Goal: Transaction & Acquisition: Download file/media

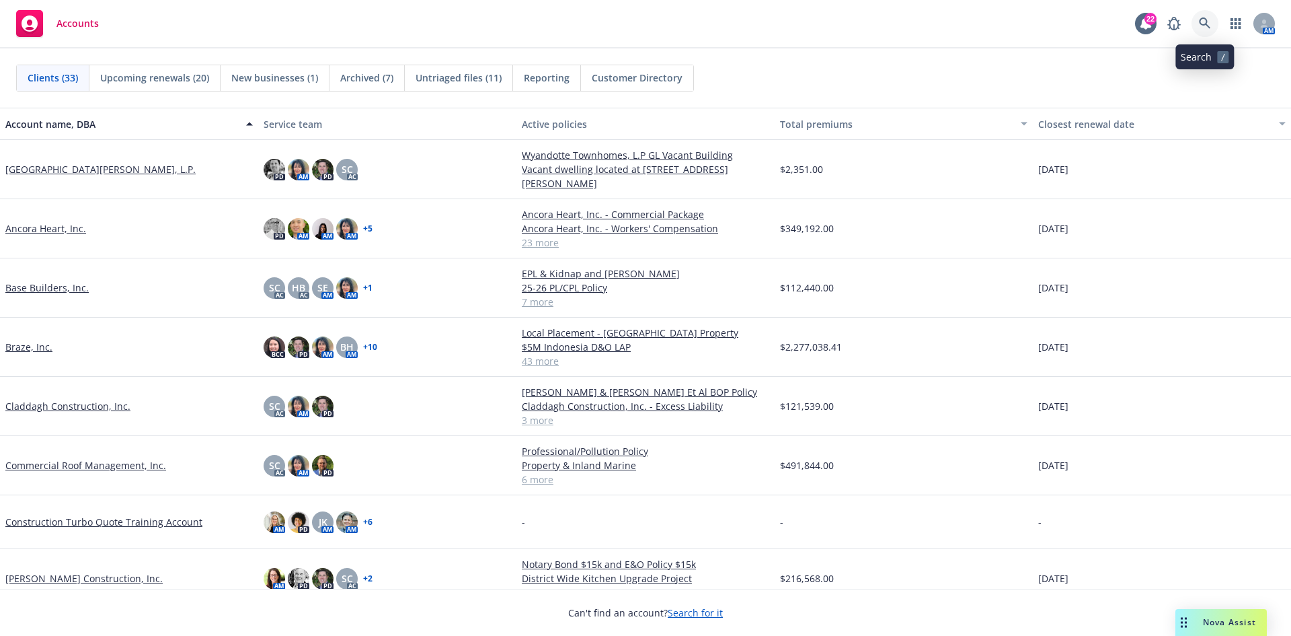
click at [1211, 25] on link at bounding box center [1205, 23] width 27 height 27
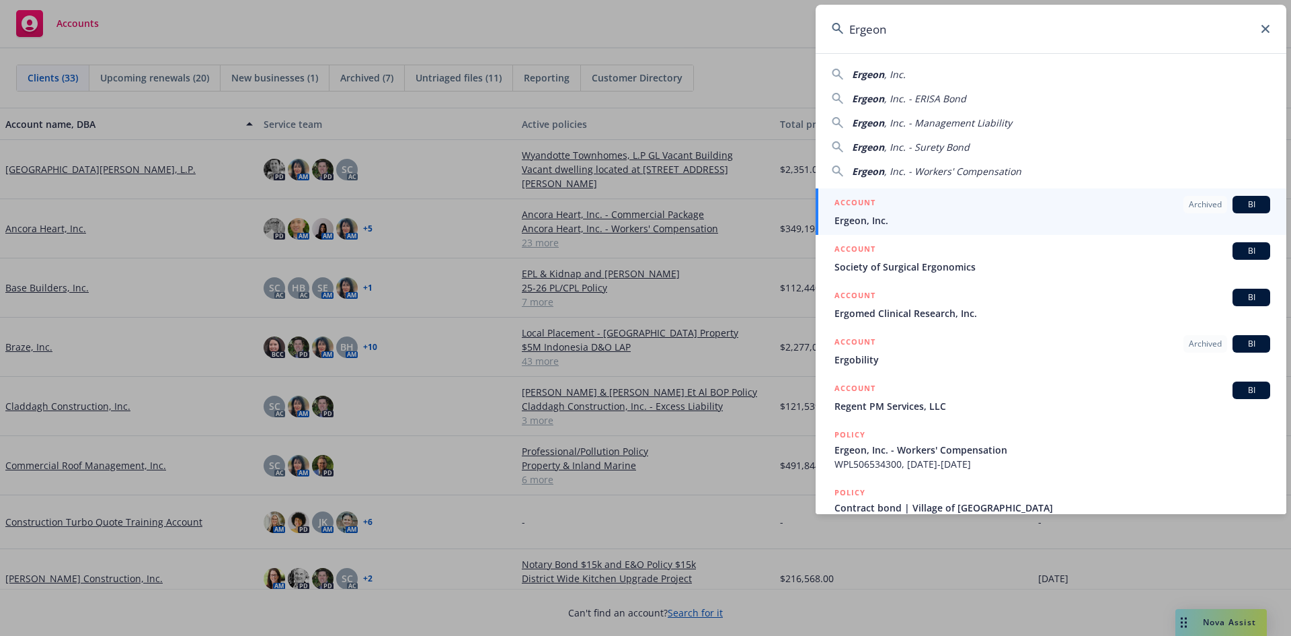
type input "Ergeon"
click at [1028, 217] on span "Ergeon, Inc." at bounding box center [1053, 220] width 436 height 14
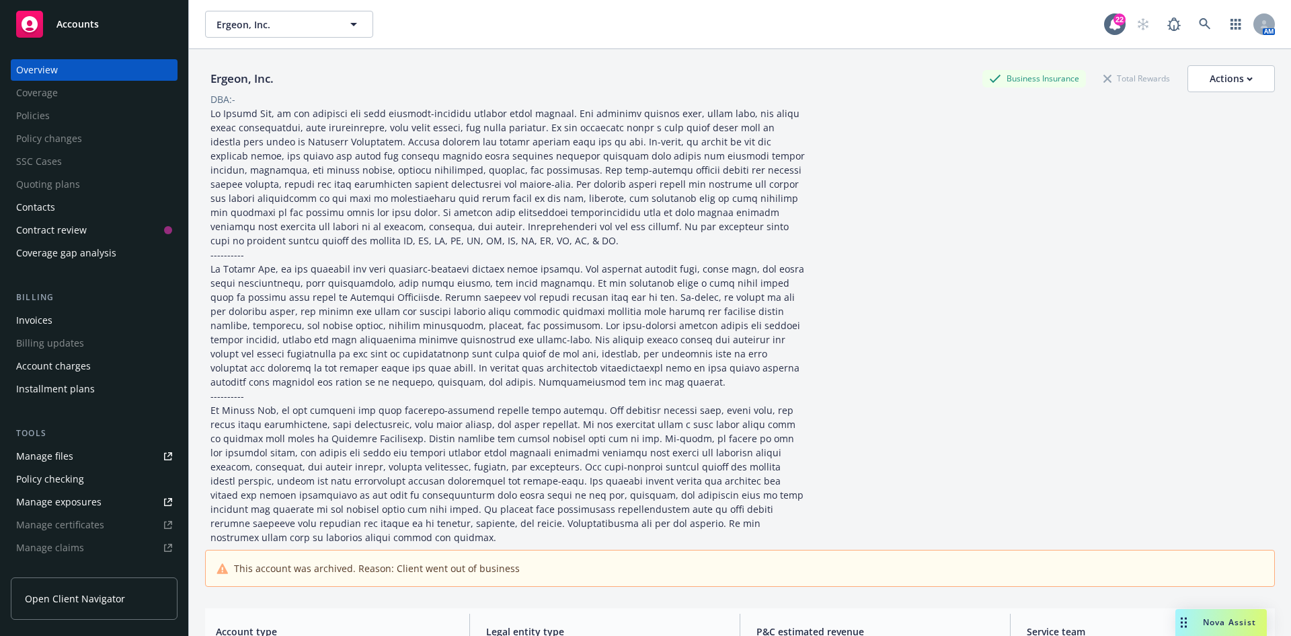
click at [91, 453] on link "Manage files" at bounding box center [94, 456] width 167 height 22
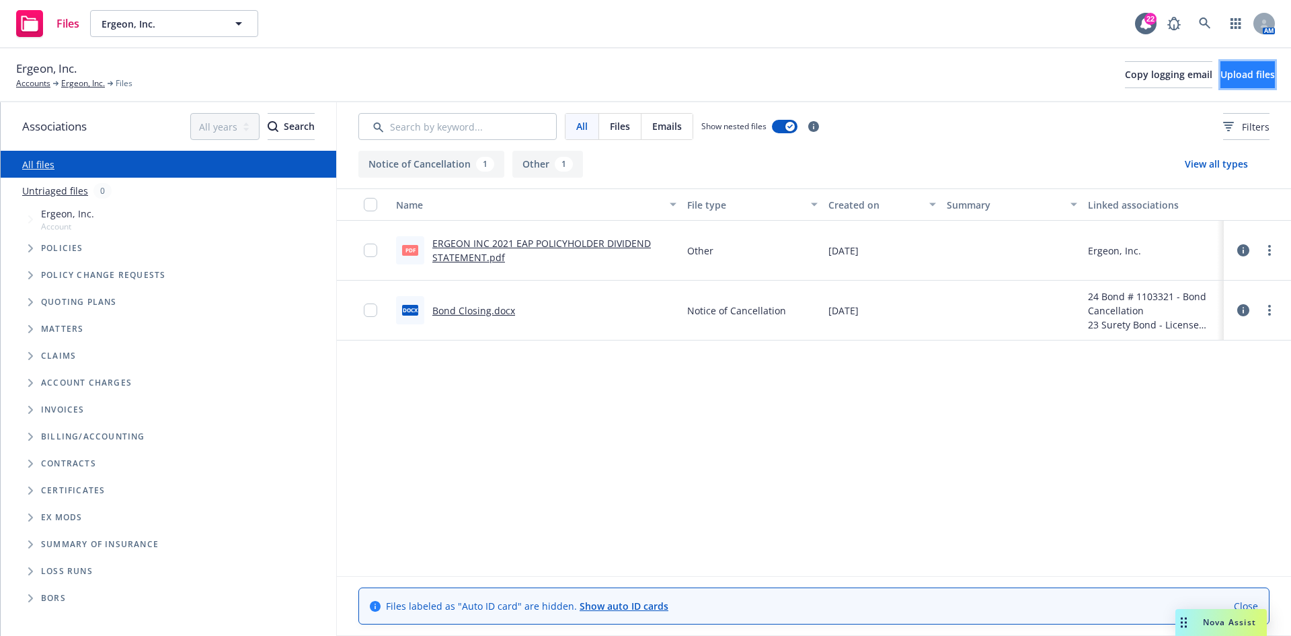
click at [1230, 62] on button "Upload files" at bounding box center [1248, 74] width 54 height 27
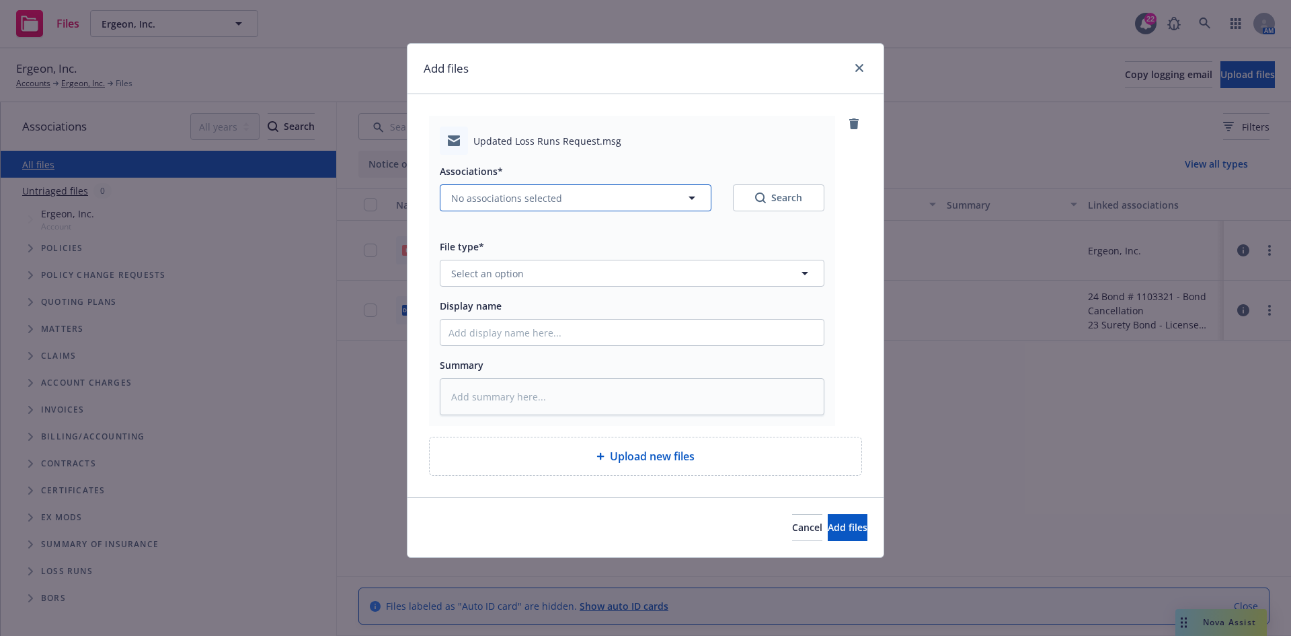
click at [517, 200] on span "No associations selected" at bounding box center [506, 198] width 111 height 14
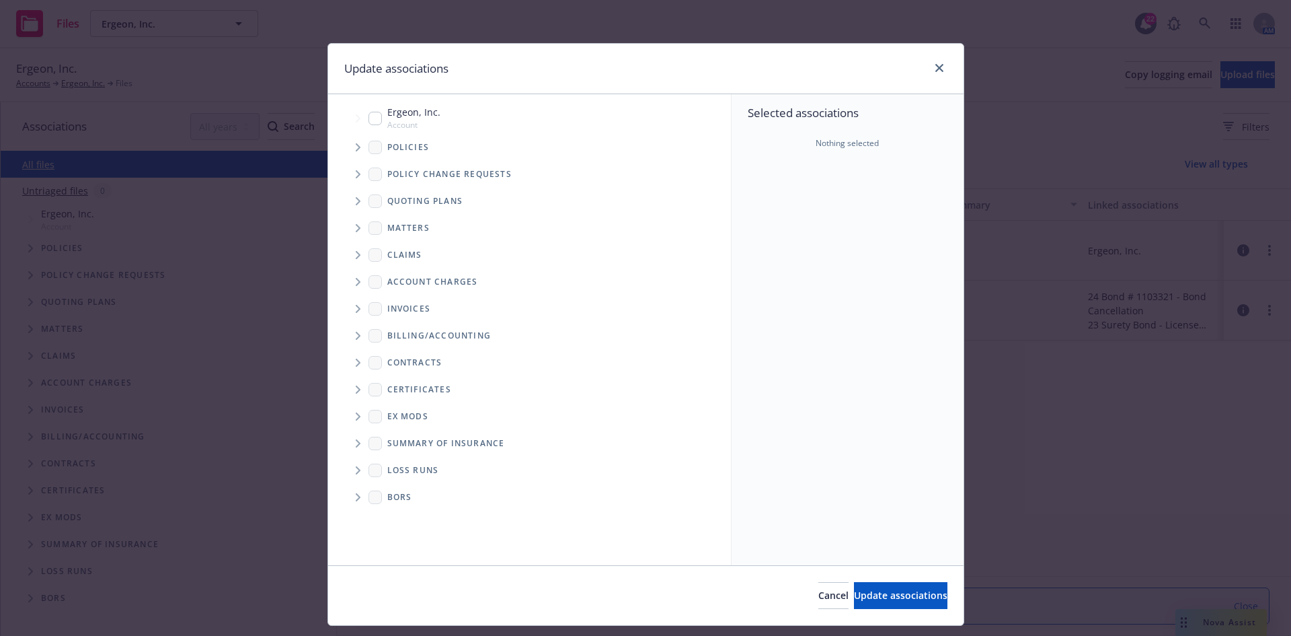
click at [350, 152] on span "Tree Example" at bounding box center [358, 148] width 22 height 22
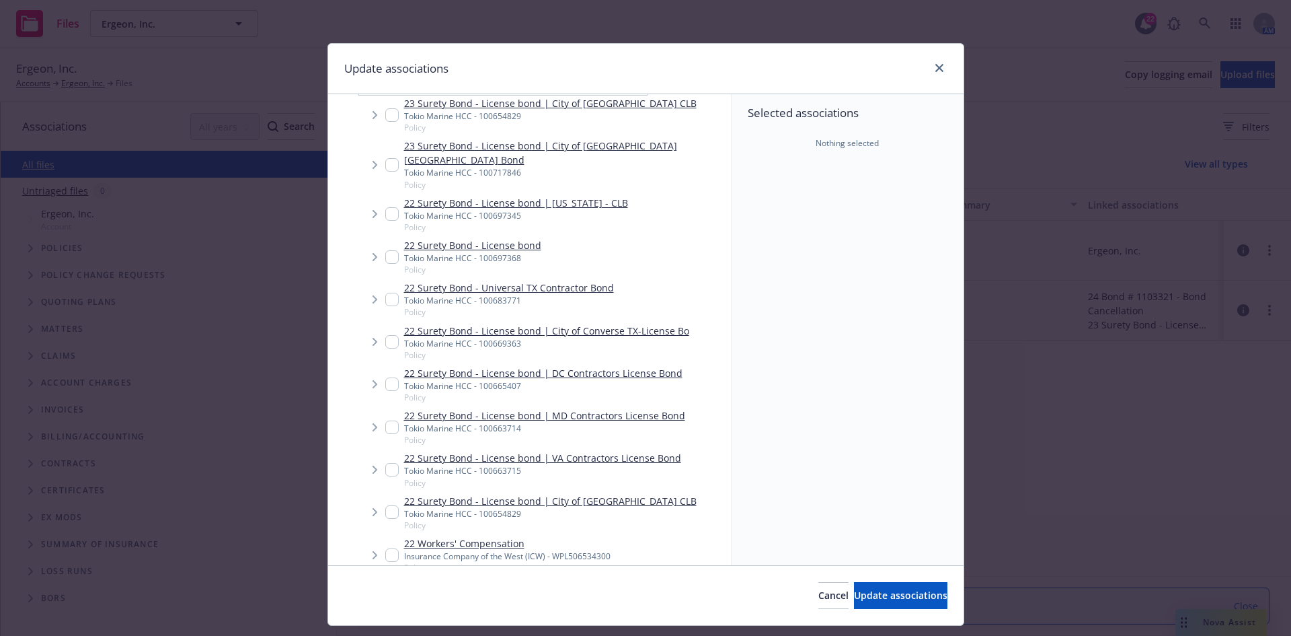
scroll to position [4884, 0]
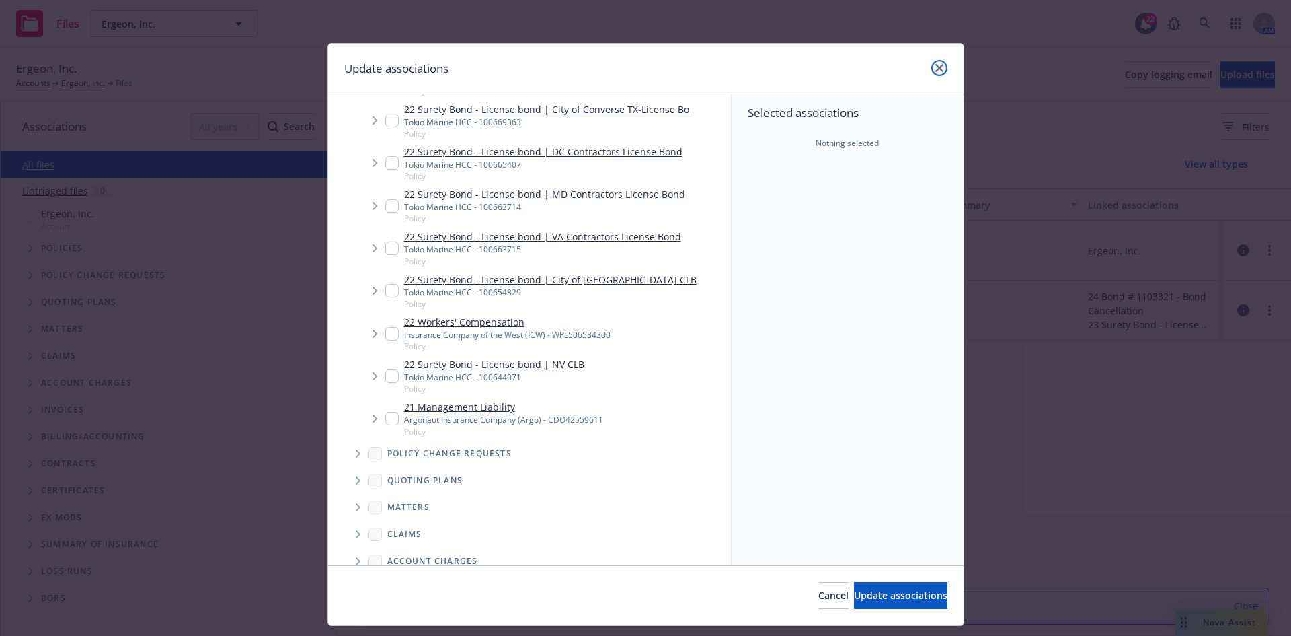
click at [935, 67] on icon "close" at bounding box center [939, 68] width 8 height 8
type textarea "x"
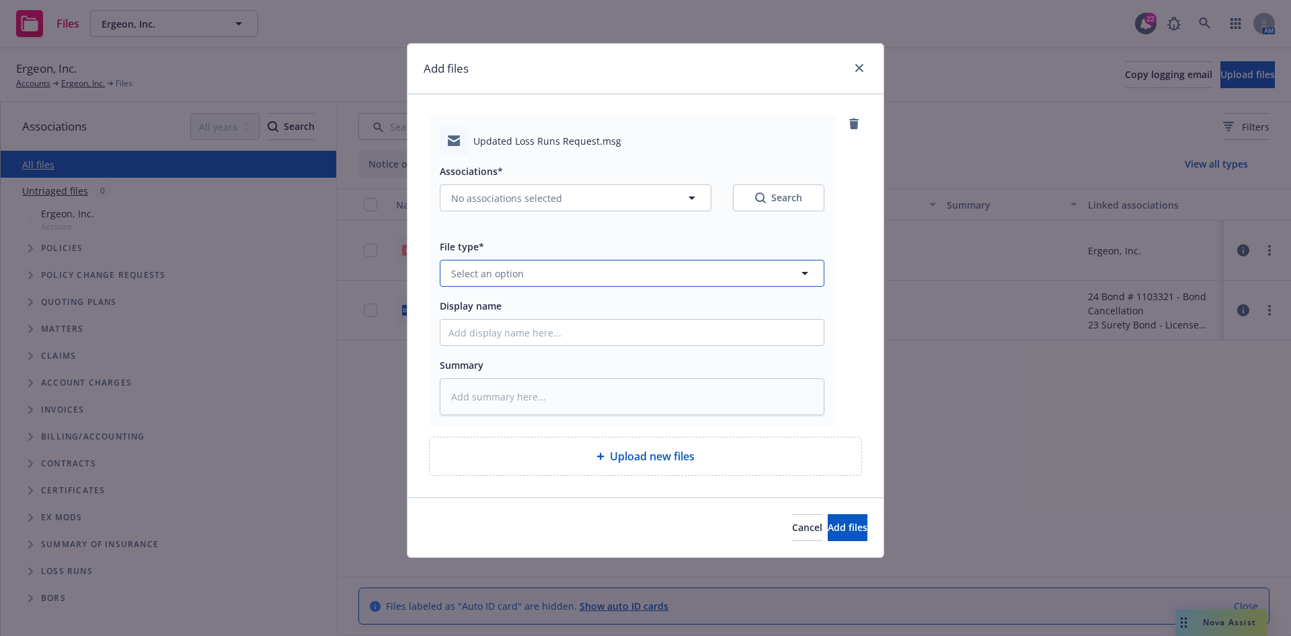
click at [576, 268] on button "Select an option" at bounding box center [632, 273] width 385 height 27
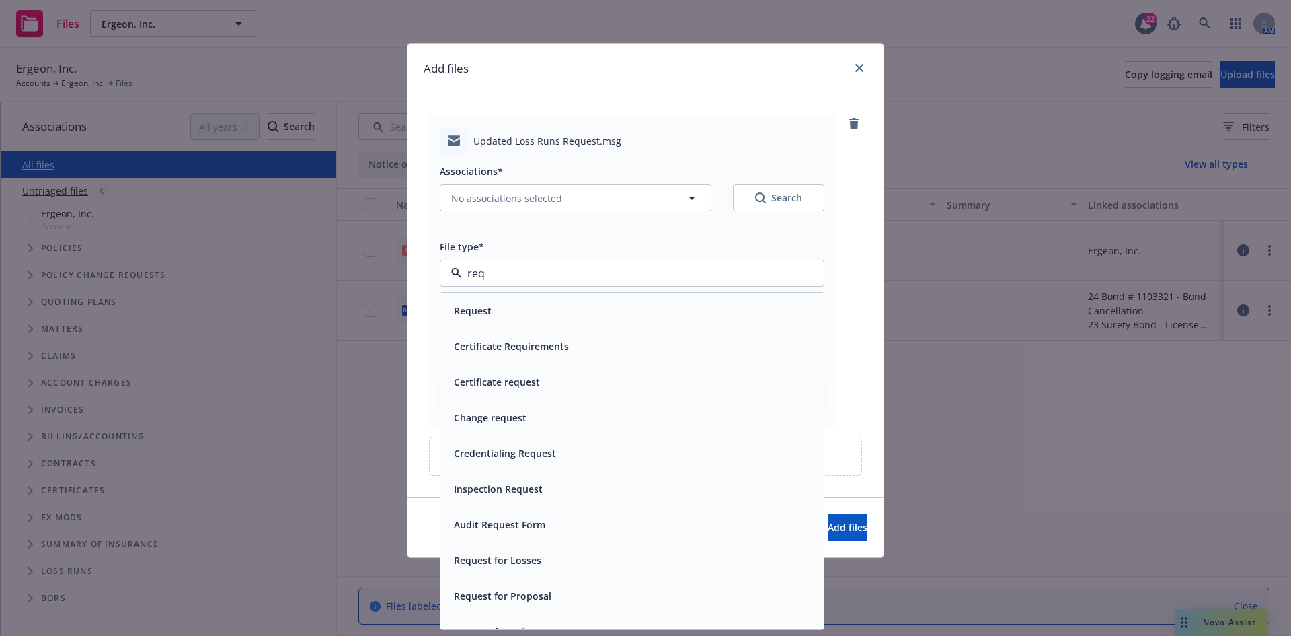
type input "requ"
click at [585, 300] on div "Request" at bounding box center [632, 311] width 383 height 36
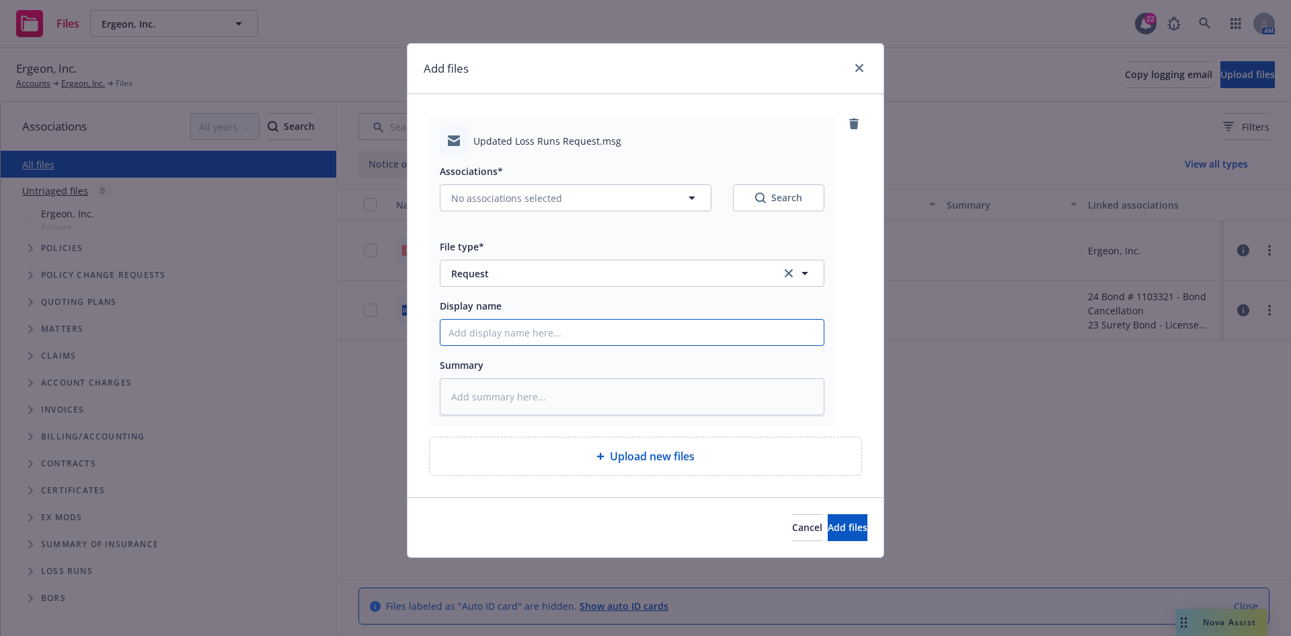
click at [535, 345] on input "Display name" at bounding box center [632, 332] width 383 height 26
type textarea "x"
type input "F"
type textarea "x"
type input "F/"
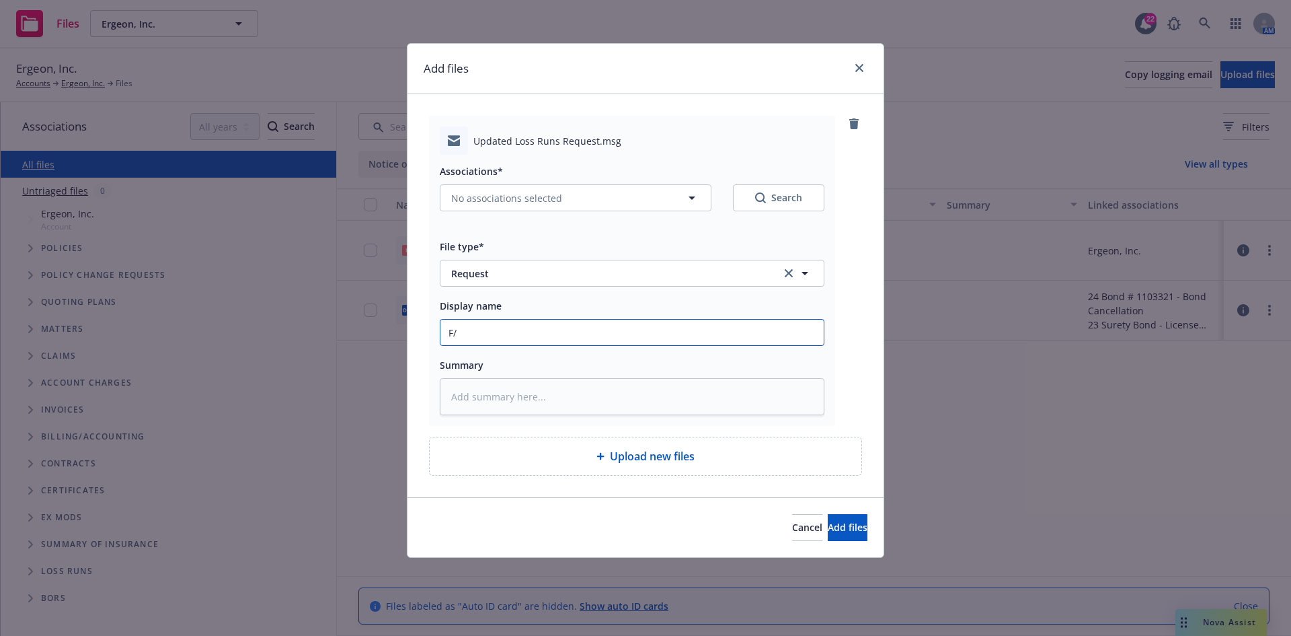
type textarea "x"
type input "F/L"
type textarea "x"
type input "F/Lu"
type textarea "x"
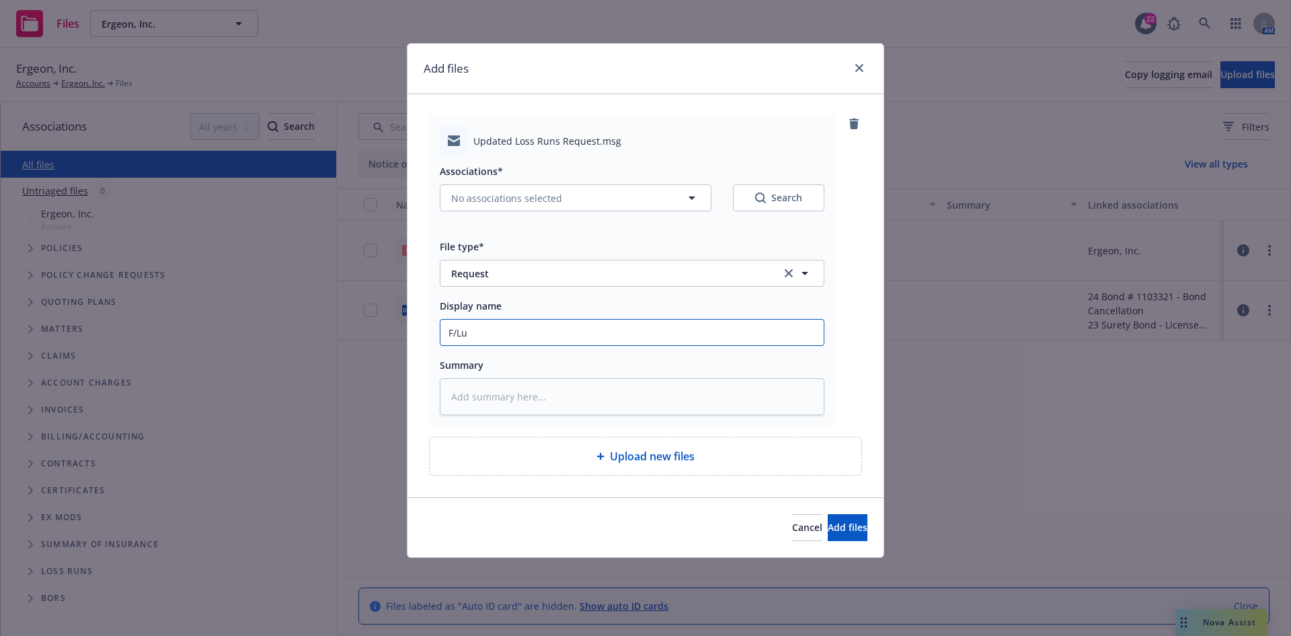
type input "F/Lui"
type textarea "x"
type input "F/Luis"
type textarea "x"
type input "F/Luis"
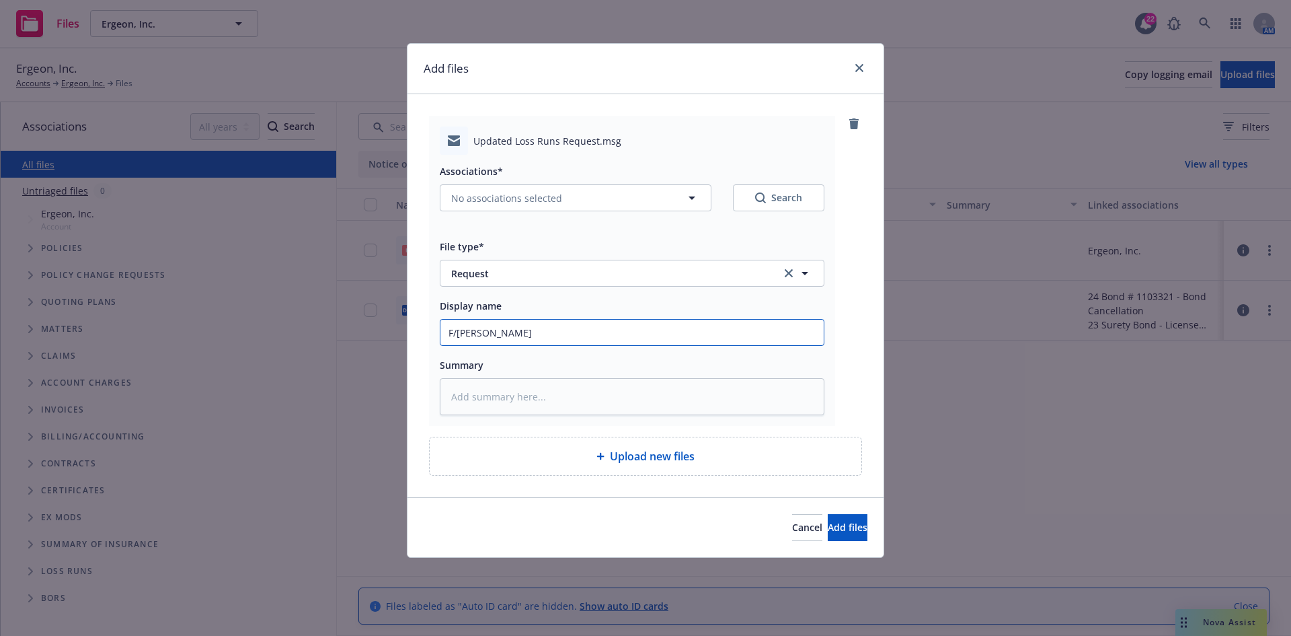
type textarea "x"
type input "F/Luis @"
type textarea "x"
type input "F/Luis @E"
type textarea "x"
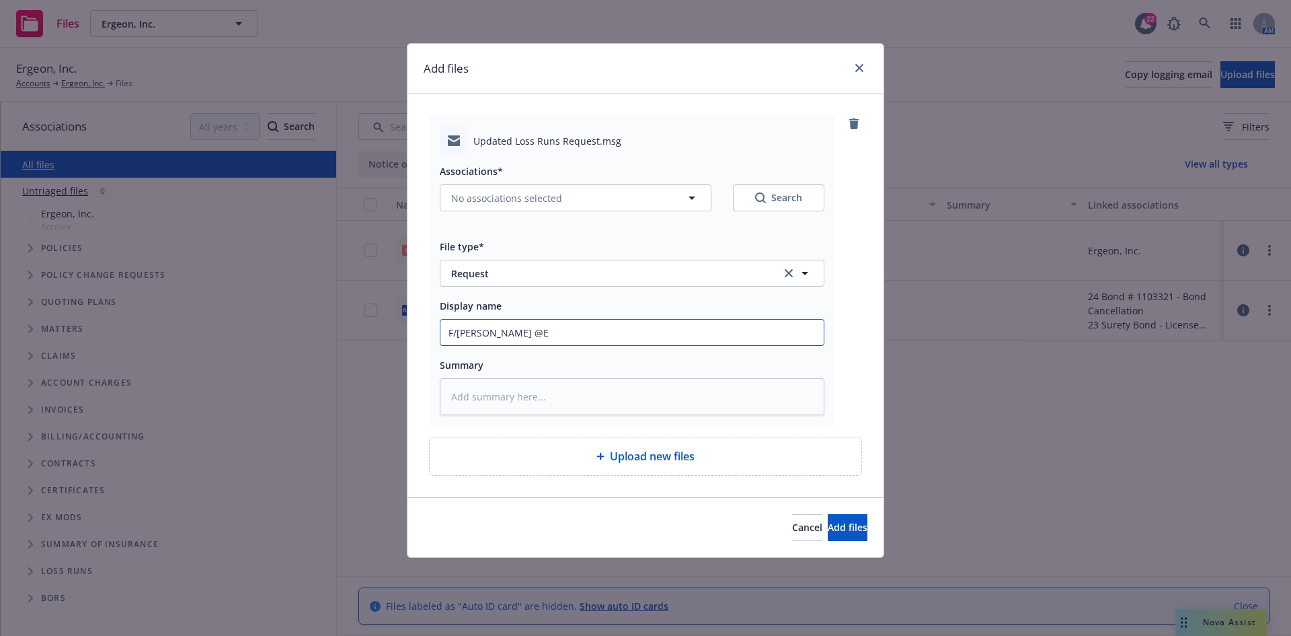
type input "F/Luis @Er"
type textarea "x"
type input "F/Luis @Erg"
type textarea "x"
type input "F/Luis @Erge"
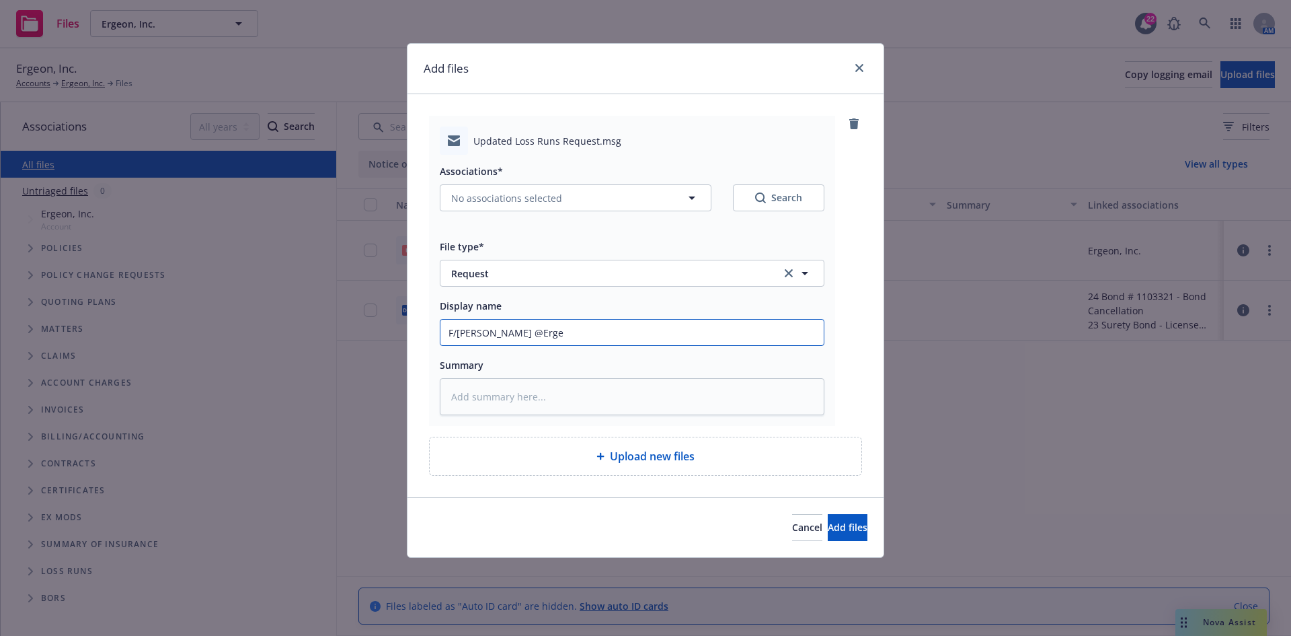
type textarea "x"
type input "F/Luis @Ergeo"
type textarea "x"
type input "F/Luis @Ergeon"
type textarea "x"
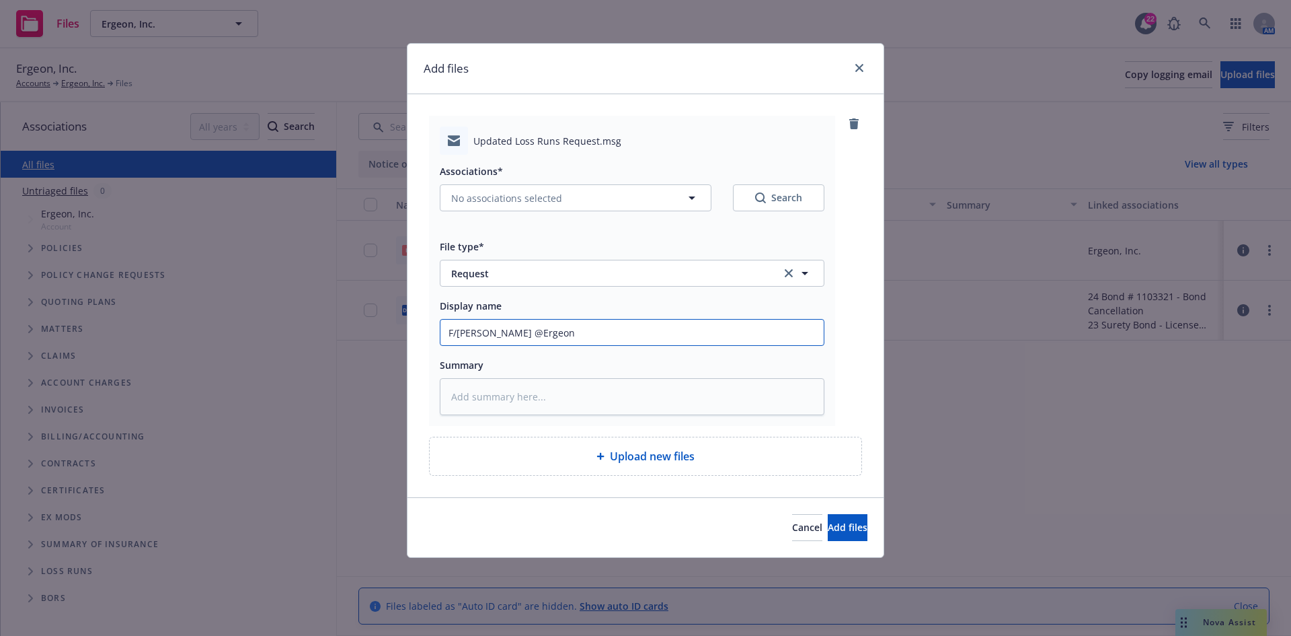
type input "F/Luis @Ergeon"
type textarea "x"
type input "F/Luis @Ergeon r"
type textarea "x"
type input "F/Luis @Ergeon re"
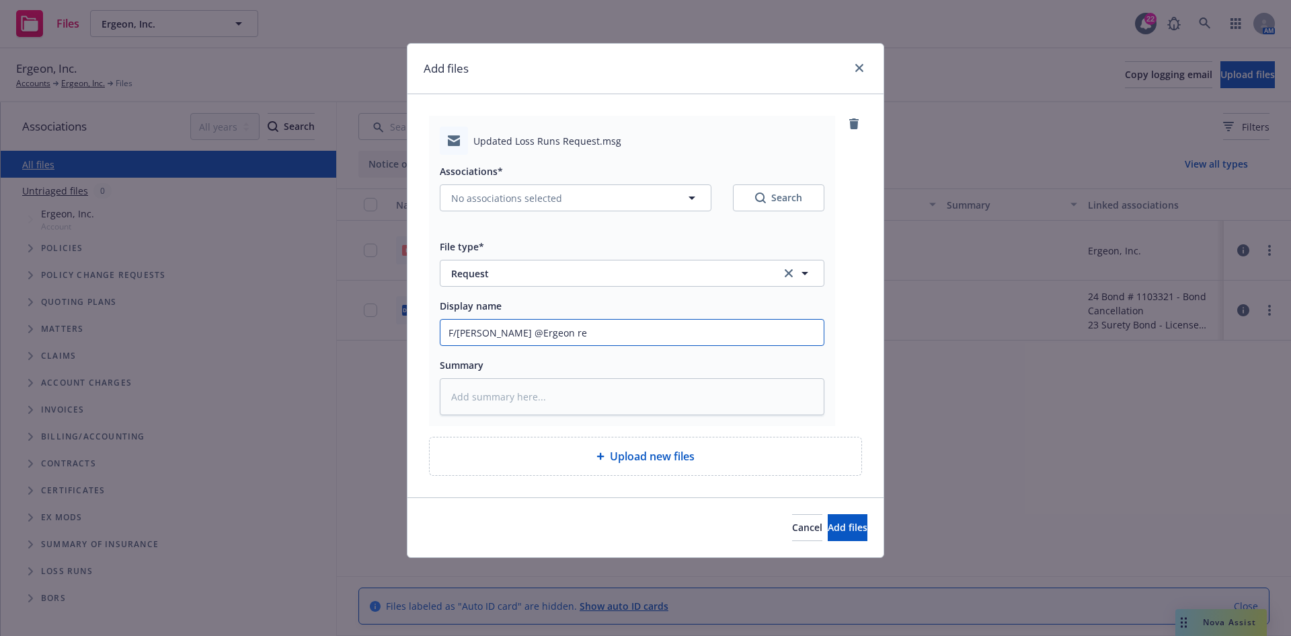
type textarea "x"
type input "F/Luis @Ergeon requ"
type textarea "x"
type input "F/Luis @Ergeon reque"
type textarea "x"
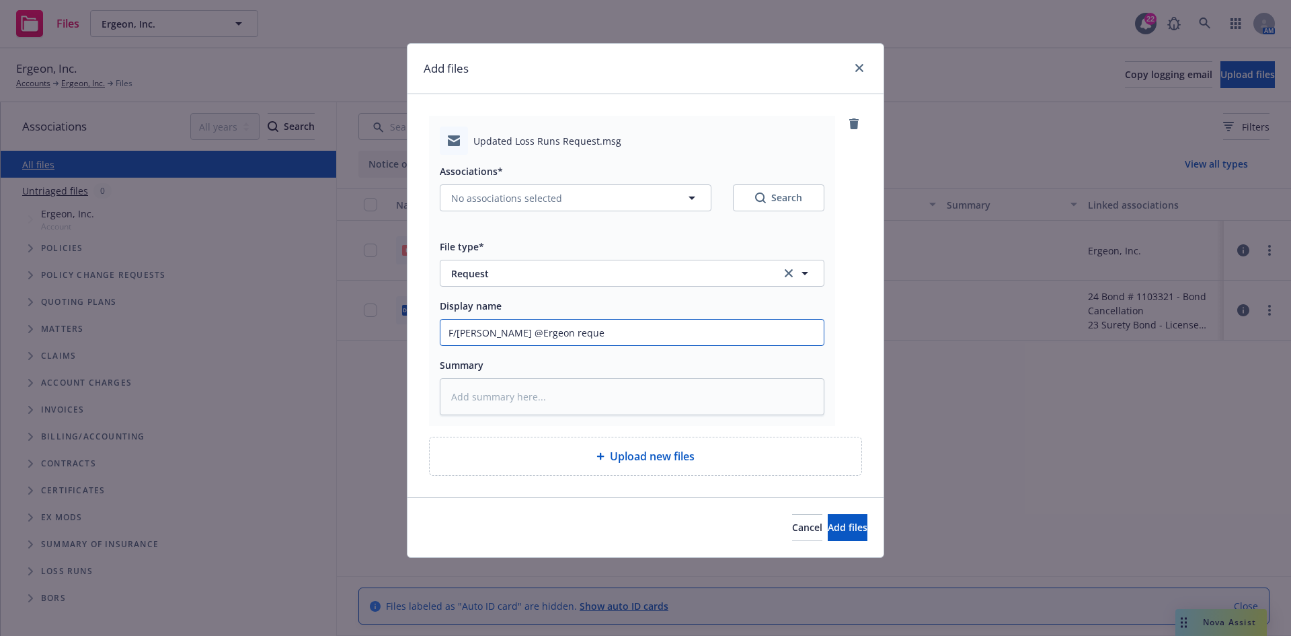
type input "F/Luis @Ergeon reques"
type textarea "x"
type input "F/Luis @Ergeon request"
type textarea "x"
type input "F/Luis @Ergeon requestn"
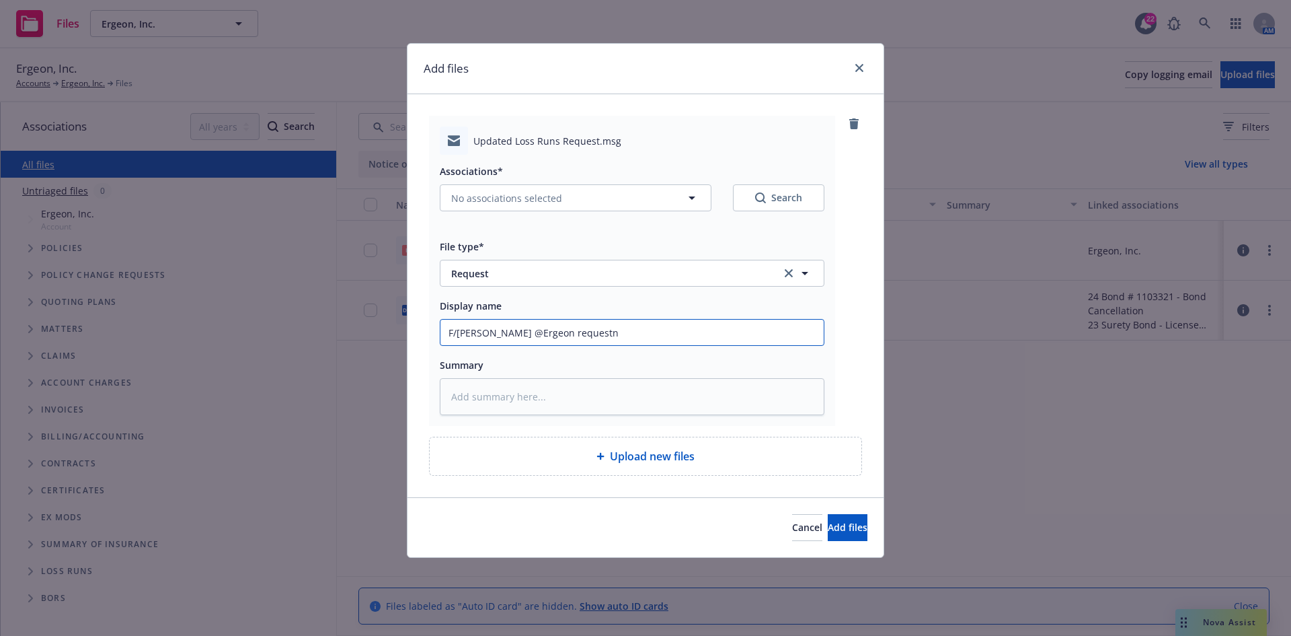
type textarea "x"
type input "F/Luis @Ergeon requestng"
type textarea "x"
type input "F/Luis @Ergeon requestng"
type textarea "x"
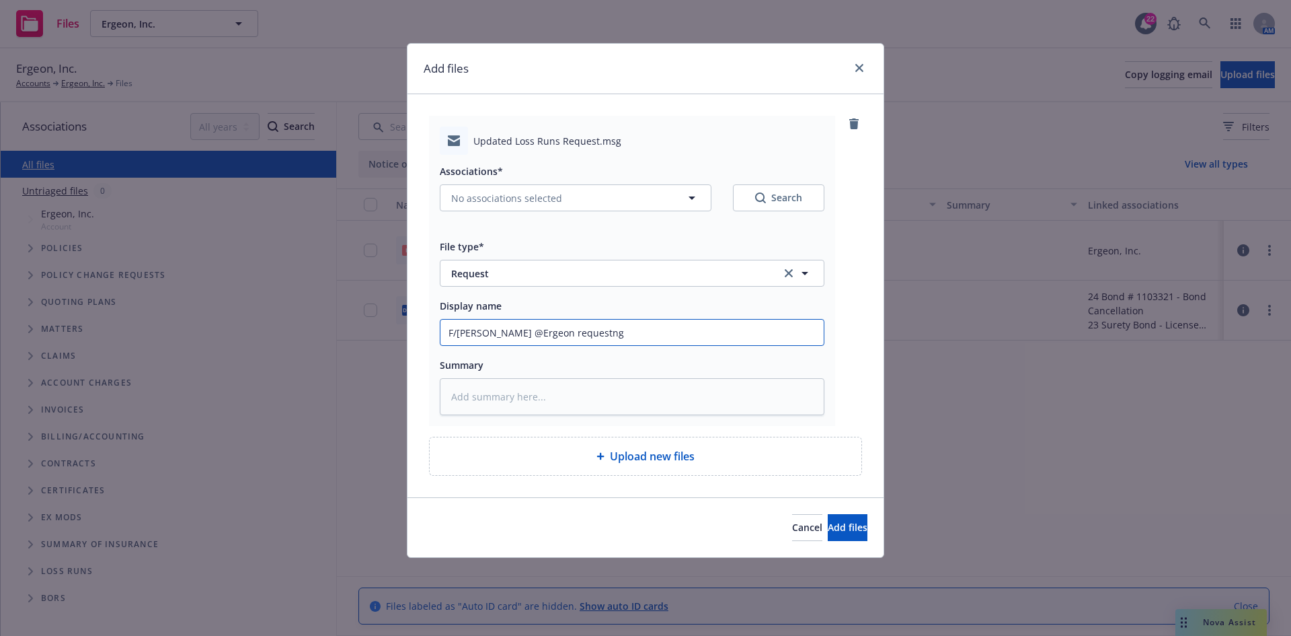
type input "F/Luis @Ergeon requestn"
type textarea "x"
type input "F/Luis @Ergeon request"
type textarea "x"
type input "F/Luis @Ergeon requesti"
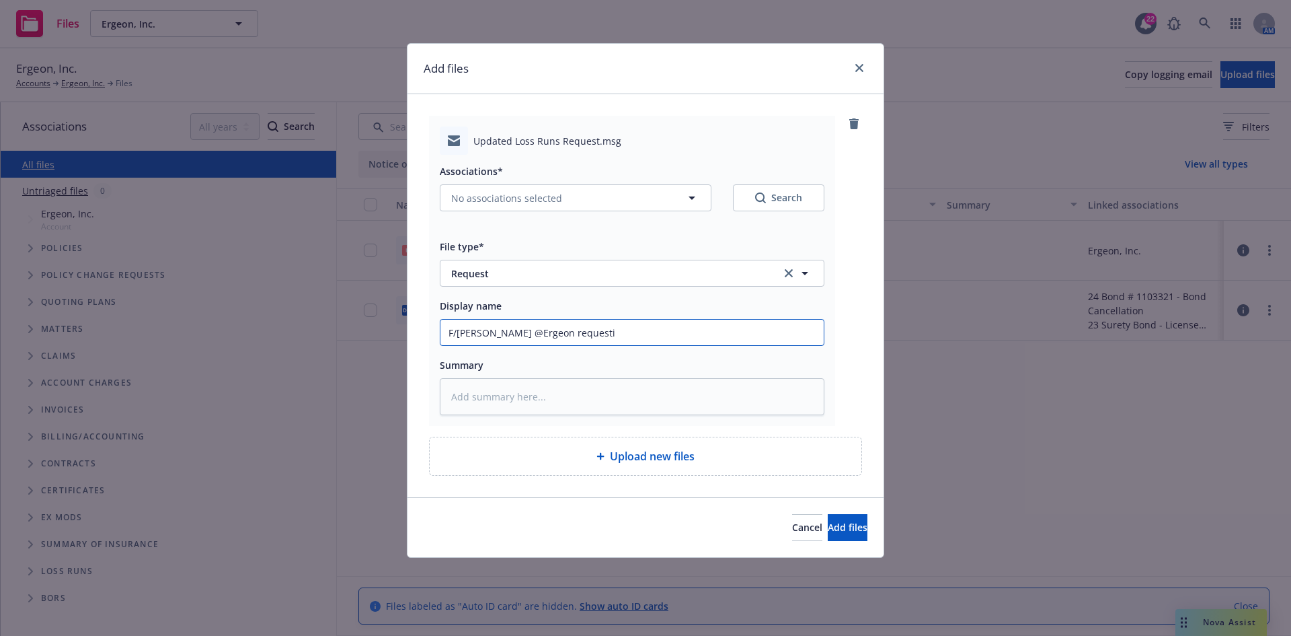
type textarea "x"
type input "F/Luis @Ergeon requestin"
type textarea "x"
type input "F/Luis @Ergeon requesting"
type textarea "x"
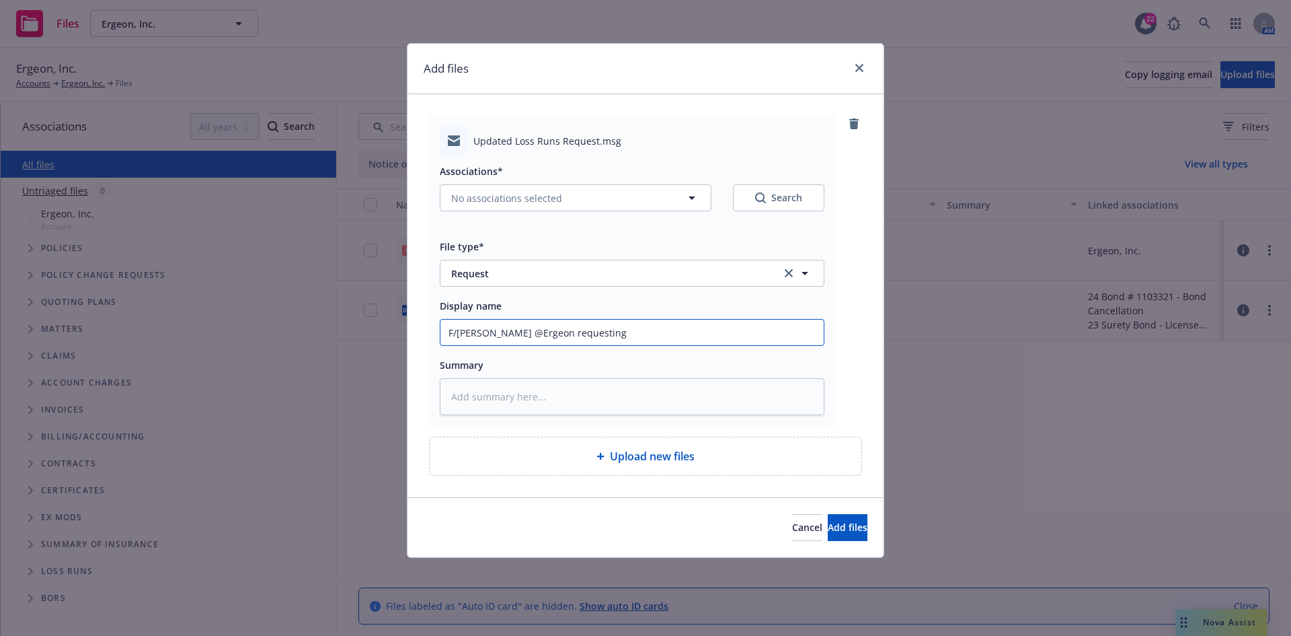
type input "F/Luis @Ergeon requesting"
type textarea "x"
type input "F/Luis @Ergeon requesting W"
type textarea "x"
type input "F/Luis @Ergeon requesting WC"
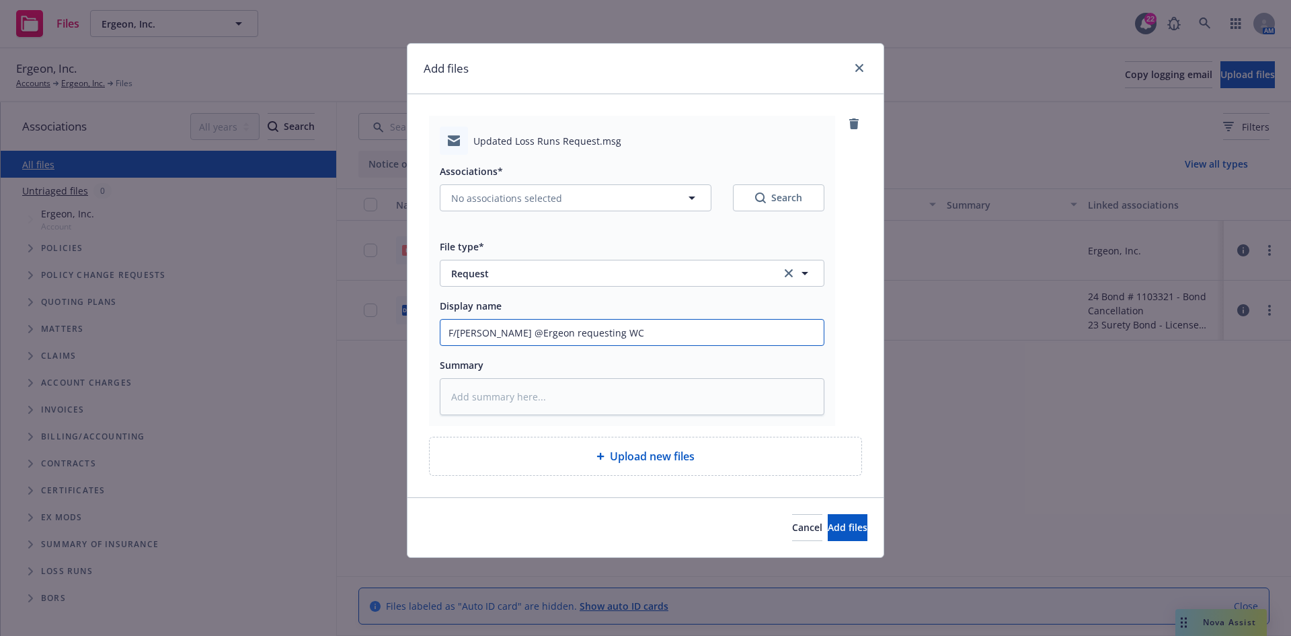
type textarea "x"
type input "F/Luis @Ergeon requesting WC"
type textarea "x"
type input "F/Luis @Ergeon requesting WC c"
type textarea "x"
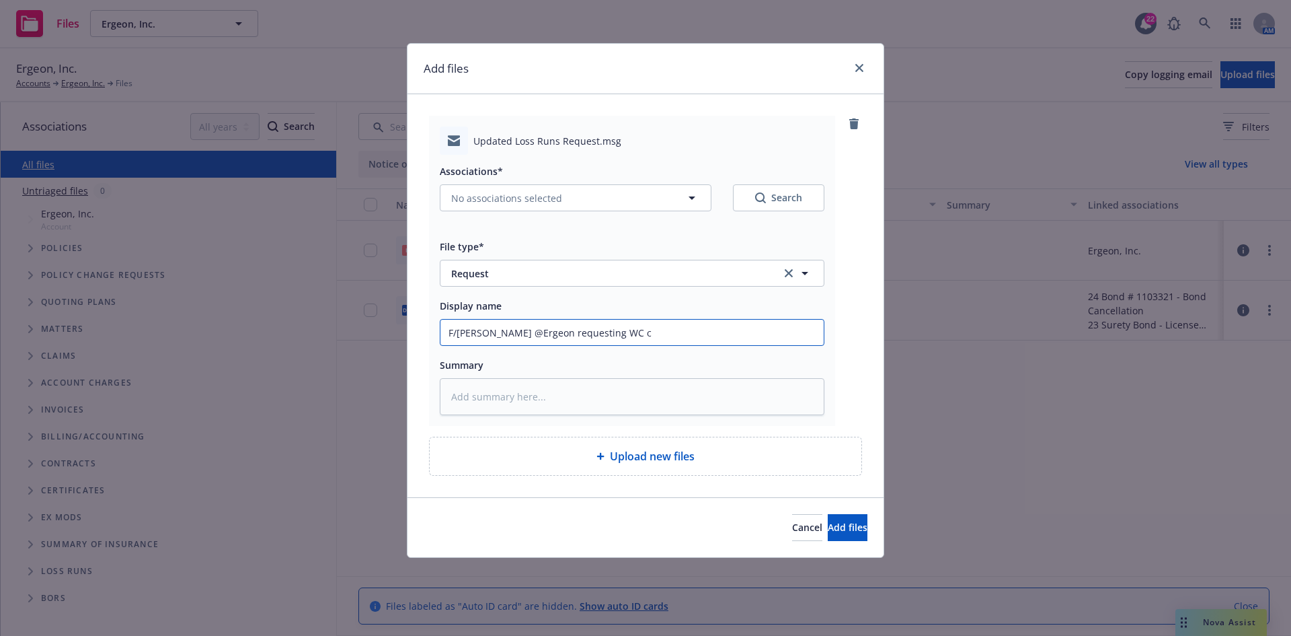
type input "F/Luis @Ergeon requesting WC cu"
type textarea "x"
type input "F/Luis @Ergeon requesting WC cur"
type textarea "x"
type input "F/Luis @Ergeon requesting WC curr"
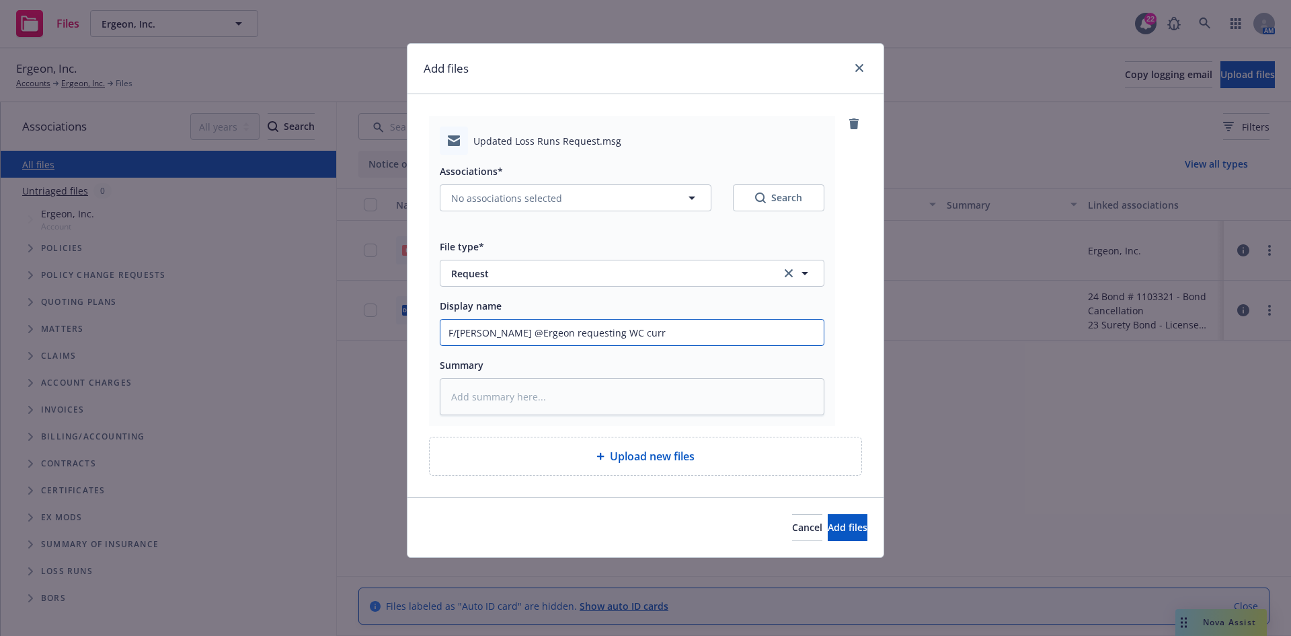
type textarea "x"
type input "F/Luis @Ergeon requesting WC curre"
type textarea "x"
type input "F/Luis @Ergeon requesting WC curr"
type textarea "x"
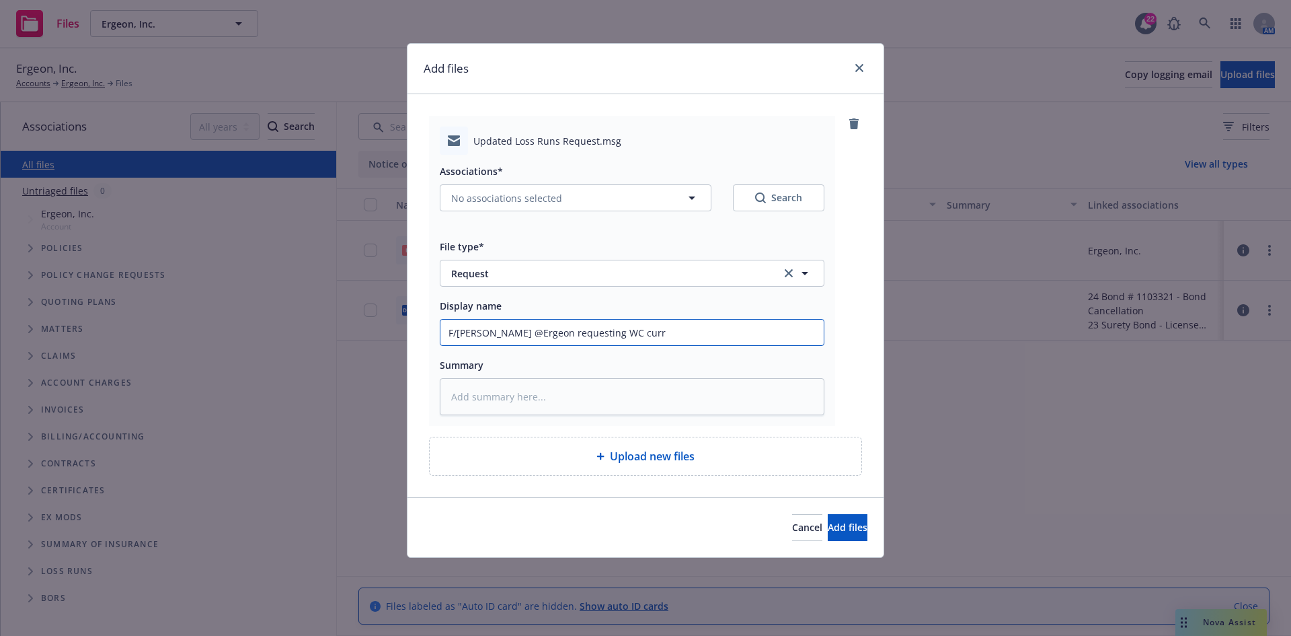
type input "F/Luis @Ergeon requesting WC cur"
type textarea "x"
type input "F/Luis @Ergeon requesting WC cu"
type textarea "x"
type input "F/Luis @Ergeon requesting WC c"
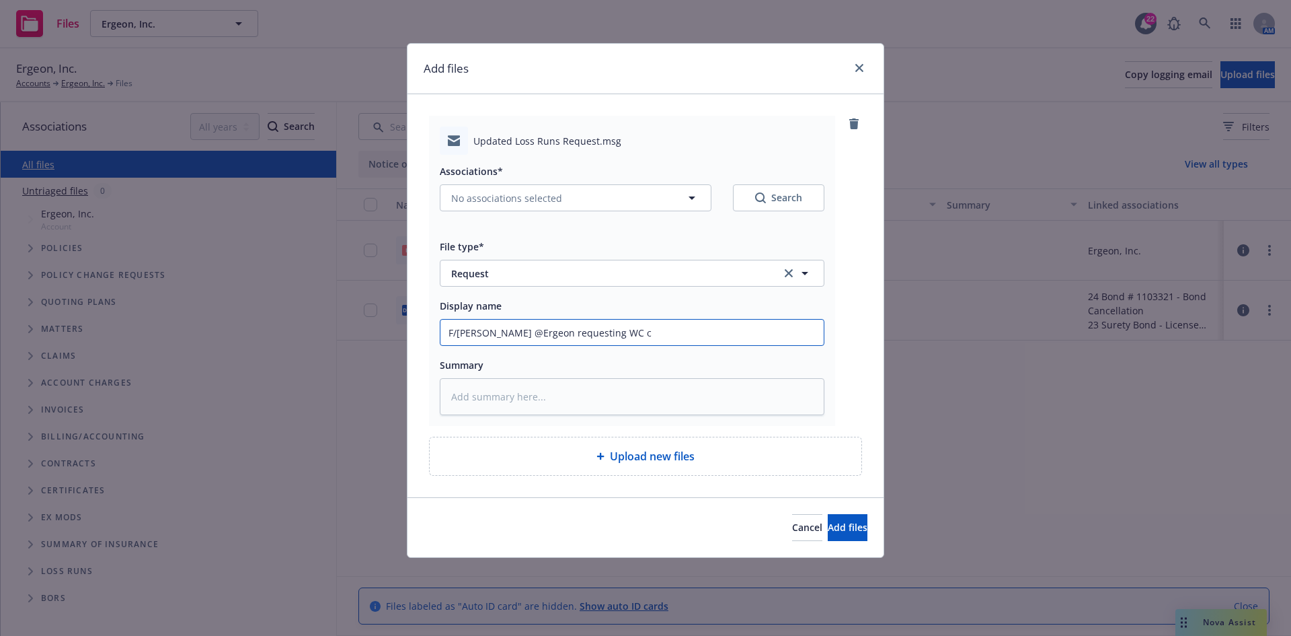
type textarea "x"
type input "F/Luis @Ergeon requesting WC"
type textarea "x"
type input "F/Luis @Ergeon requesting WC l"
type textarea "x"
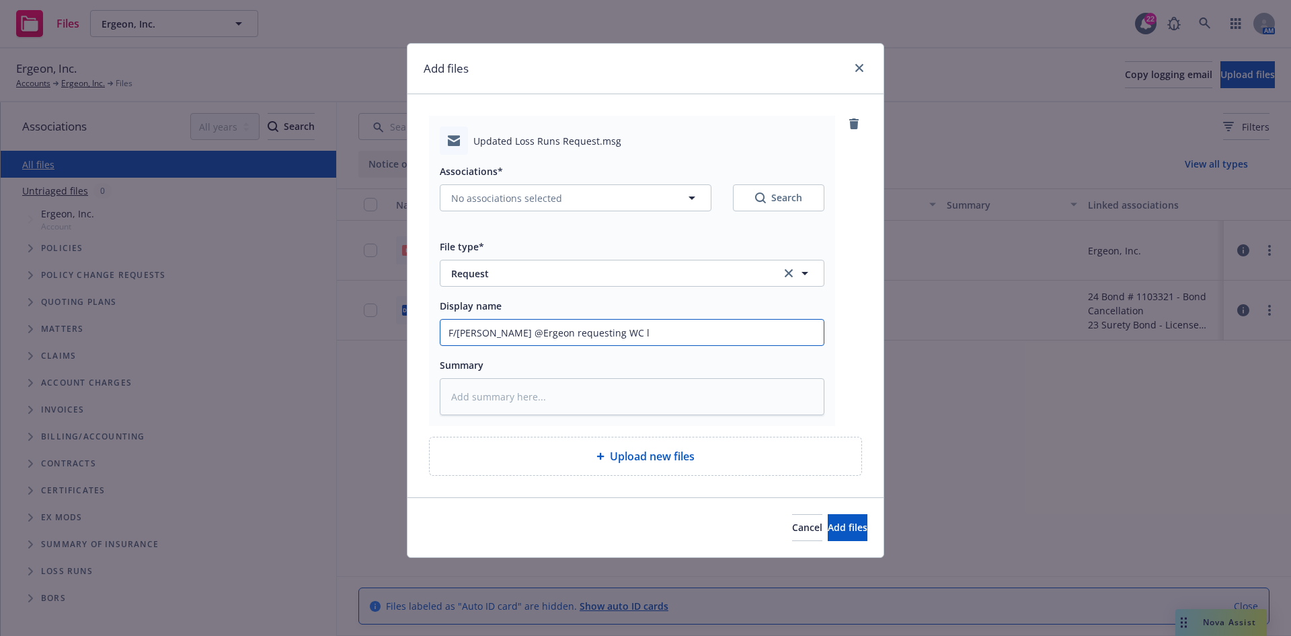
type input "F/Luis @Ergeon requesting WC lo"
type textarea "x"
type input "F/Luis @Ergeon requesting WC los"
type textarea "x"
type input "F/Luis @Ergeon requesting WC loss"
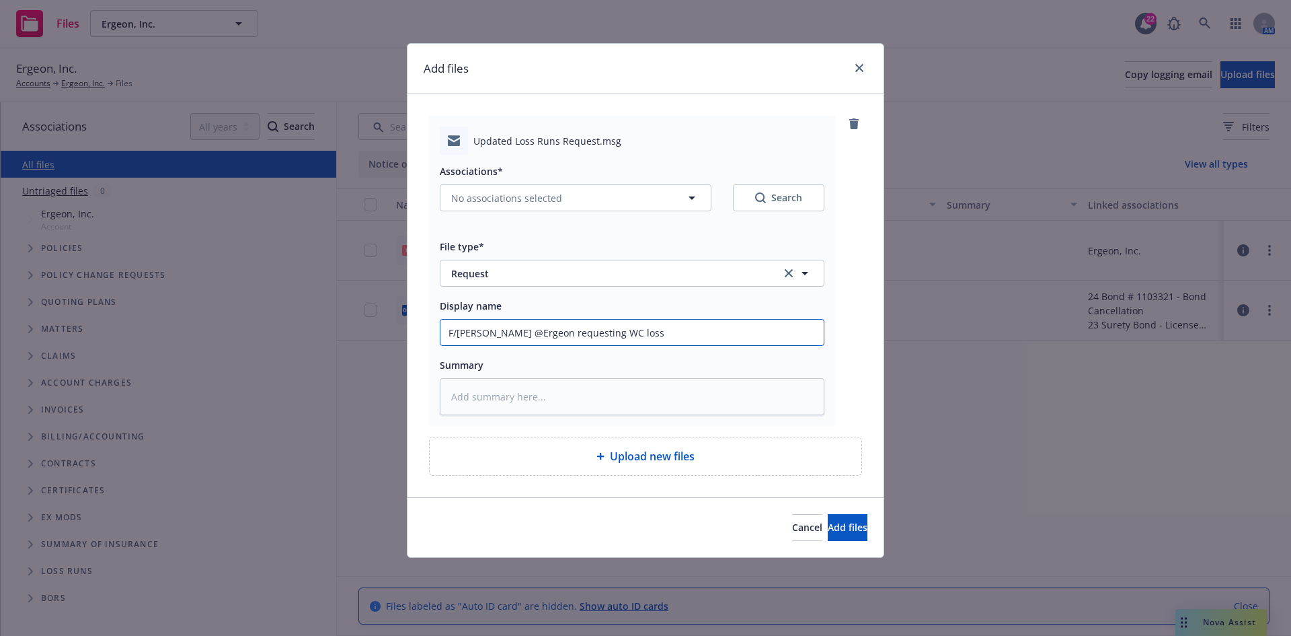
type textarea "x"
type input "F/Luis @Ergeon requesting WC loss"
type textarea "x"
type input "F/Luis @Ergeon requesting WC loss r"
type textarea "x"
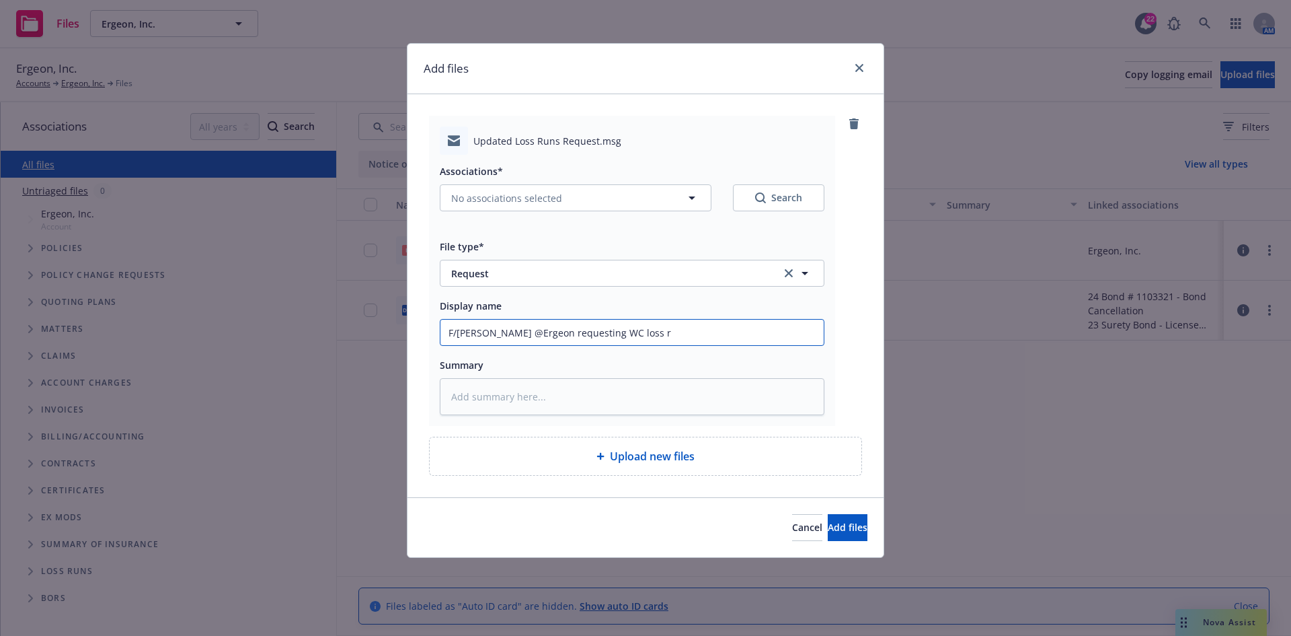
type input "F/Luis @Ergeon requesting WC loss ru"
type textarea "x"
type input "F/Luis @Ergeon requesting WC loss run"
type textarea "x"
type input "F/Luis @Ergeon requesting WC loss runs"
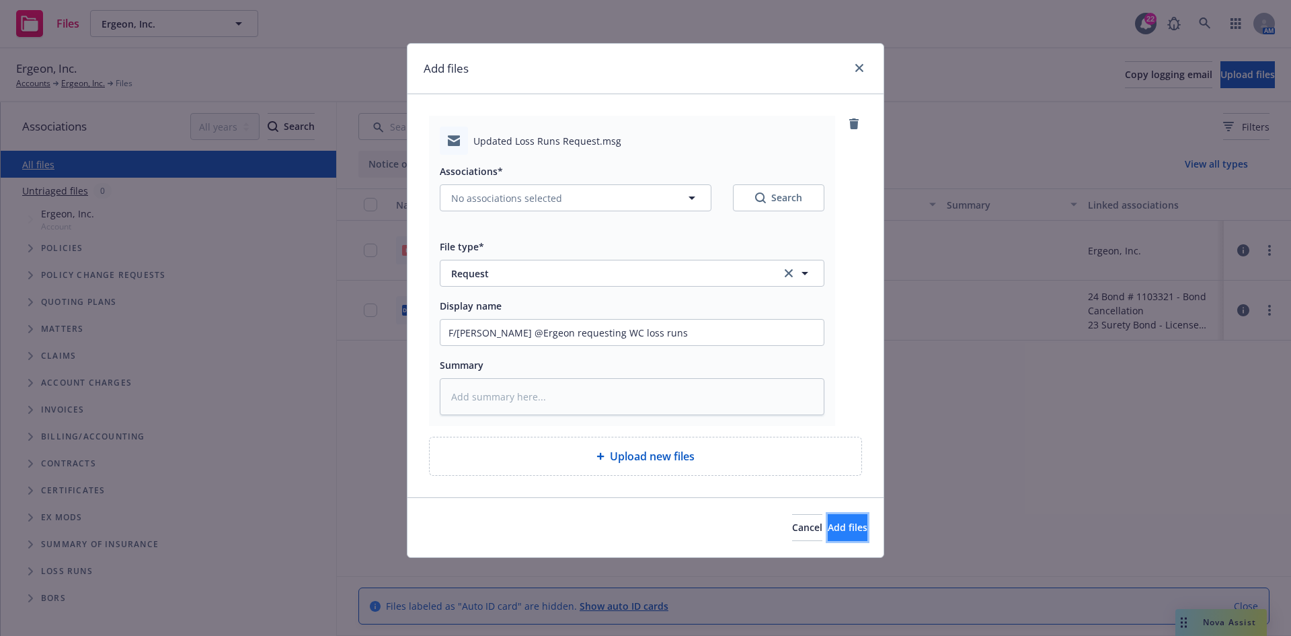
click at [829, 531] on span "Add files" at bounding box center [848, 527] width 40 height 13
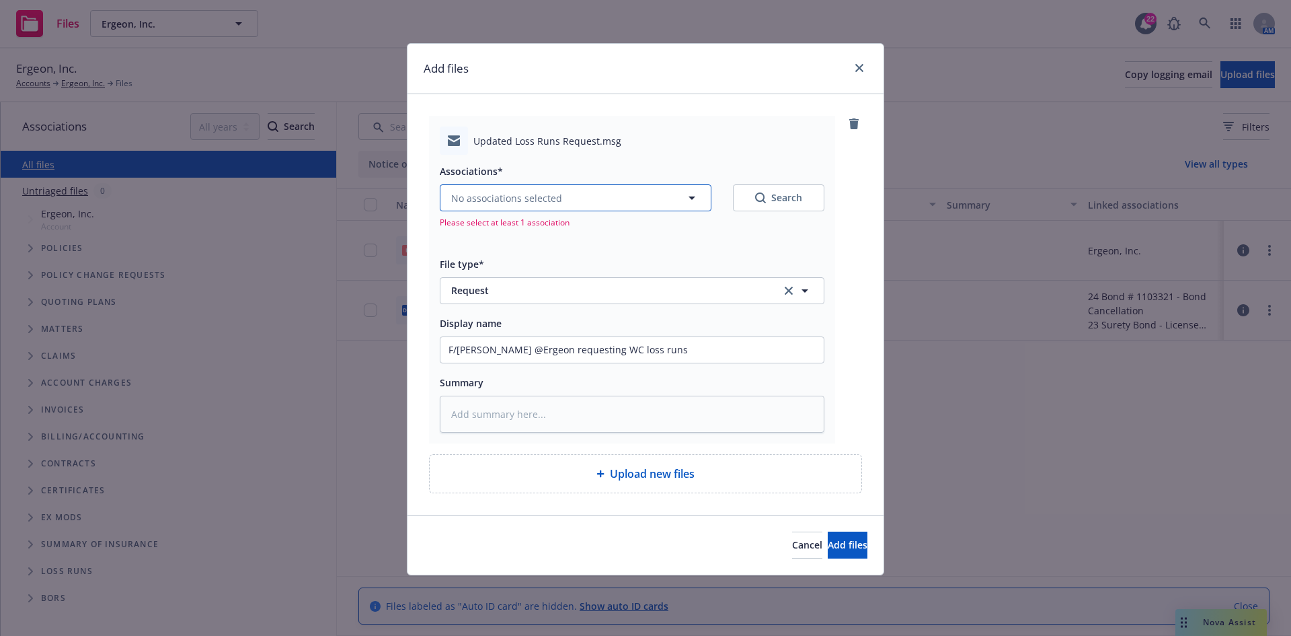
click at [590, 209] on button "No associations selected" at bounding box center [576, 197] width 272 height 27
type textarea "x"
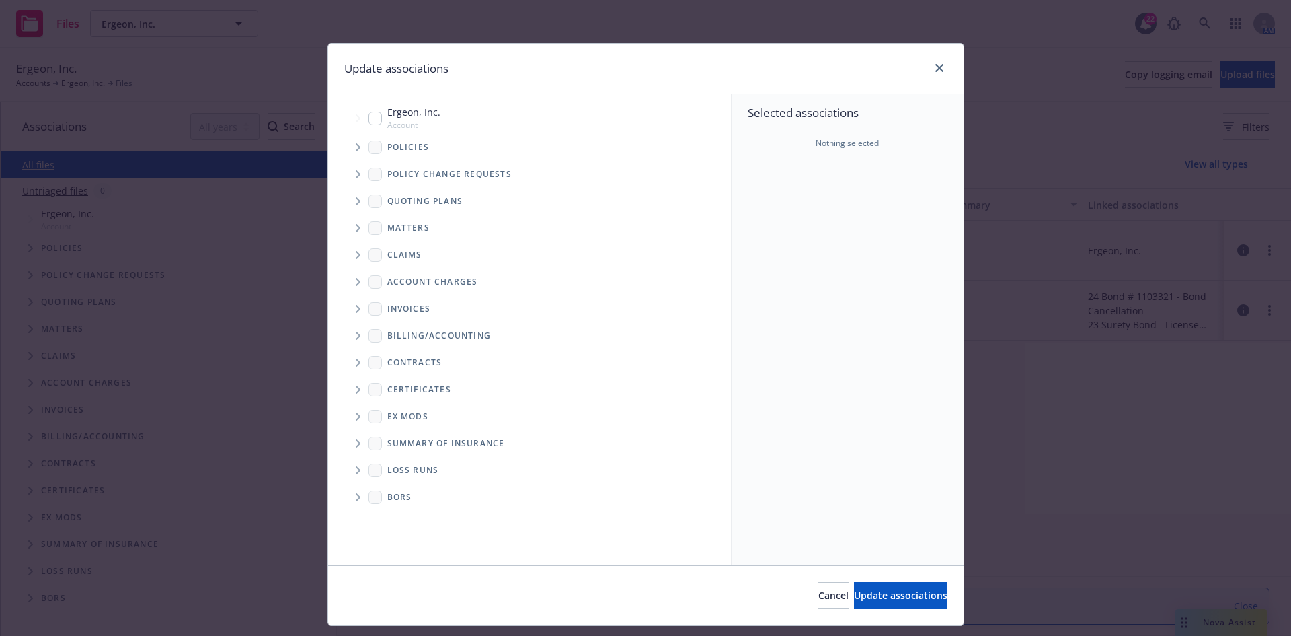
click at [376, 115] on input "Tree Example" at bounding box center [375, 118] width 13 height 13
checkbox input "true"
click at [356, 147] on icon "Tree Example" at bounding box center [358, 147] width 5 height 8
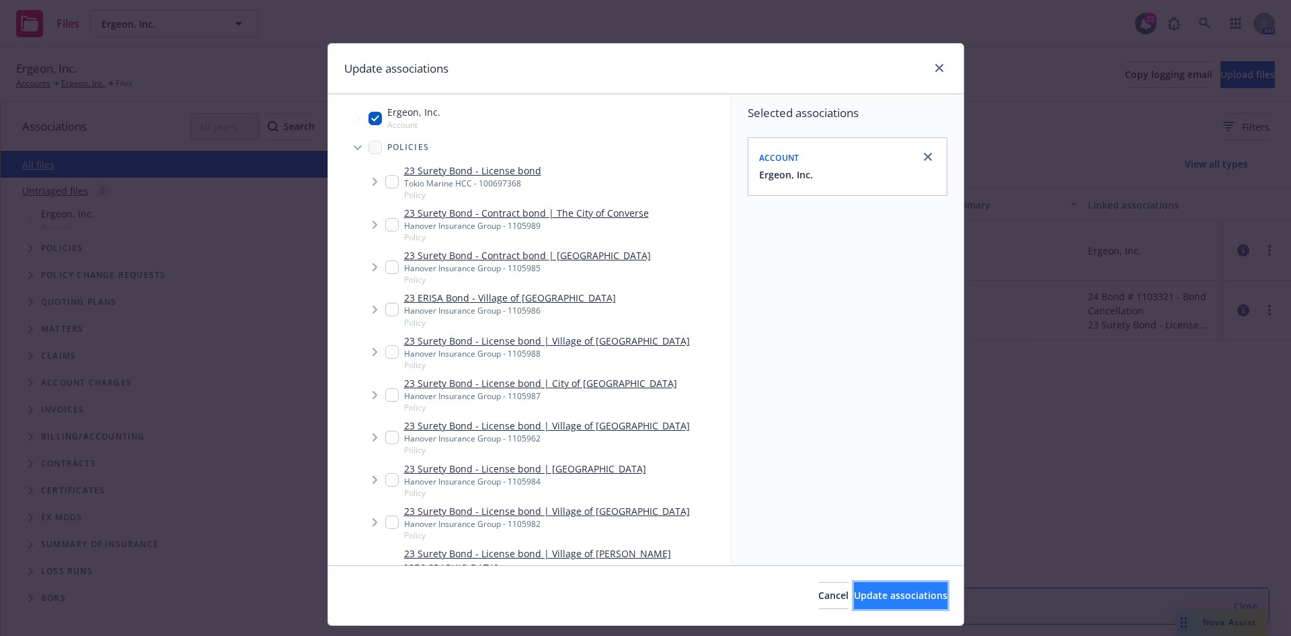
click at [874, 589] on span "Update associations" at bounding box center [900, 594] width 93 height 13
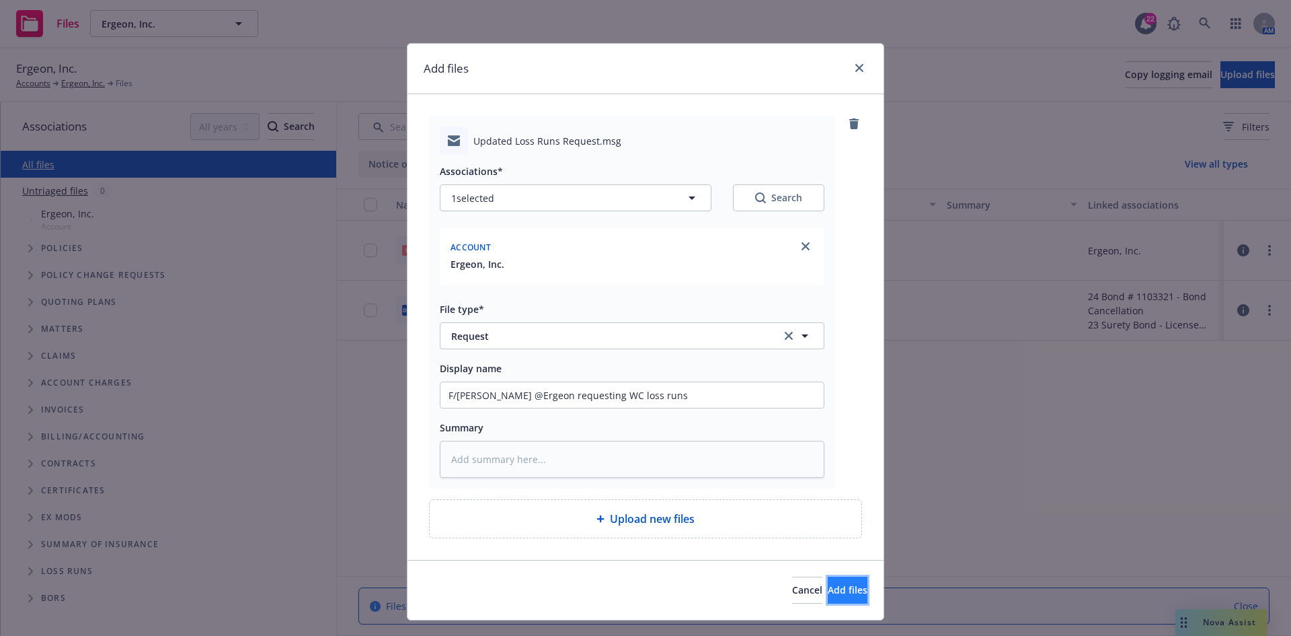
click at [833, 579] on button "Add files" at bounding box center [848, 589] width 40 height 27
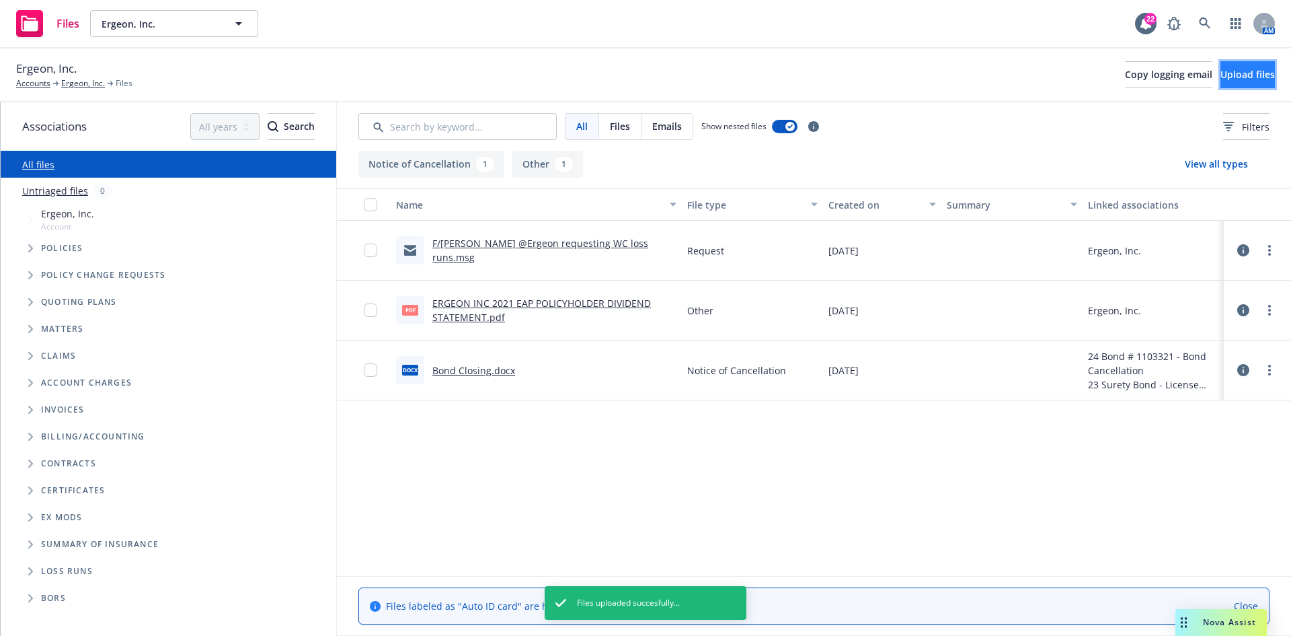
click at [1221, 75] on span "Upload files" at bounding box center [1248, 74] width 54 height 13
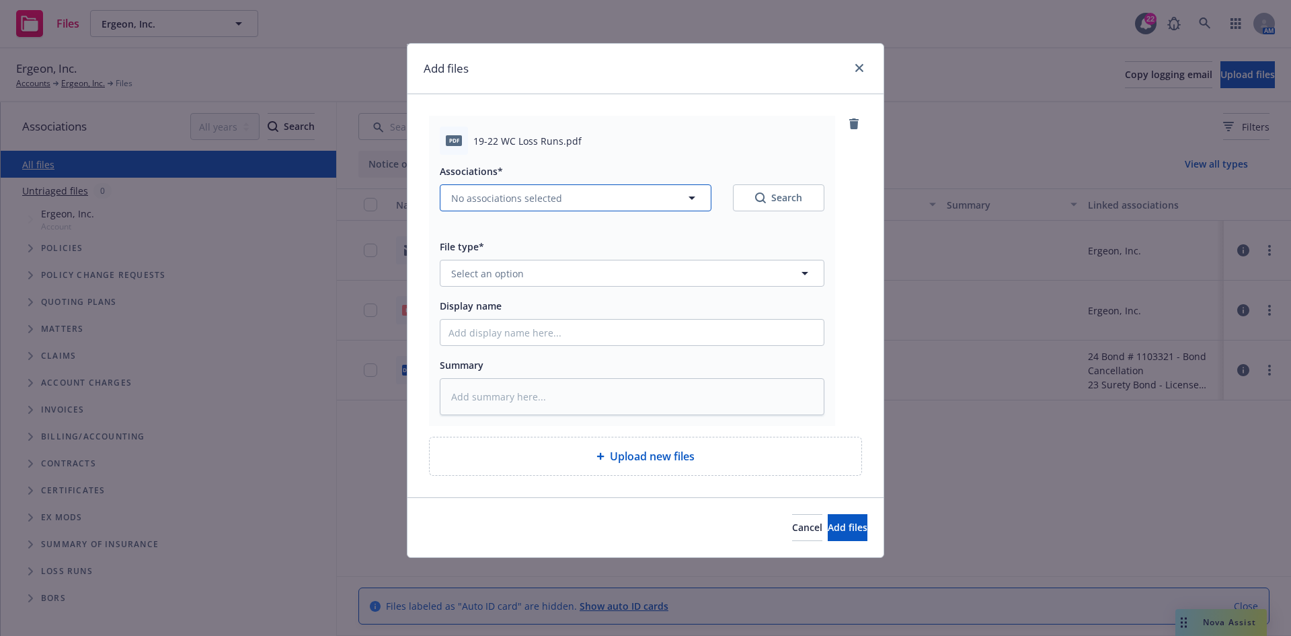
click at [600, 203] on button "No associations selected" at bounding box center [576, 197] width 272 height 27
type textarea "x"
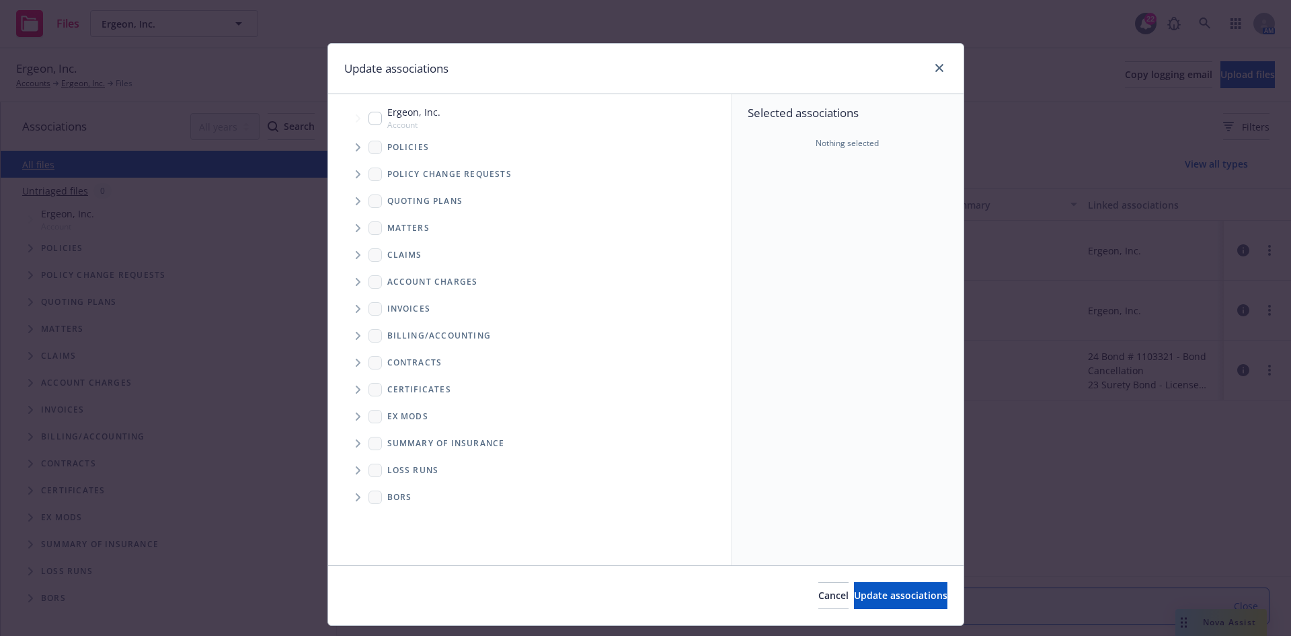
click at [369, 116] on input "Tree Example" at bounding box center [375, 118] width 13 height 13
checkbox input "true"
click at [854, 584] on button "Update associations" at bounding box center [900, 595] width 93 height 27
type textarea "x"
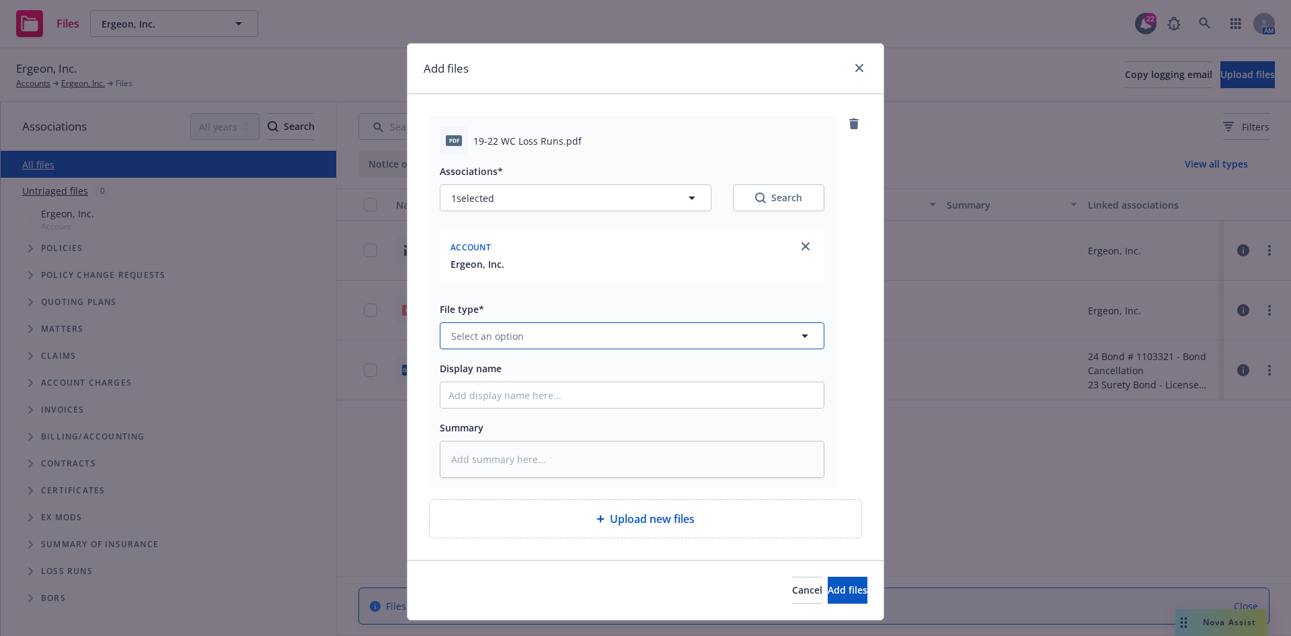
click at [553, 343] on button "Select an option" at bounding box center [632, 335] width 385 height 27
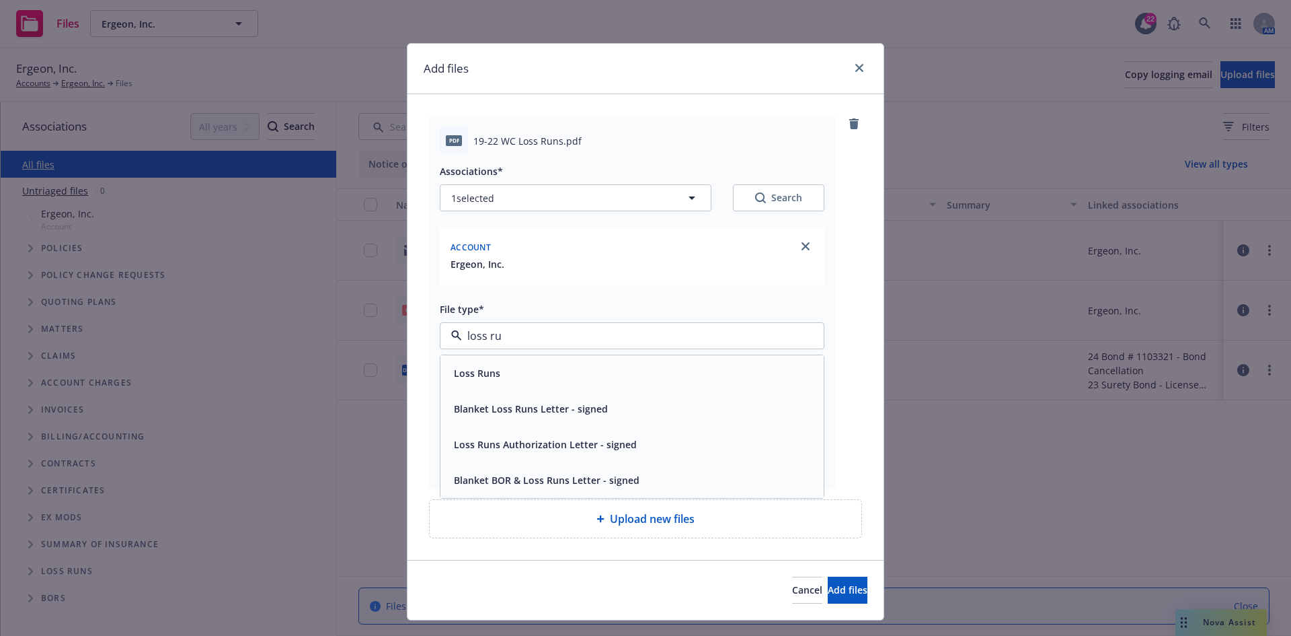
type input "loss run"
click at [534, 385] on div "Loss Runs" at bounding box center [632, 373] width 383 height 36
click at [549, 386] on input "Display name" at bounding box center [632, 395] width 383 height 26
type textarea "x"
type input "1"
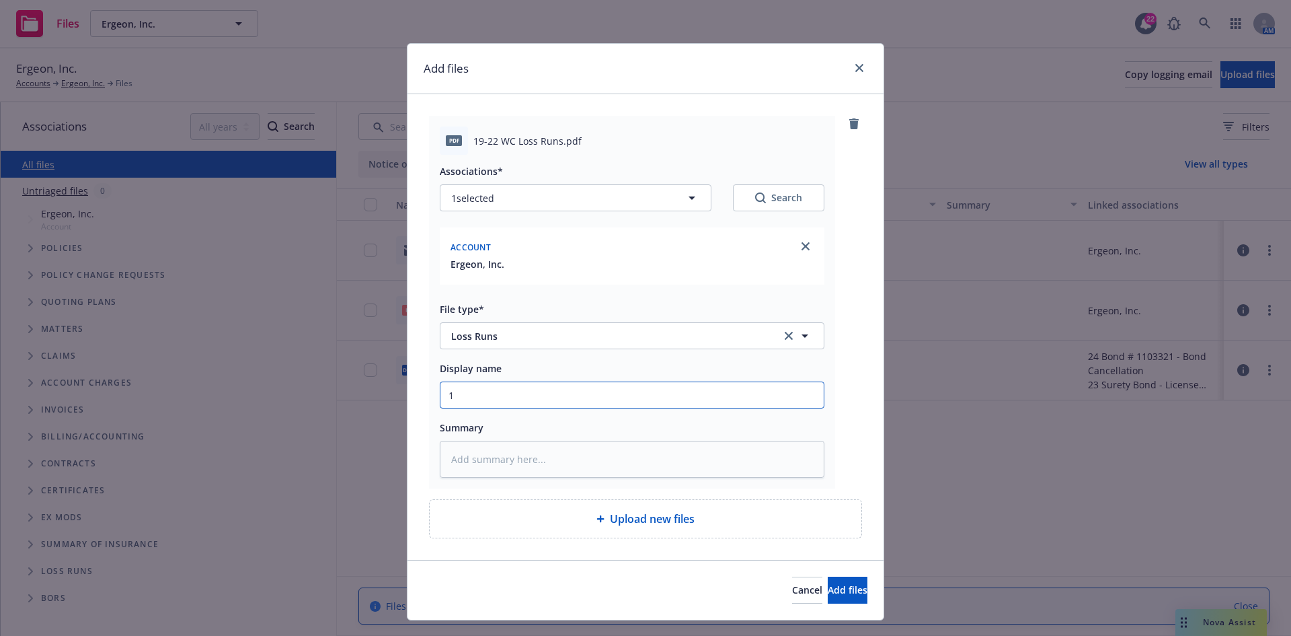
type textarea "x"
type input "19"
type textarea "x"
type input "19-"
type textarea "x"
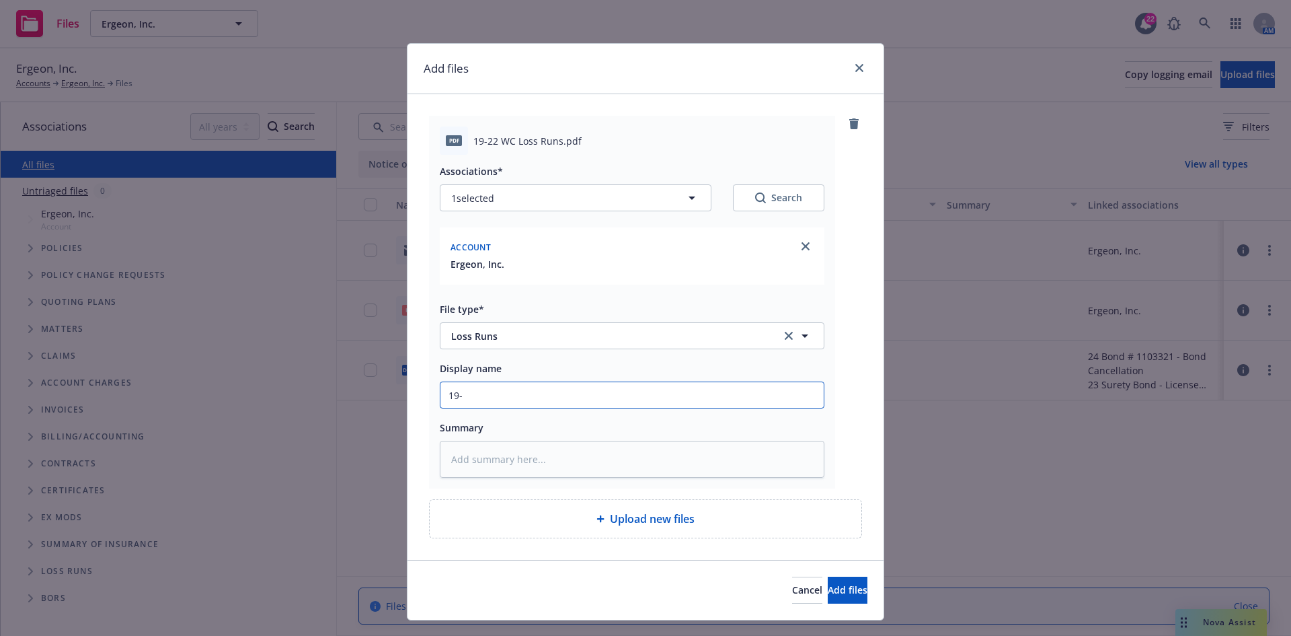
type input "19-2"
type textarea "x"
type input "19-22"
type textarea "x"
type input "19-22"
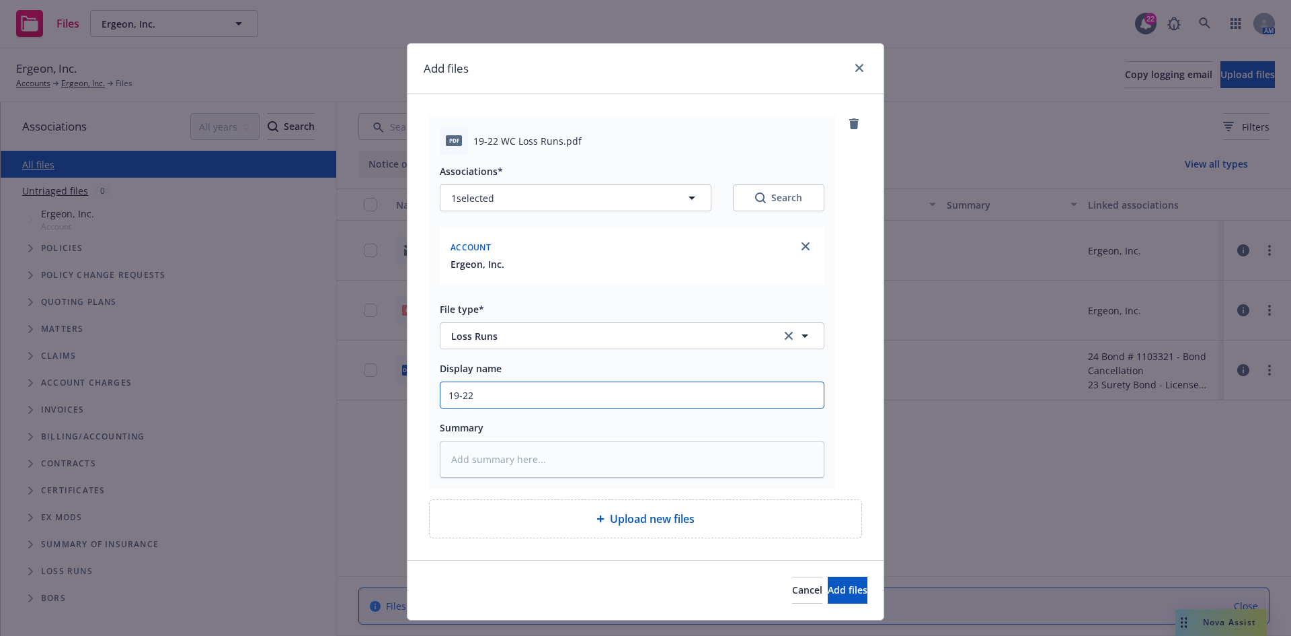
type textarea "x"
type input "19-22 W"
type textarea "x"
type input "19-22 WC"
type textarea "x"
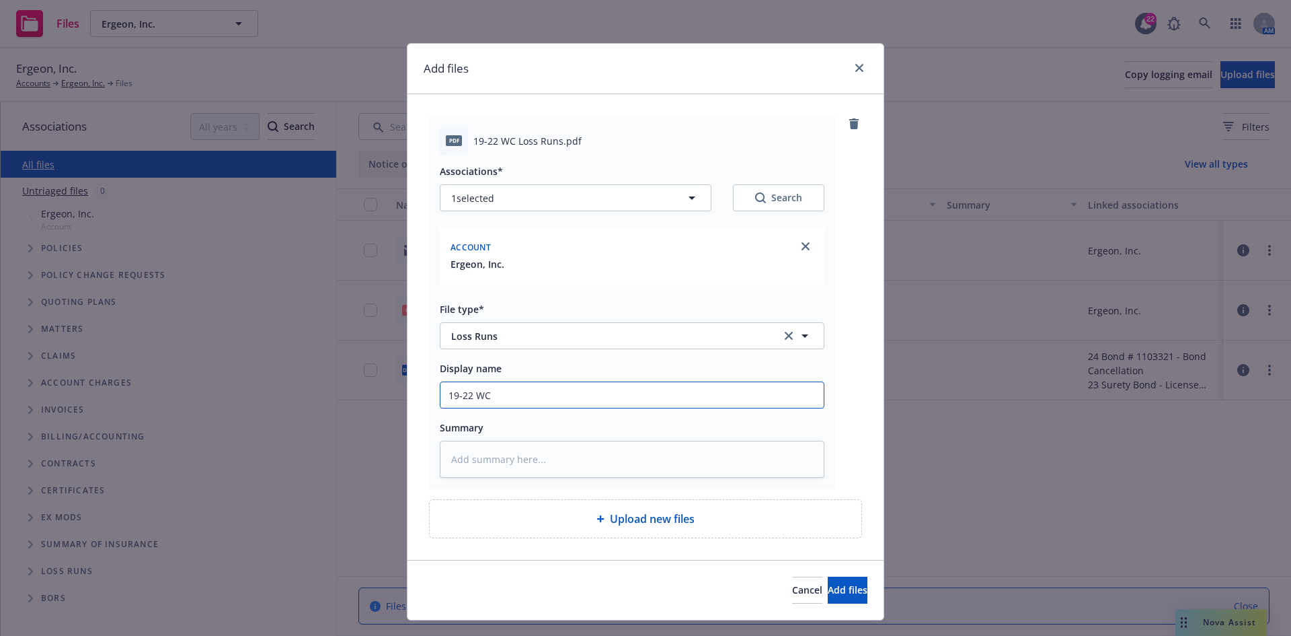
type input "19-22 WC"
type textarea "x"
type input "19-22 WC L"
type textarea "x"
type input "19-22 WC Lo"
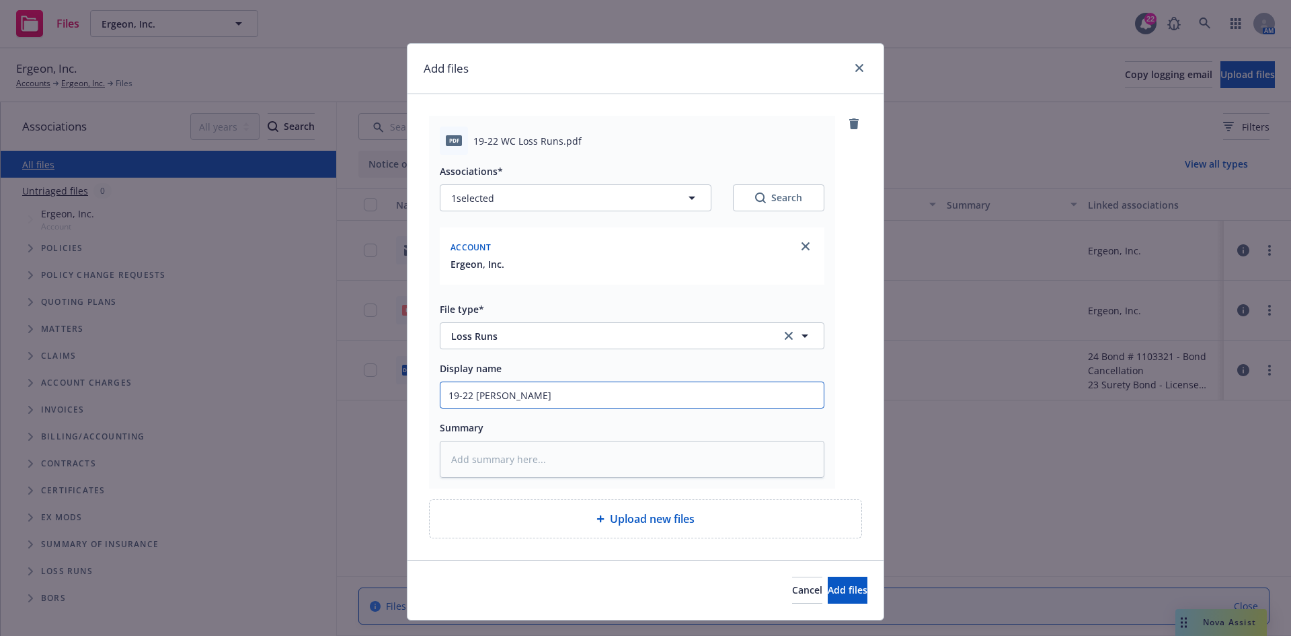
type textarea "x"
type input "19-22 WC Los"
type textarea "x"
type input "19-22 WC Loss"
type textarea "x"
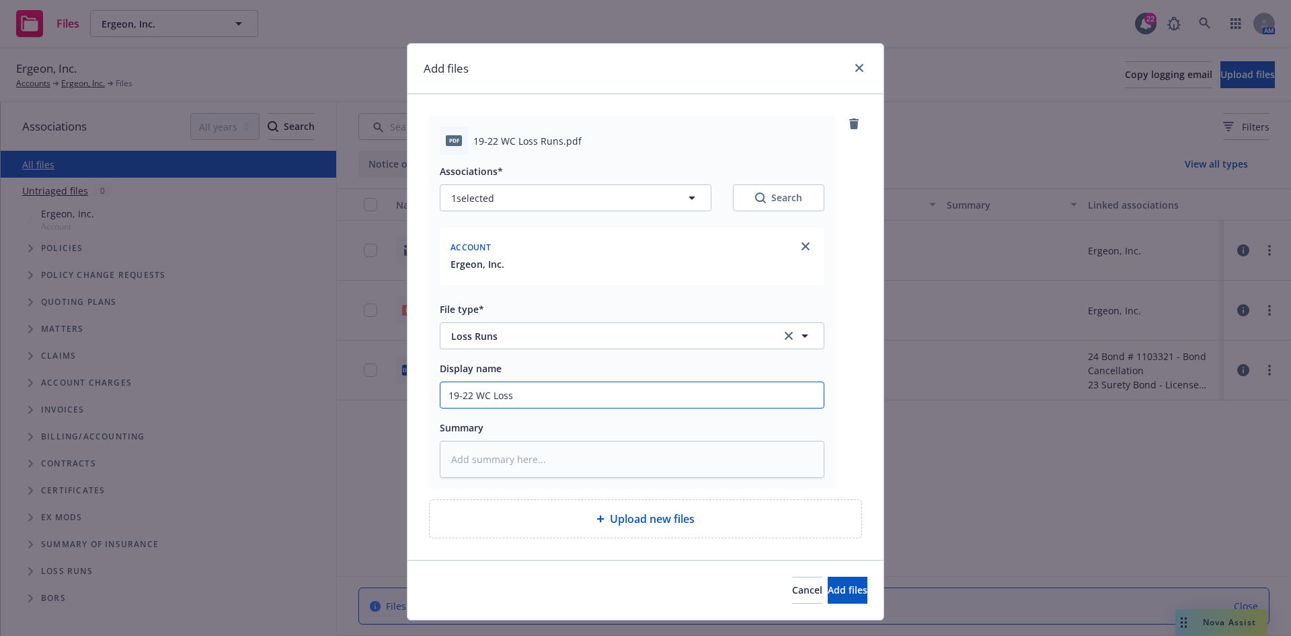
type input "19-22 WC Loss"
type textarea "x"
type input "19-22 WC Loss R"
type textarea "x"
type input "19-22 WC Loss Ru"
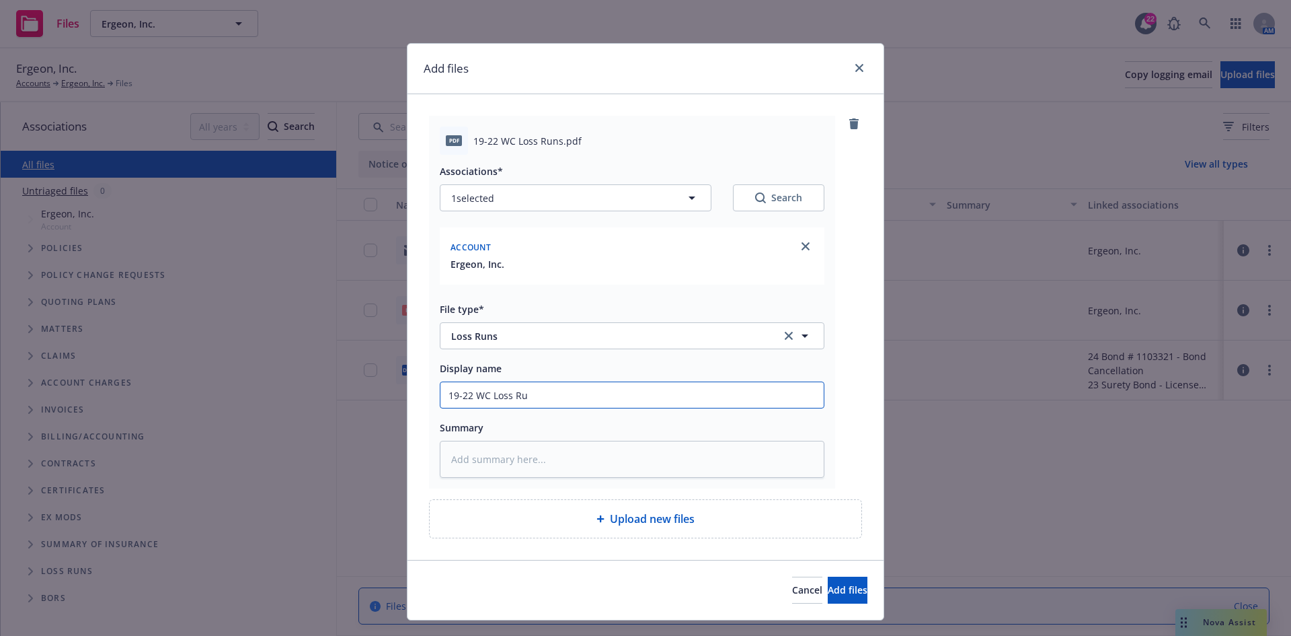
type textarea "x"
type input "19-22 WC Loss Run"
type textarea "x"
type input "19-22 WC Loss Runs"
type textarea "x"
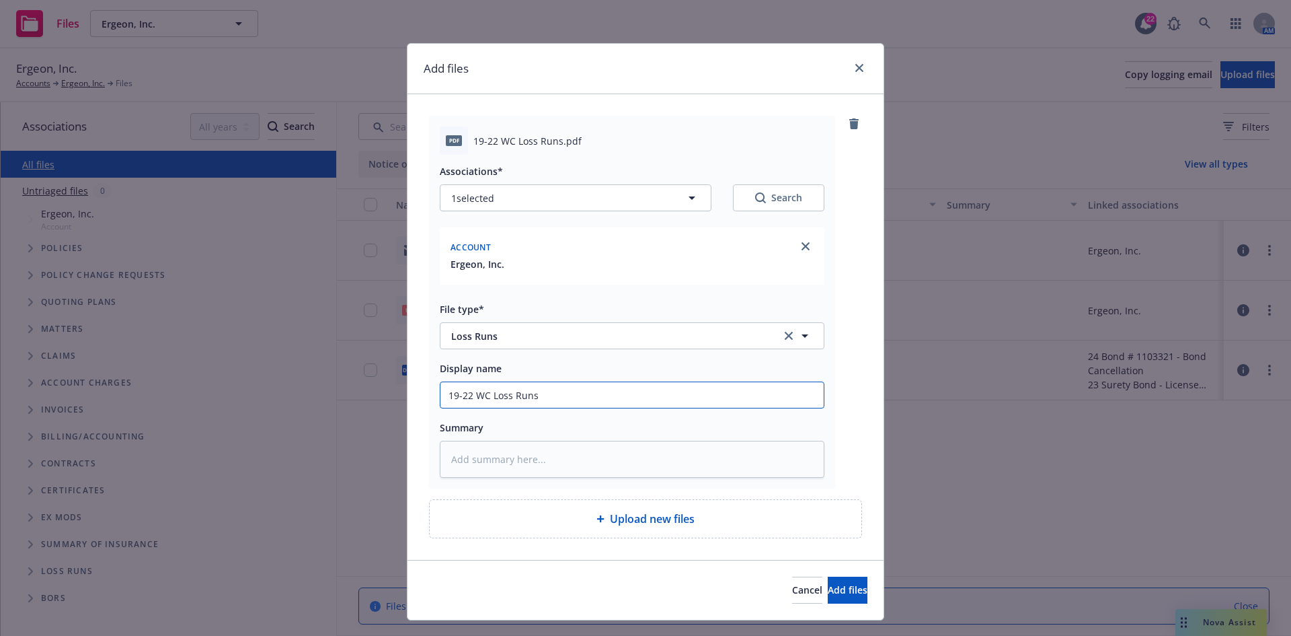
type input "19-22 WC Loss Runs"
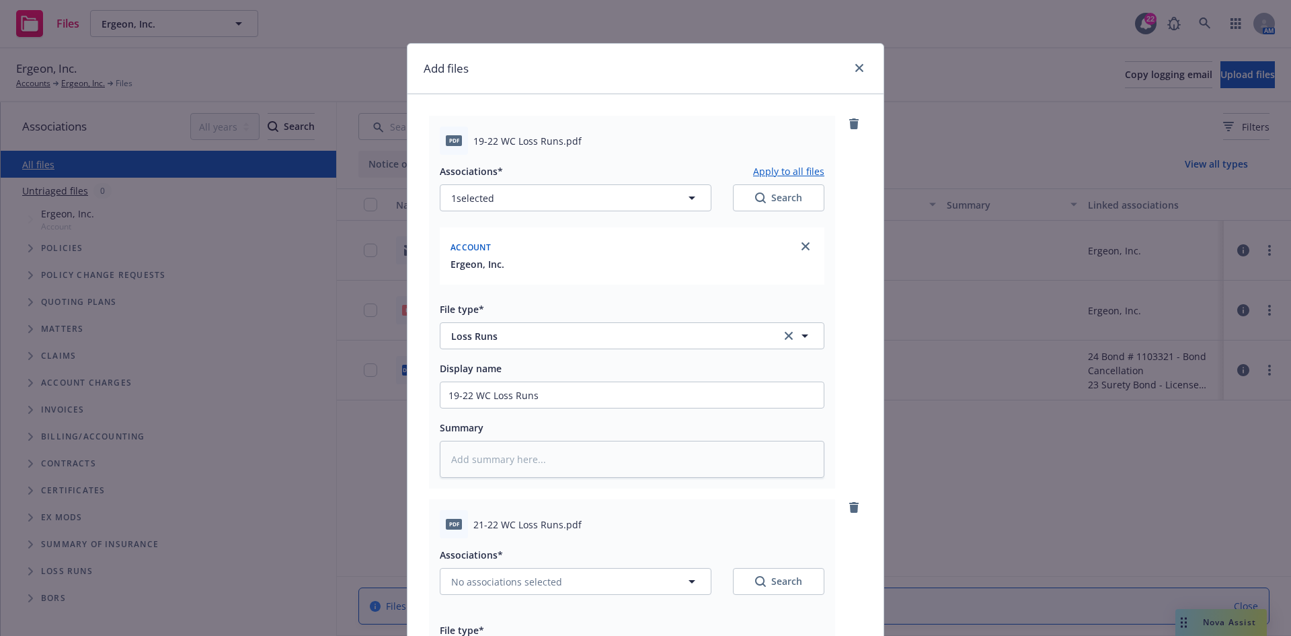
click at [760, 174] on button "Apply to all files" at bounding box center [788, 171] width 71 height 16
type textarea "x"
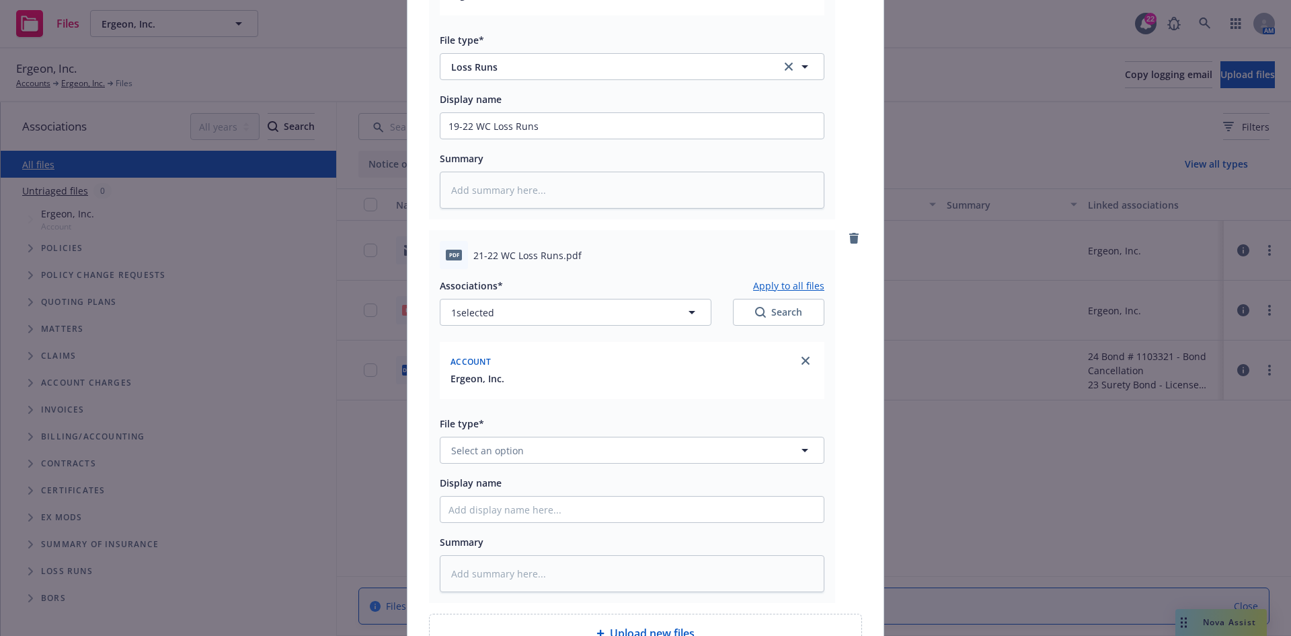
scroll to position [336, 0]
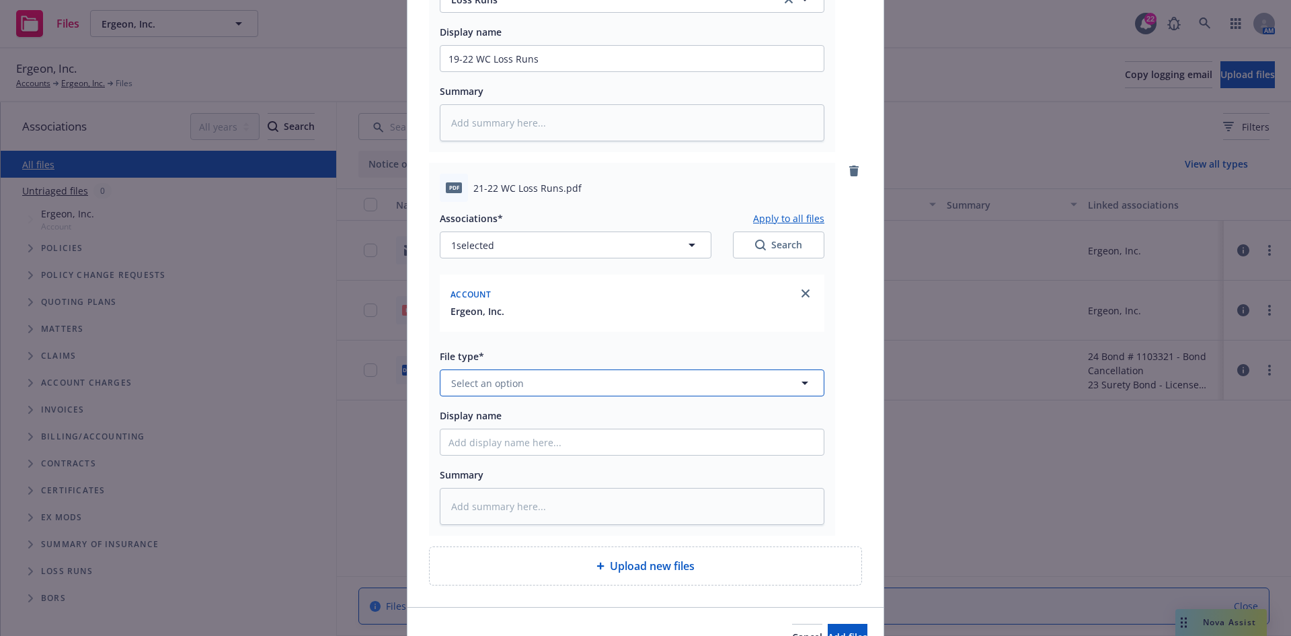
click at [644, 390] on button "Select an option" at bounding box center [632, 382] width 385 height 27
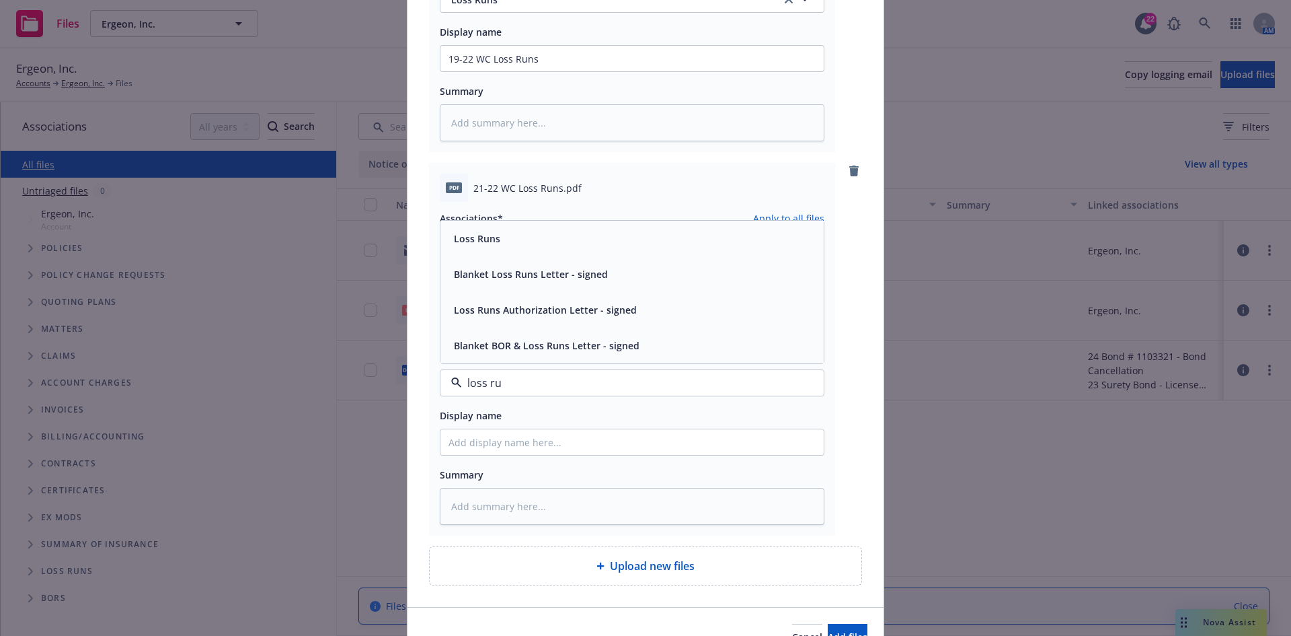
type input "loss run"
click at [578, 248] on div "Loss Runs" at bounding box center [632, 239] width 367 height 20
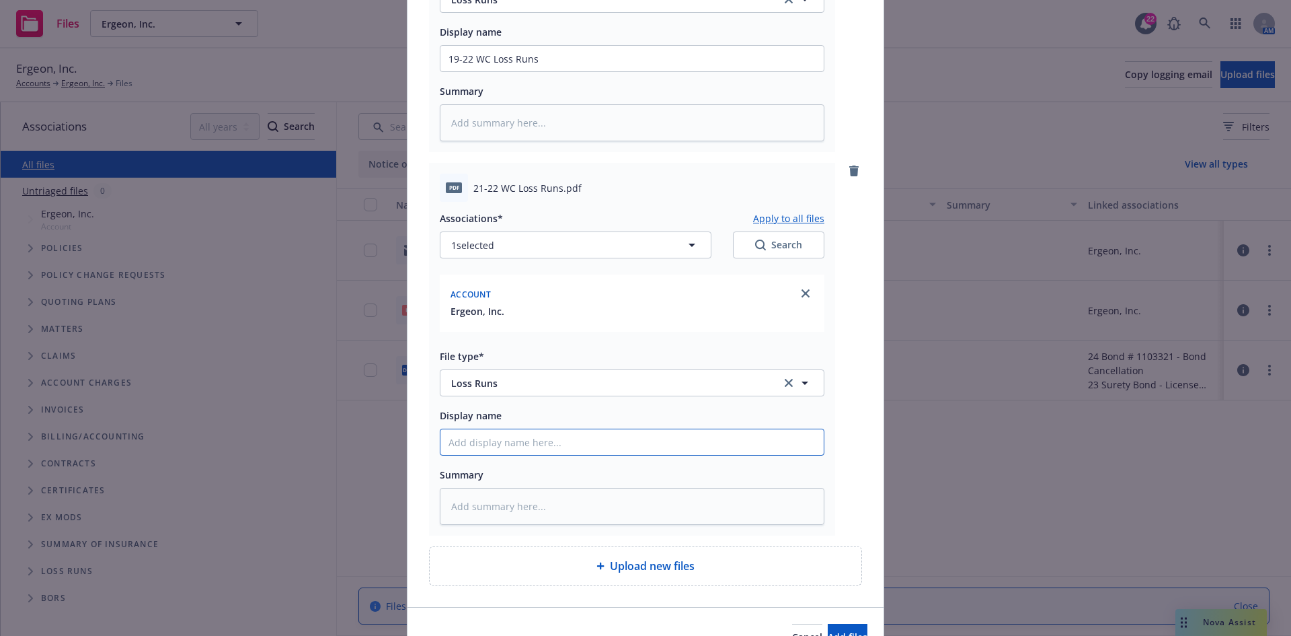
click at [533, 439] on input "Display name" at bounding box center [632, 442] width 383 height 26
type textarea "x"
type input "2"
type textarea "x"
type input "21"
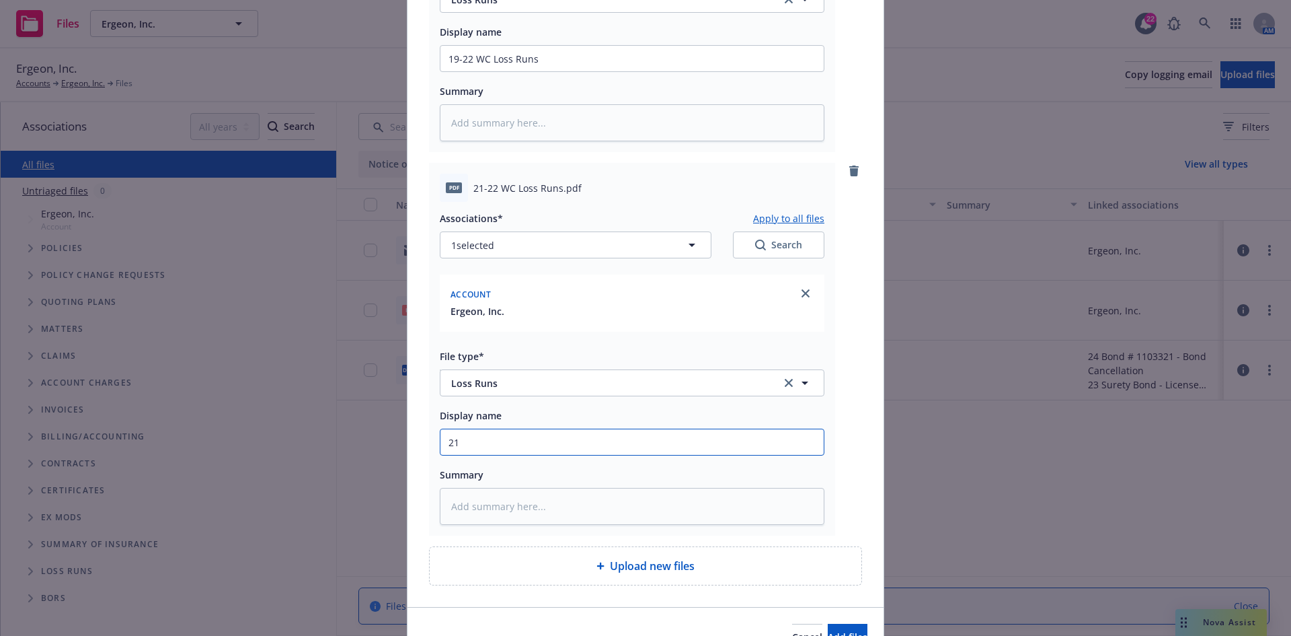
type textarea "x"
type input "21-"
type textarea "x"
type input "21-2"
type textarea "x"
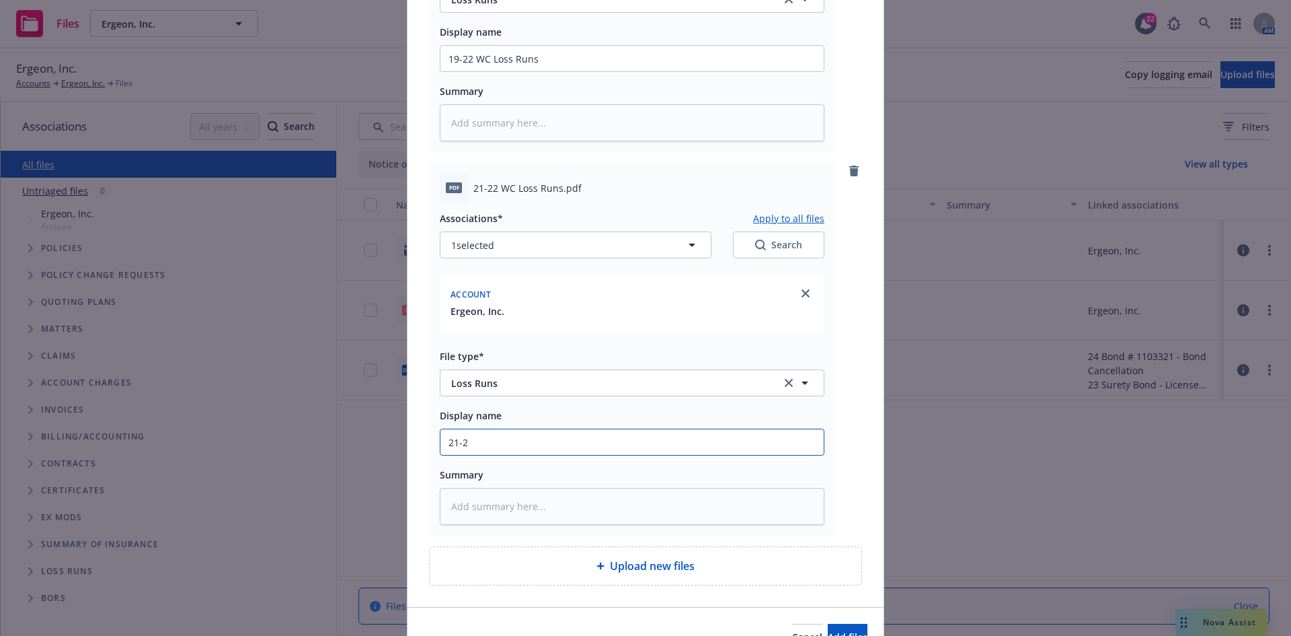
type input "21-22"
type textarea "x"
type input "21-22"
type textarea "x"
type input "21-22 W"
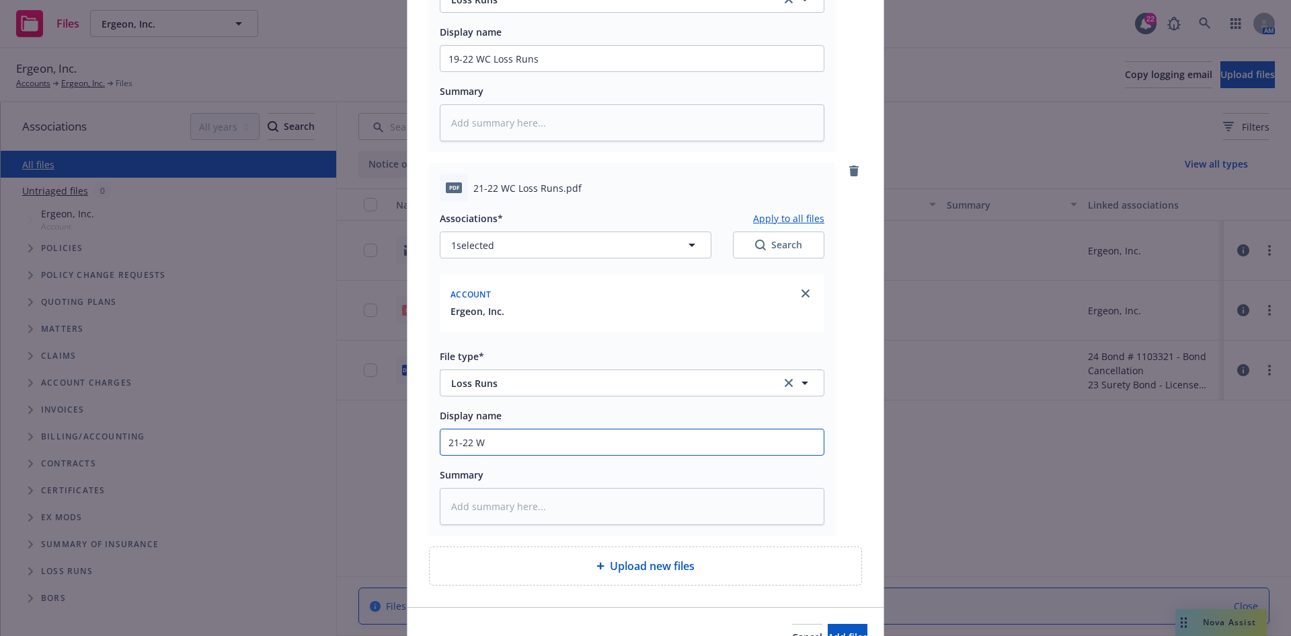
type textarea "x"
type input "21-22 WC"
type textarea "x"
type input "21-22 WC"
type textarea "x"
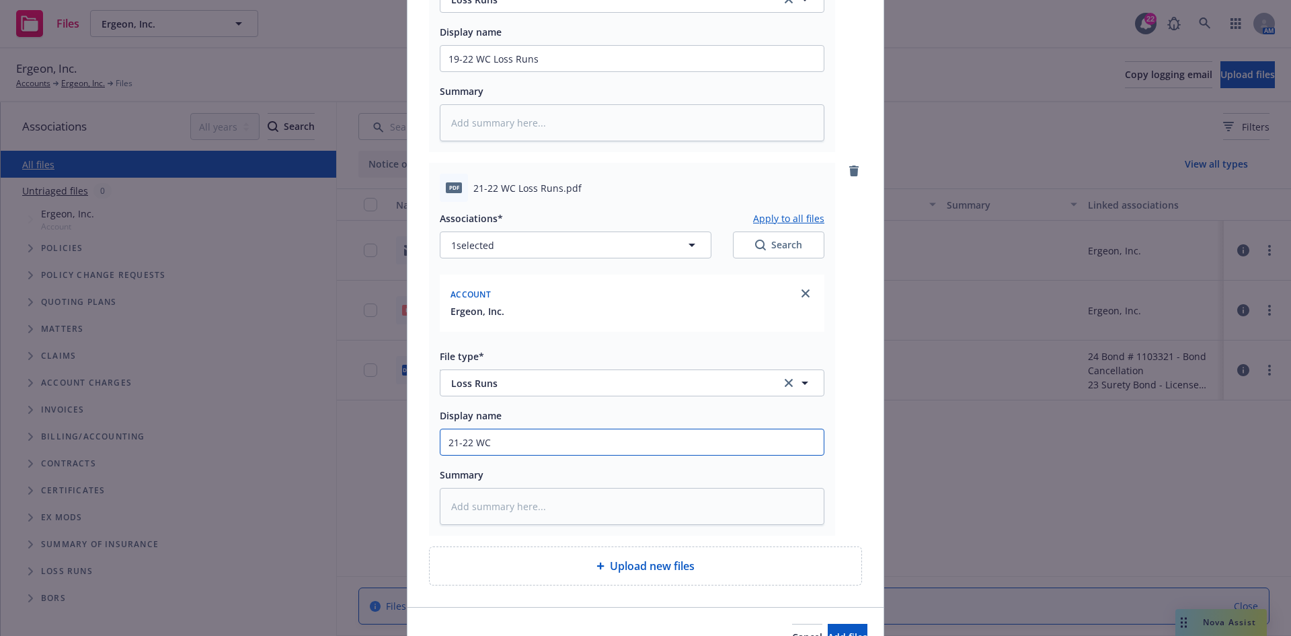
type input "21-22 WC L"
type textarea "x"
type input "21-22 WC Lo"
type textarea "x"
type input "21-22 WC Los"
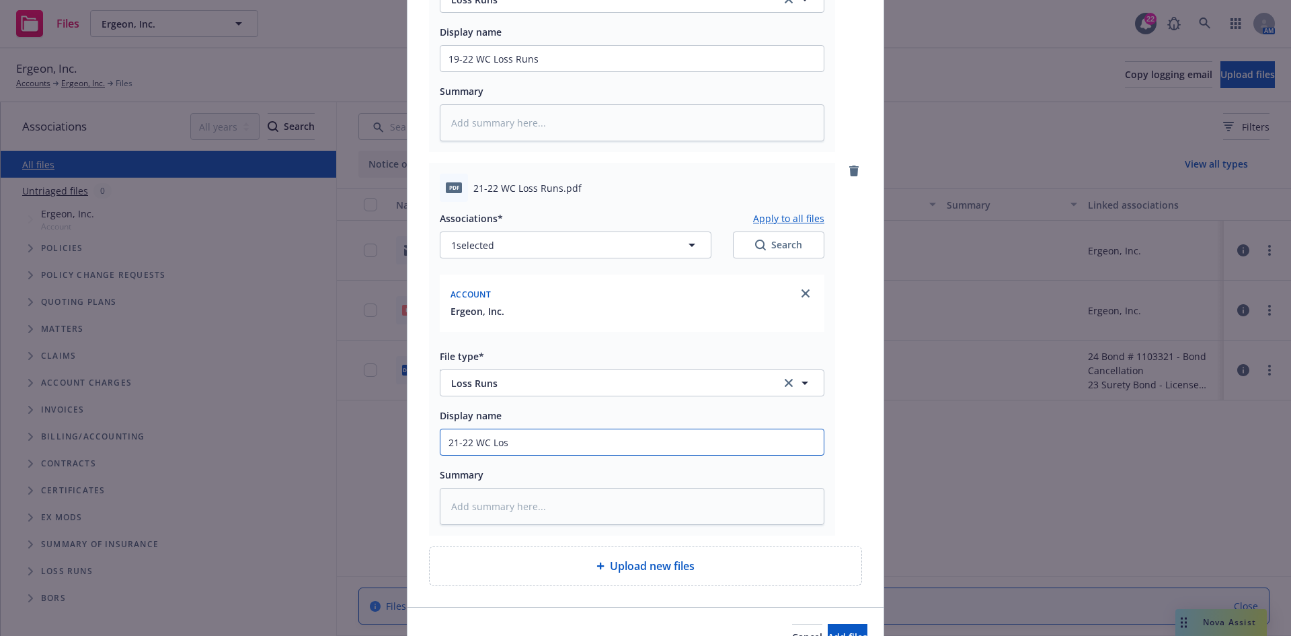
type textarea "x"
type input "21-22 WC Loss"
type textarea "x"
type input "21-22 WC Loss"
type textarea "x"
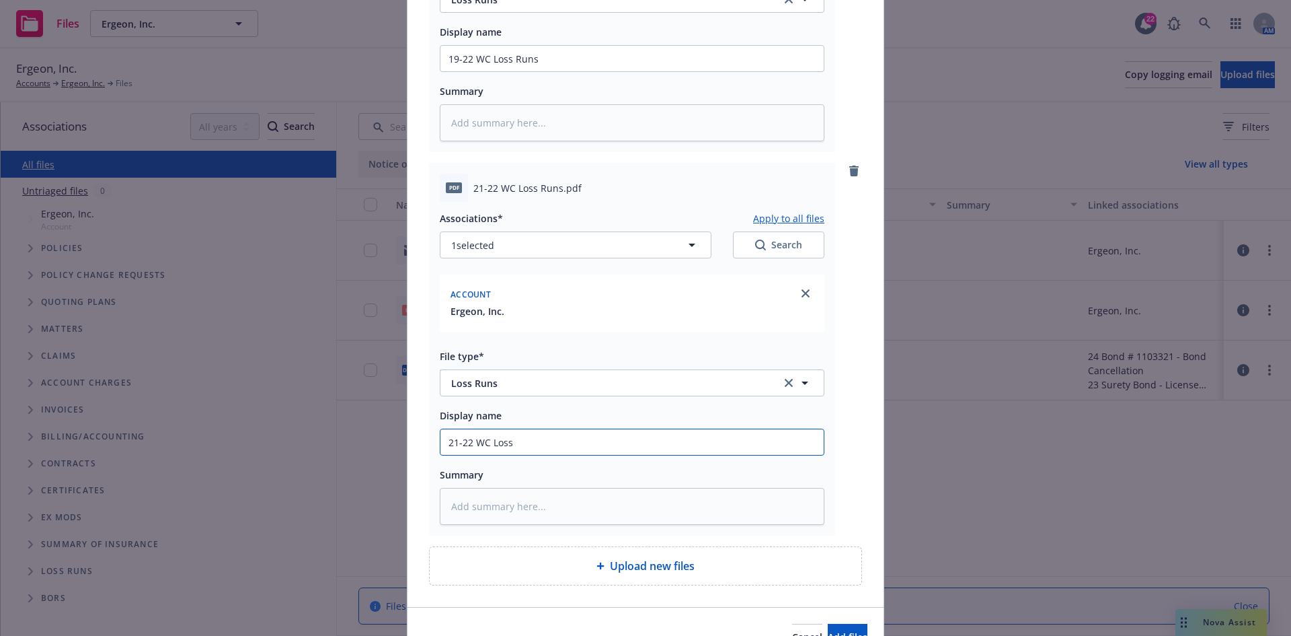
type input "21-22 WC Loss R"
type textarea "x"
type input "21-22 WC Loss Ru"
type textarea "x"
type input "21-22 WC Loss Runs"
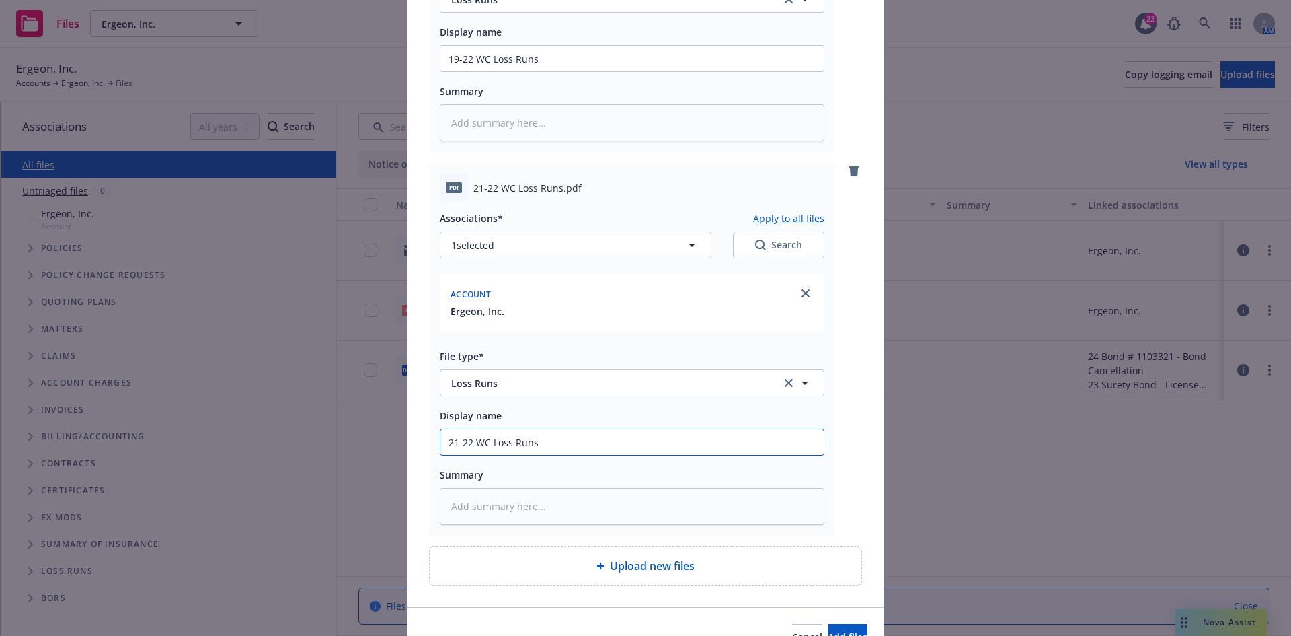
type textarea "x"
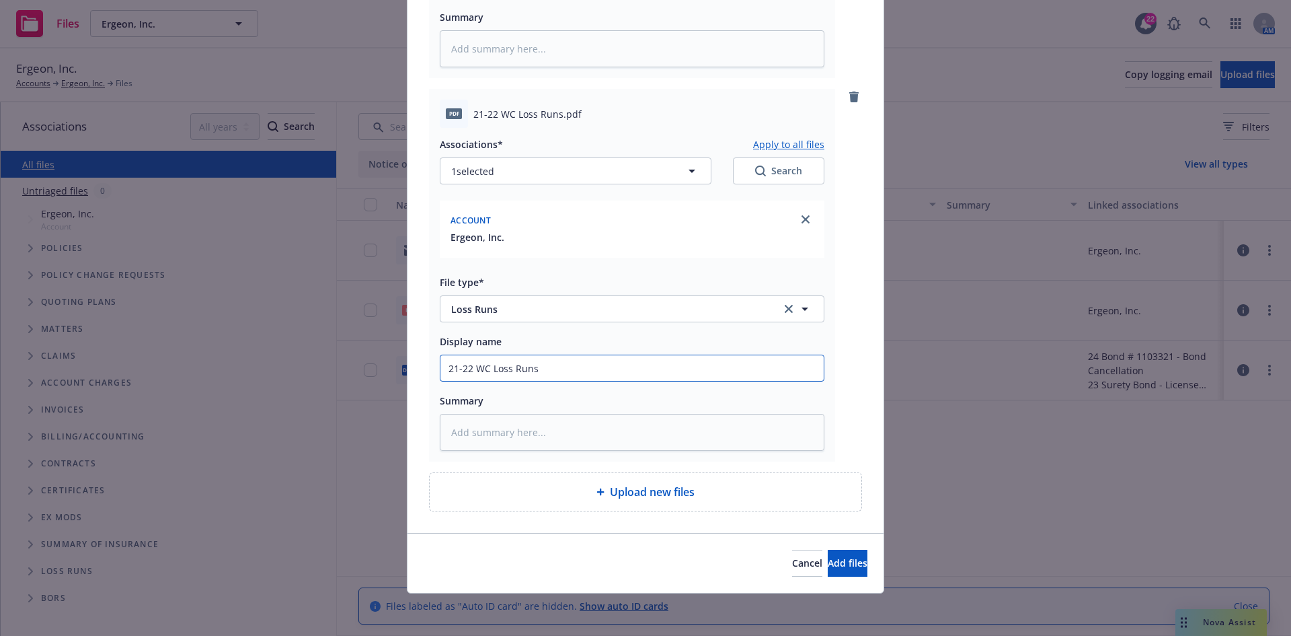
scroll to position [411, 0]
type input "21-22 WC Loss Runs"
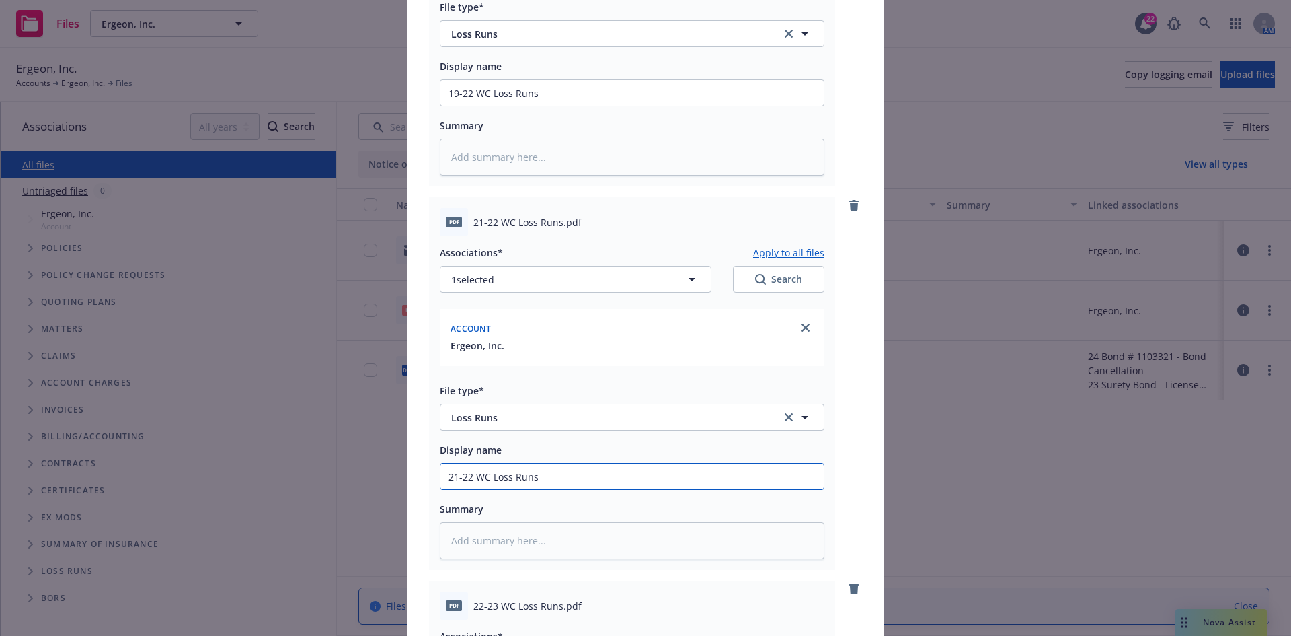
scroll to position [142, 0]
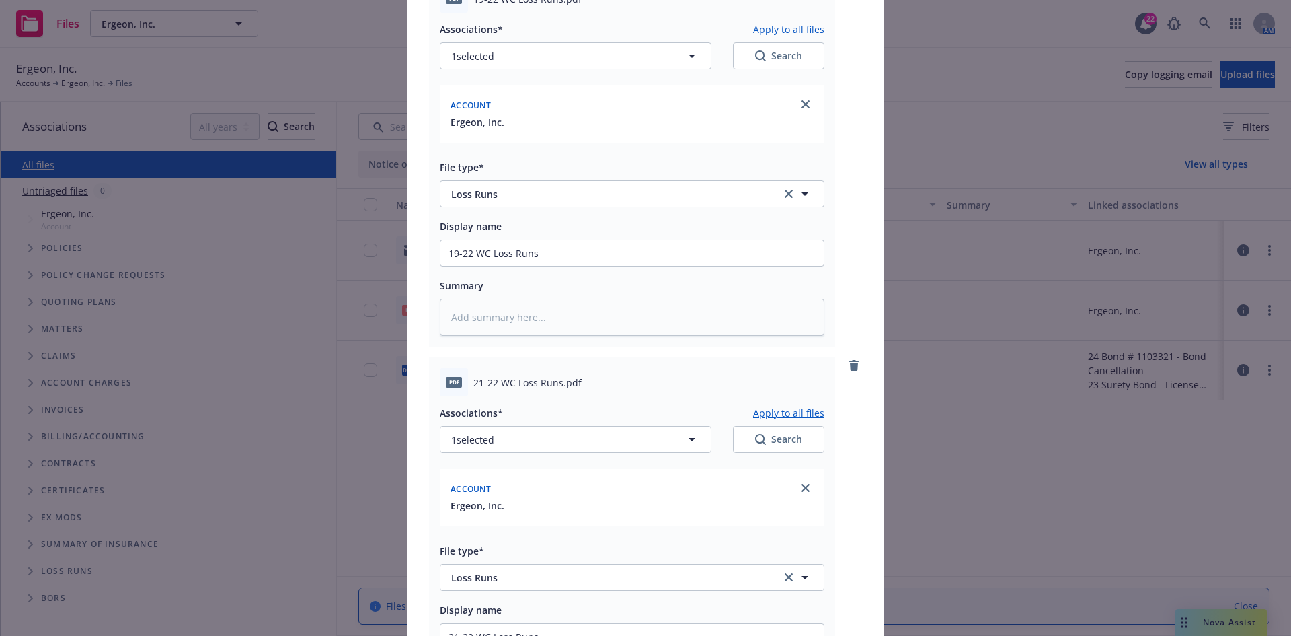
click at [800, 416] on button "Apply to all files" at bounding box center [788, 412] width 71 height 16
type textarea "x"
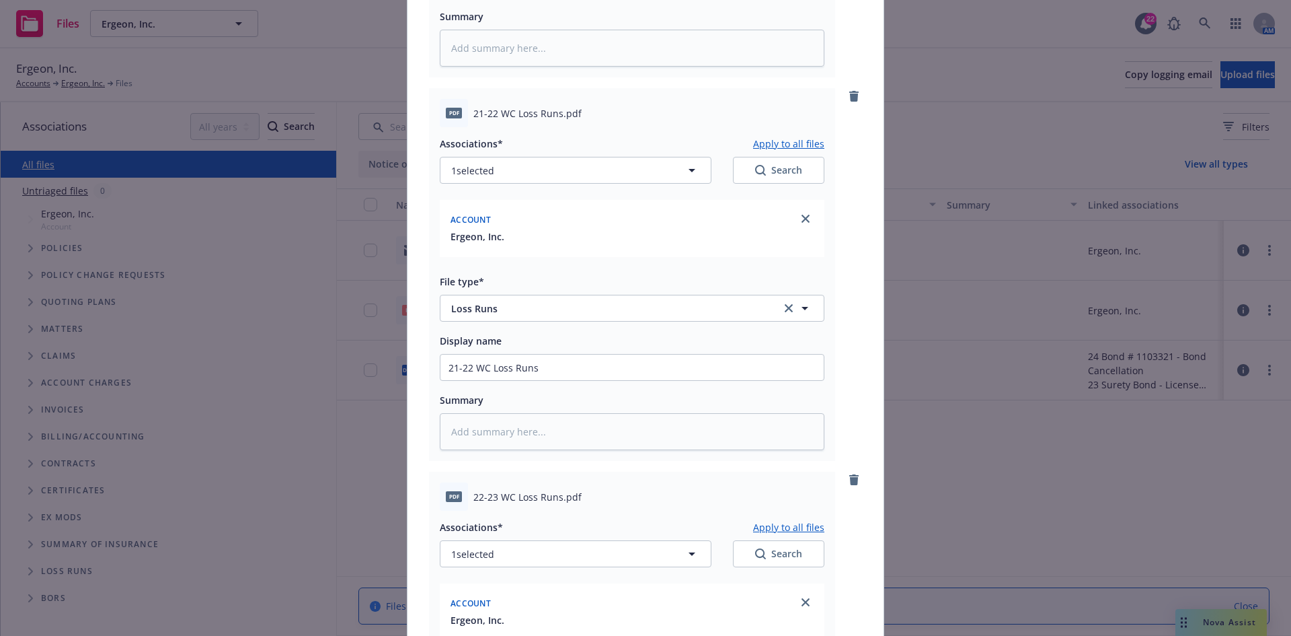
scroll to position [747, 0]
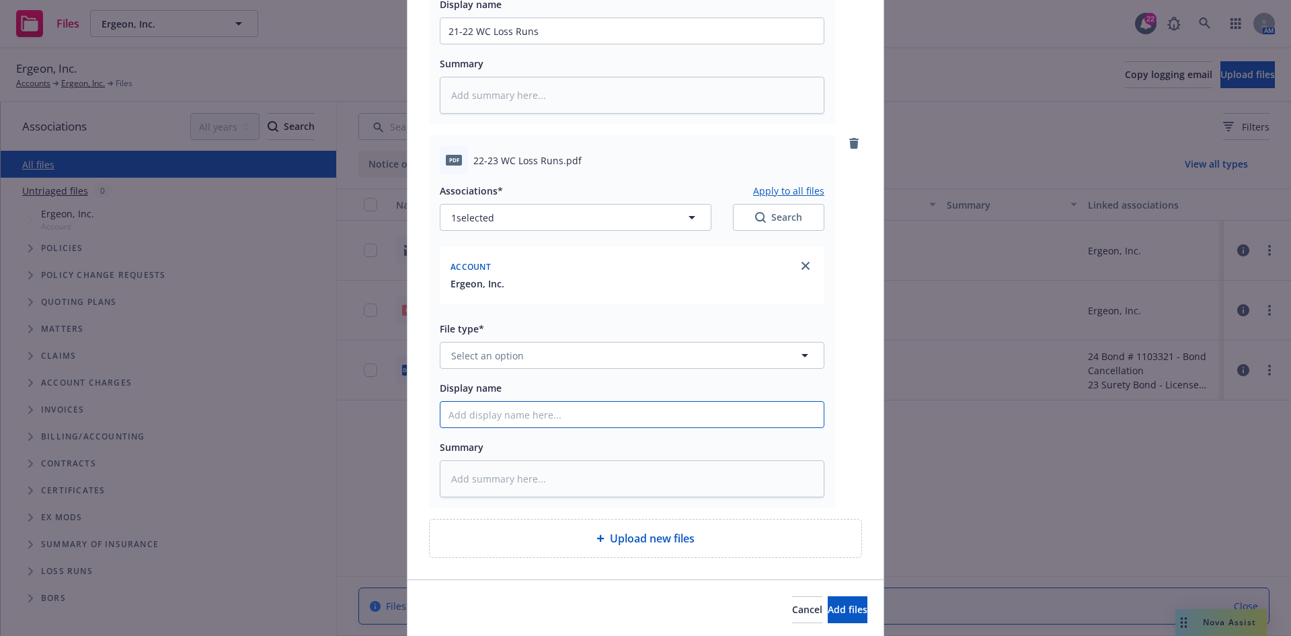
click at [558, 424] on input "Display name" at bounding box center [632, 414] width 383 height 26
click at [557, 364] on button "Select an option" at bounding box center [632, 355] width 385 height 27
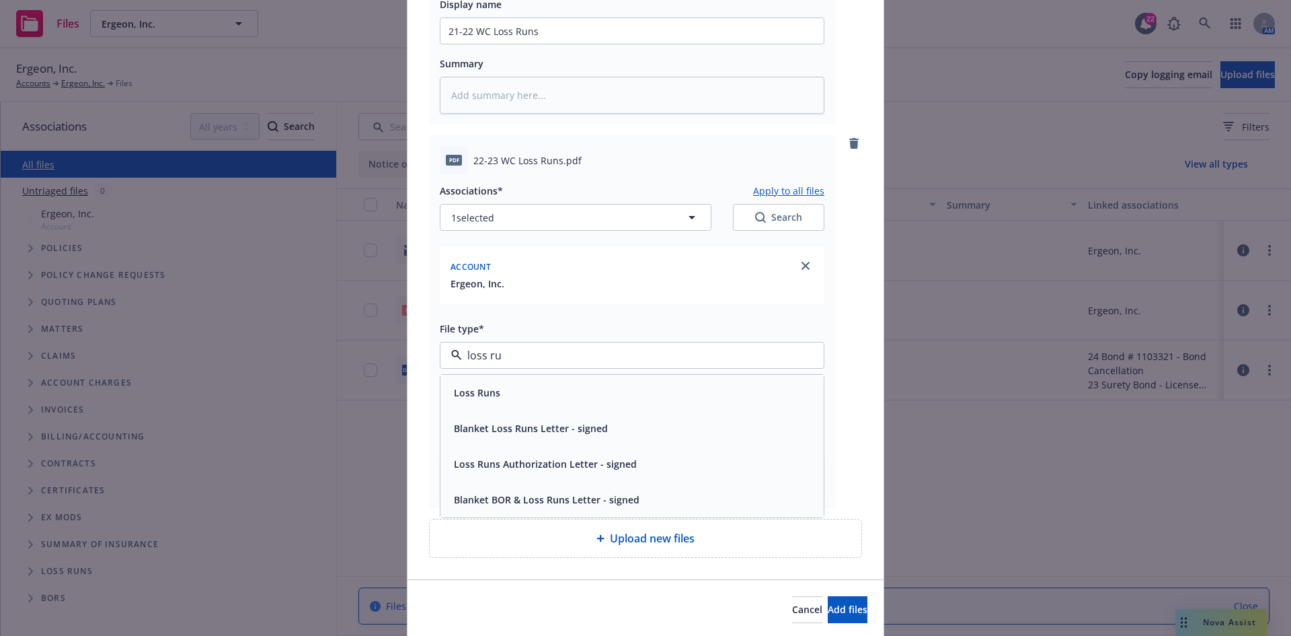
type input "loss run"
click at [524, 401] on div "Loss Runs" at bounding box center [632, 393] width 367 height 20
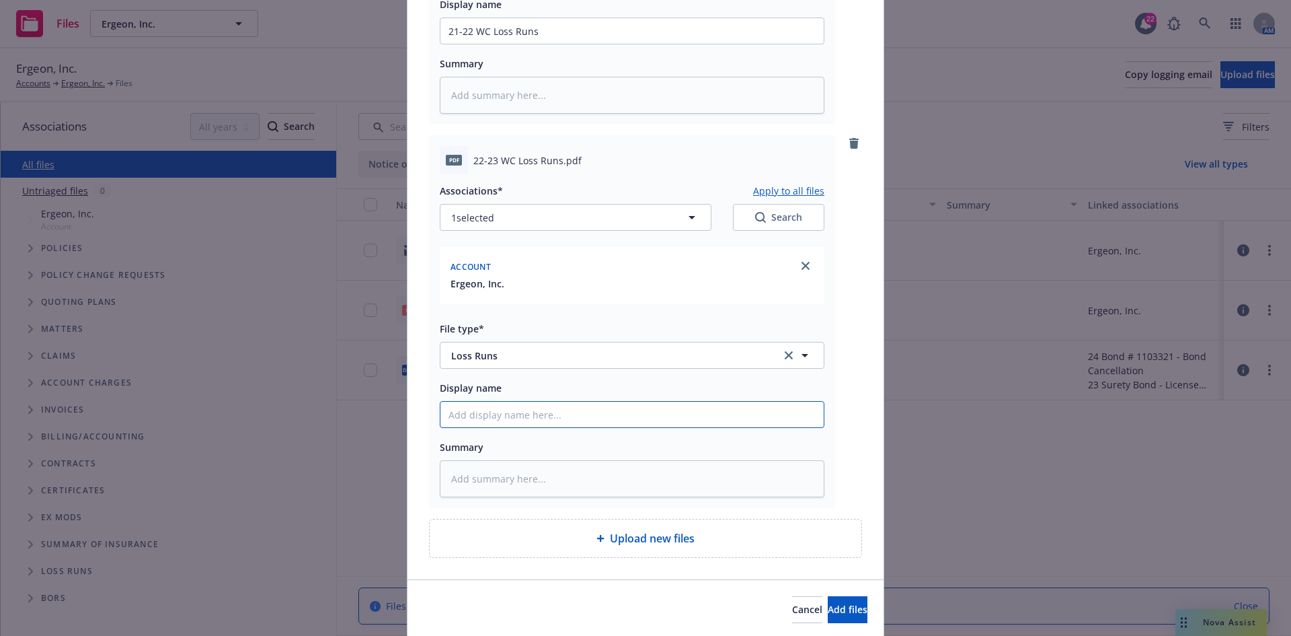
click at [519, 414] on input "Display name" at bounding box center [632, 414] width 383 height 26
type textarea "x"
type input "2"
type textarea "x"
type input "22"
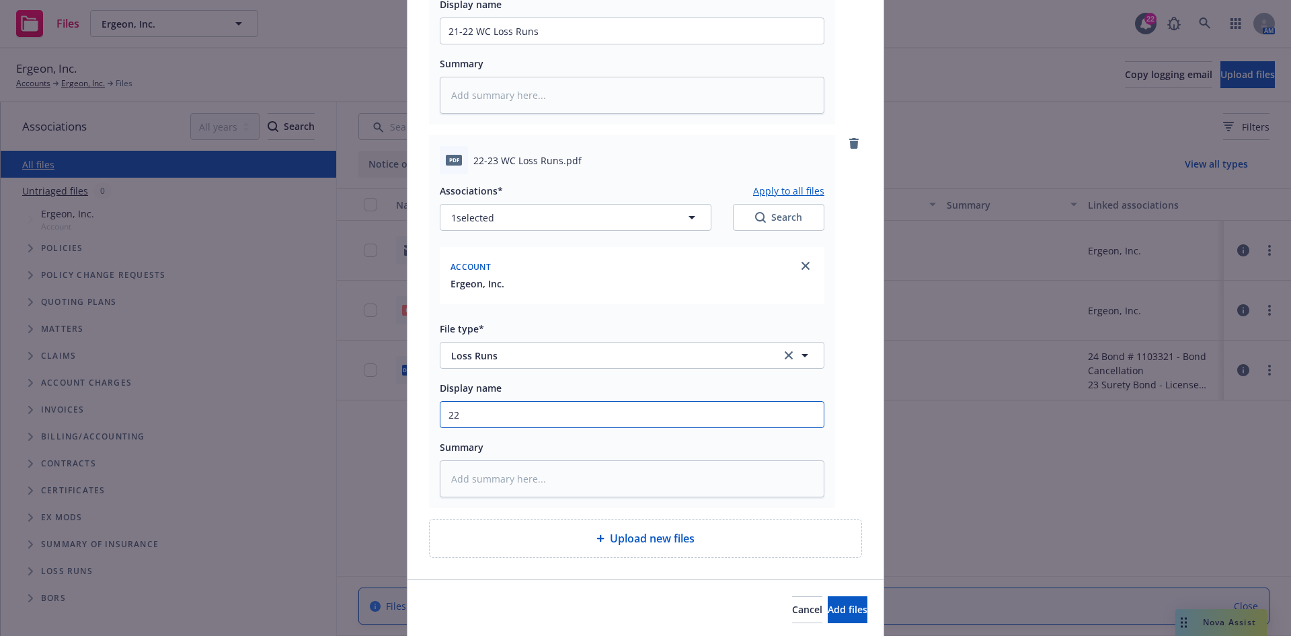
type textarea "x"
type input "22-"
type textarea "x"
type input "22-2"
type textarea "x"
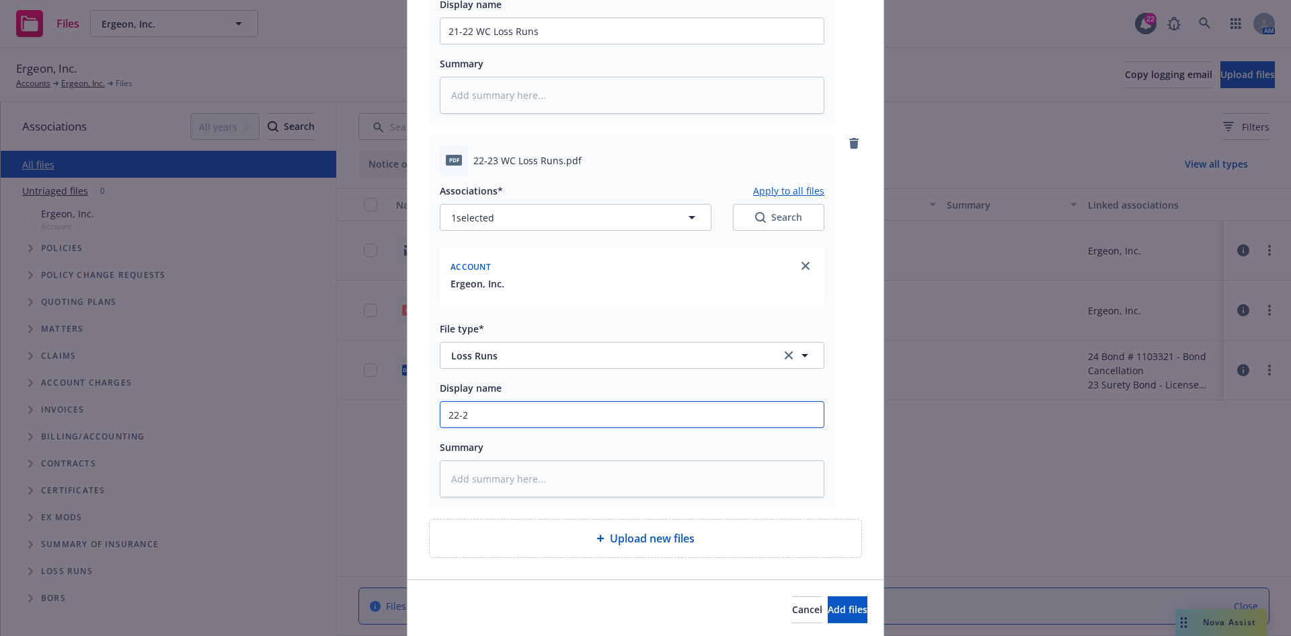
type input "22-23"
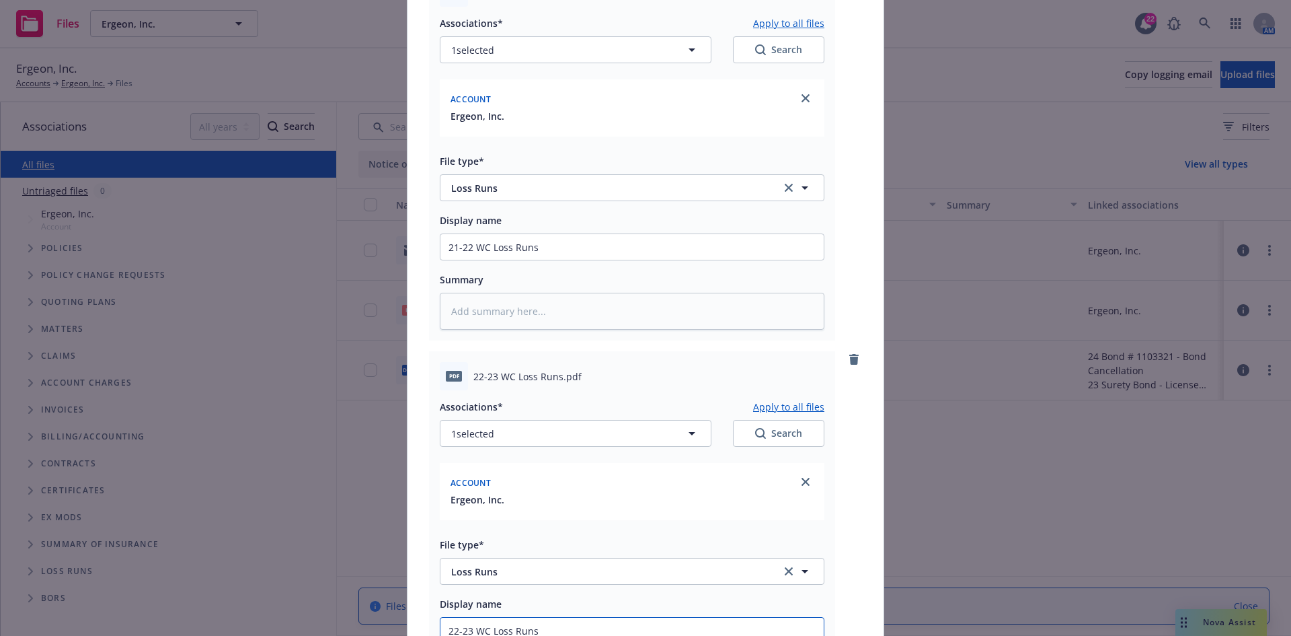
scroll to position [525, 0]
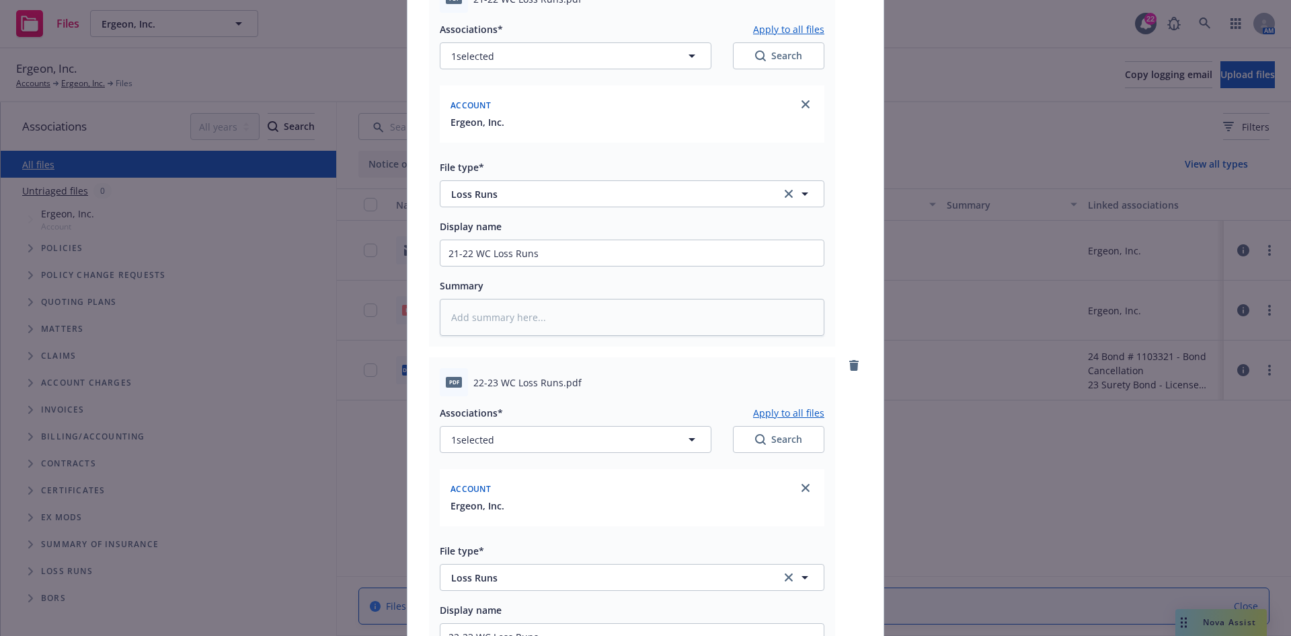
click at [789, 411] on button "Apply to all files" at bounding box center [788, 412] width 71 height 16
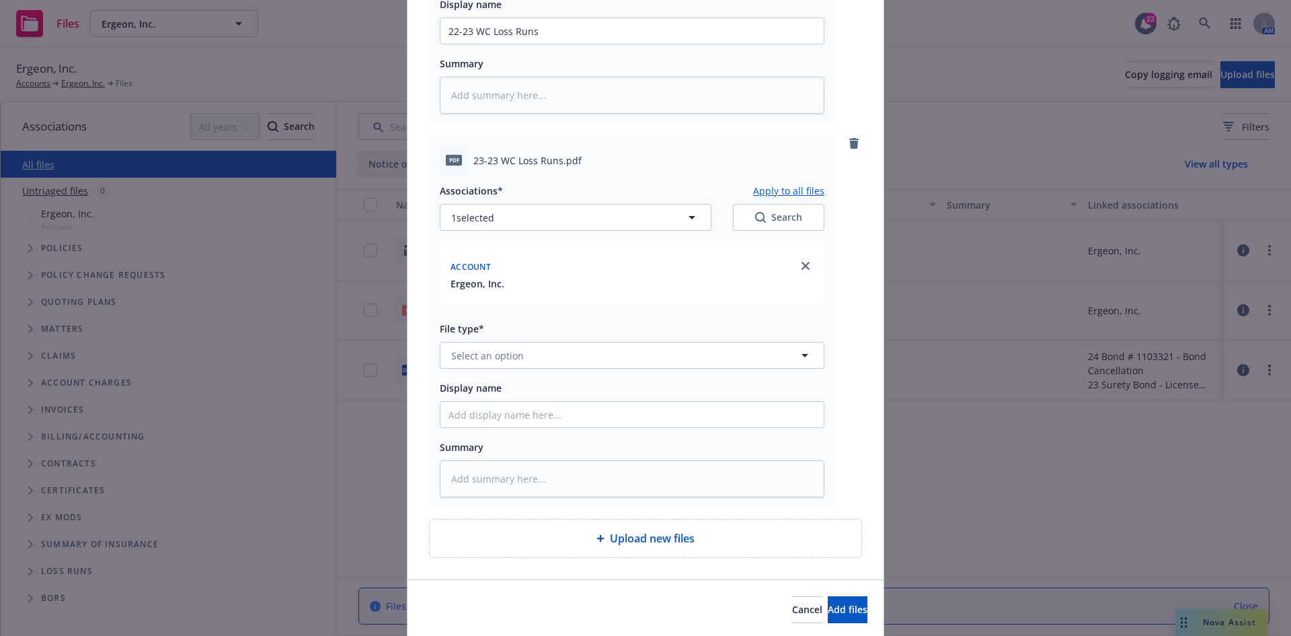
scroll to position [1178, 0]
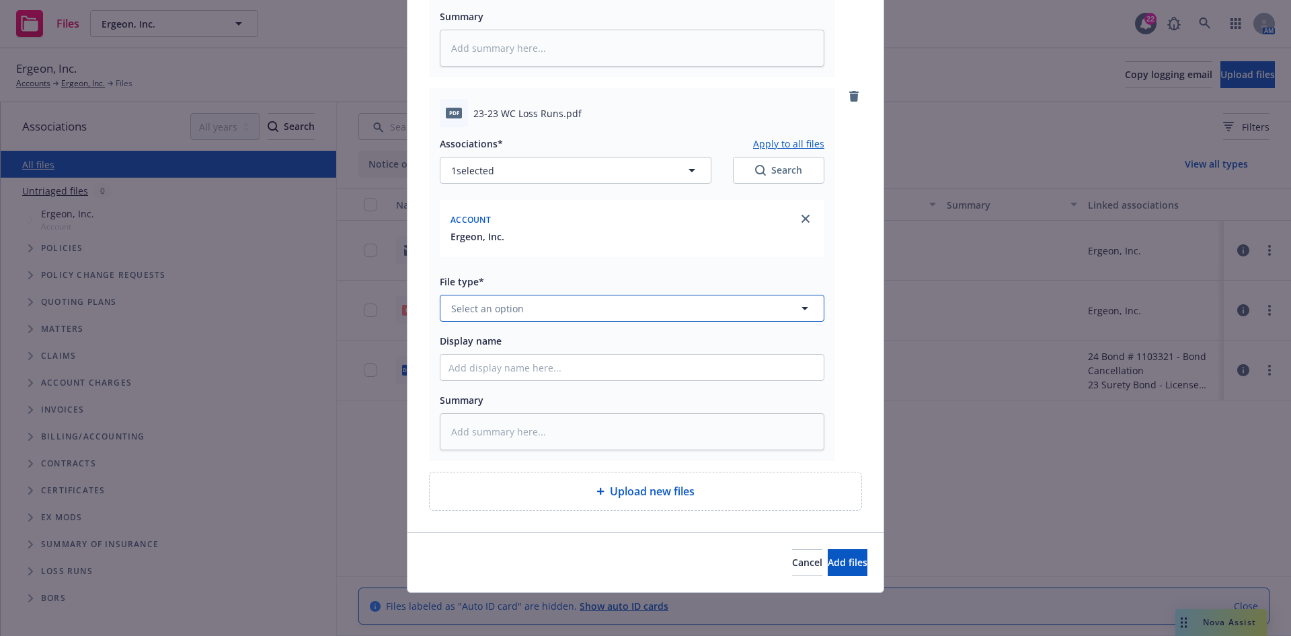
click at [611, 308] on button "Select an option" at bounding box center [632, 308] width 385 height 27
click at [580, 338] on div "Loss Runs" at bounding box center [632, 346] width 367 height 20
click at [552, 362] on input "Display name" at bounding box center [632, 367] width 383 height 26
click at [828, 553] on button "Add files" at bounding box center [848, 562] width 40 height 27
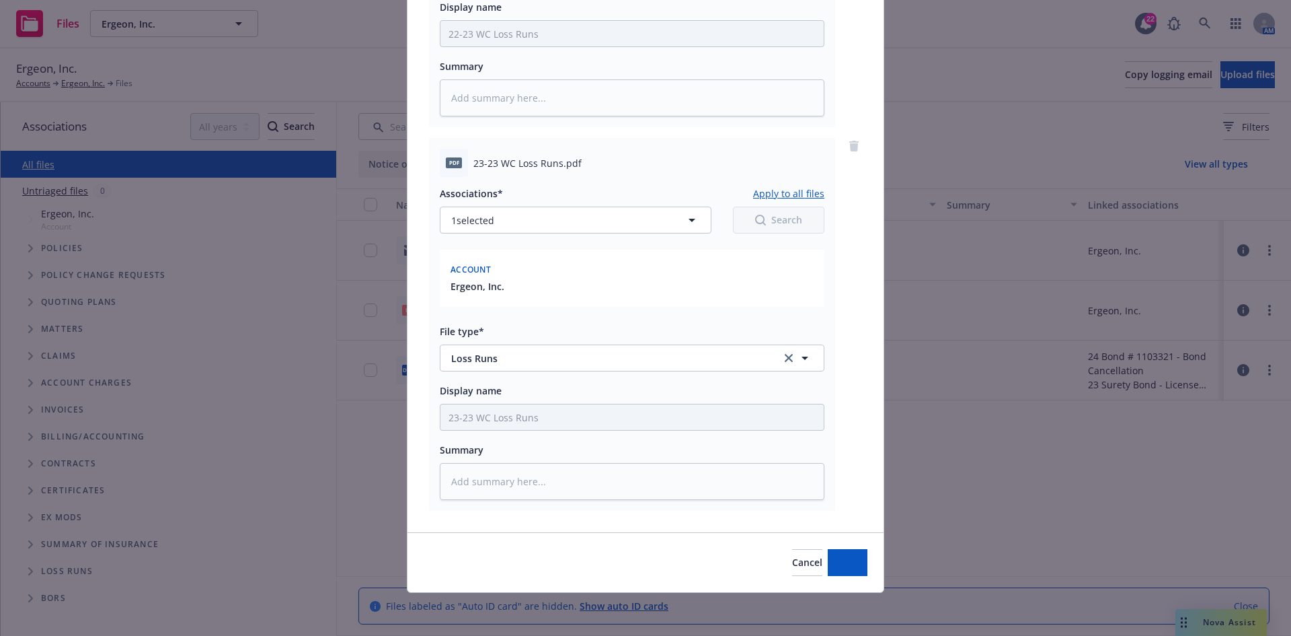
scroll to position [1128, 0]
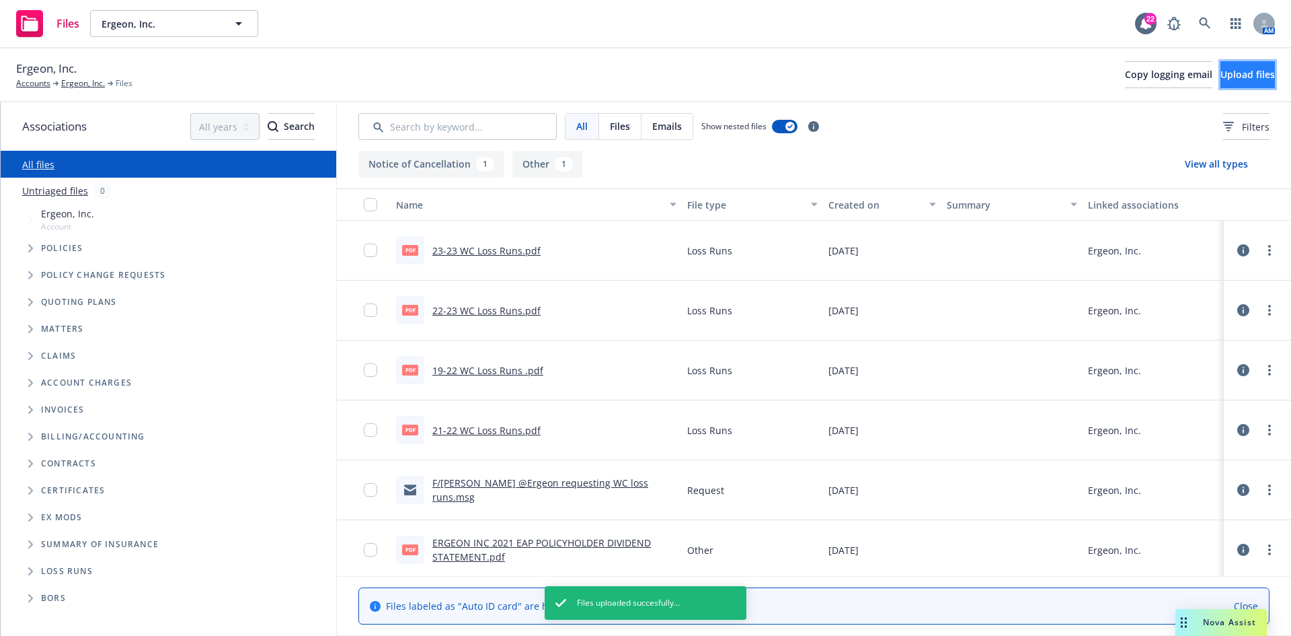
click at [1234, 75] on span "Upload files" at bounding box center [1248, 74] width 54 height 13
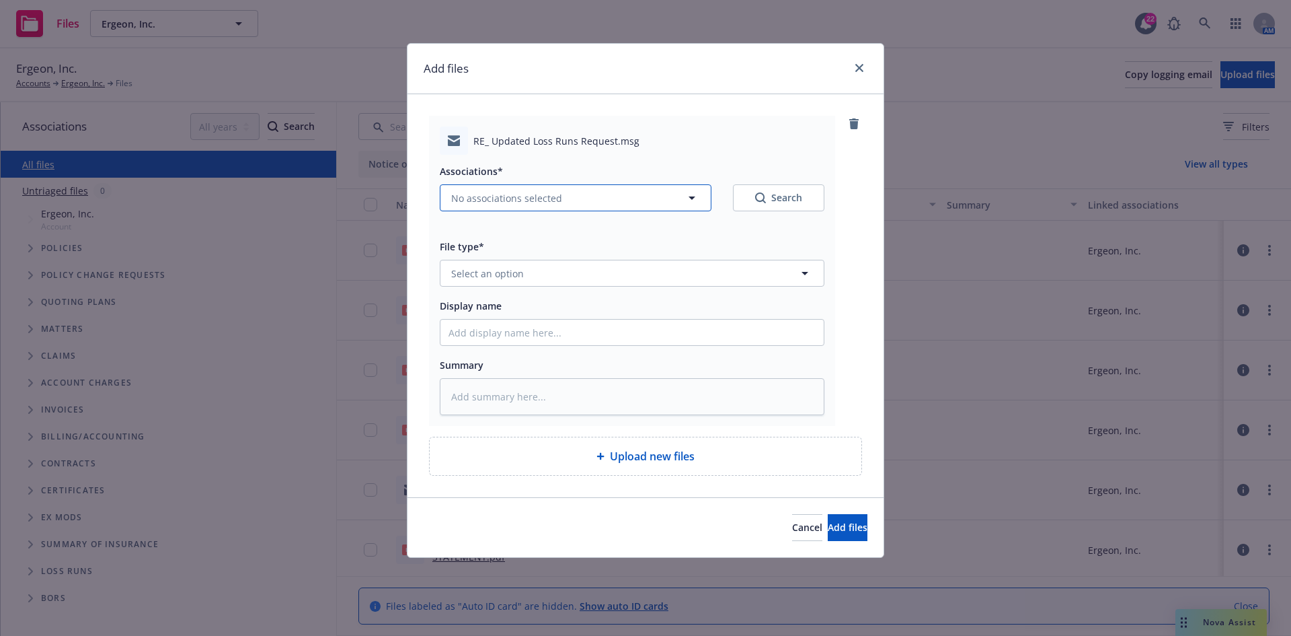
click at [688, 200] on icon "button" at bounding box center [692, 198] width 16 height 16
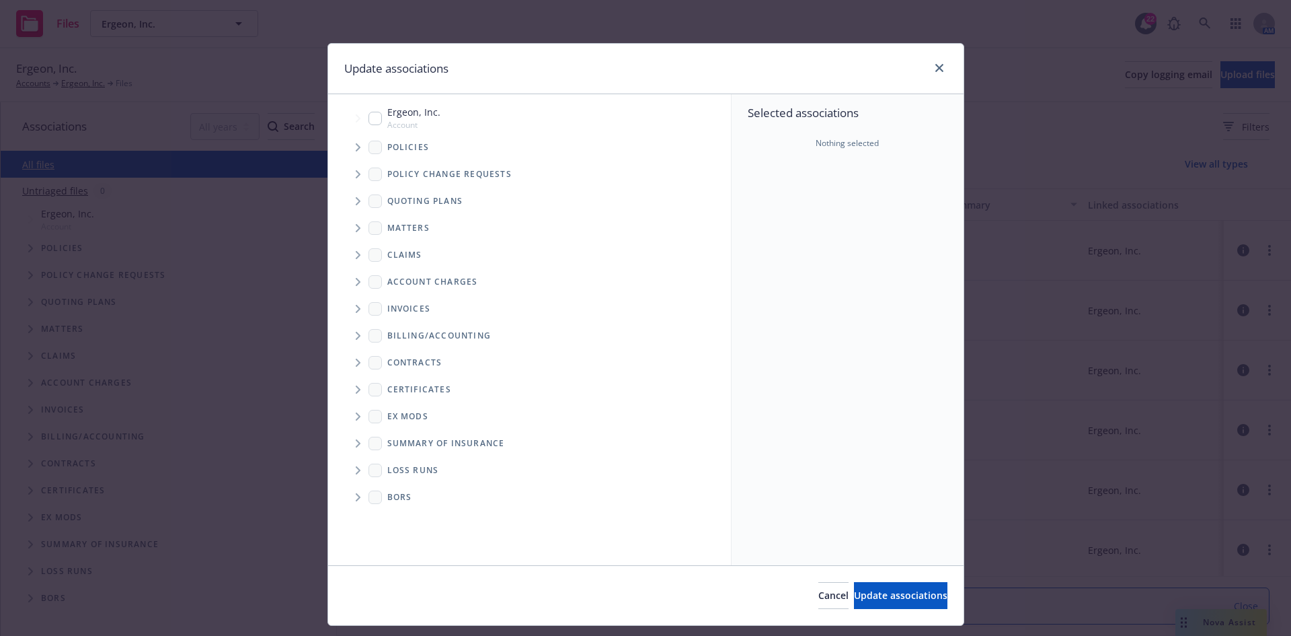
click at [369, 113] on input "Tree Example" at bounding box center [375, 118] width 13 height 13
click at [874, 584] on button "Update associations" at bounding box center [900, 595] width 93 height 27
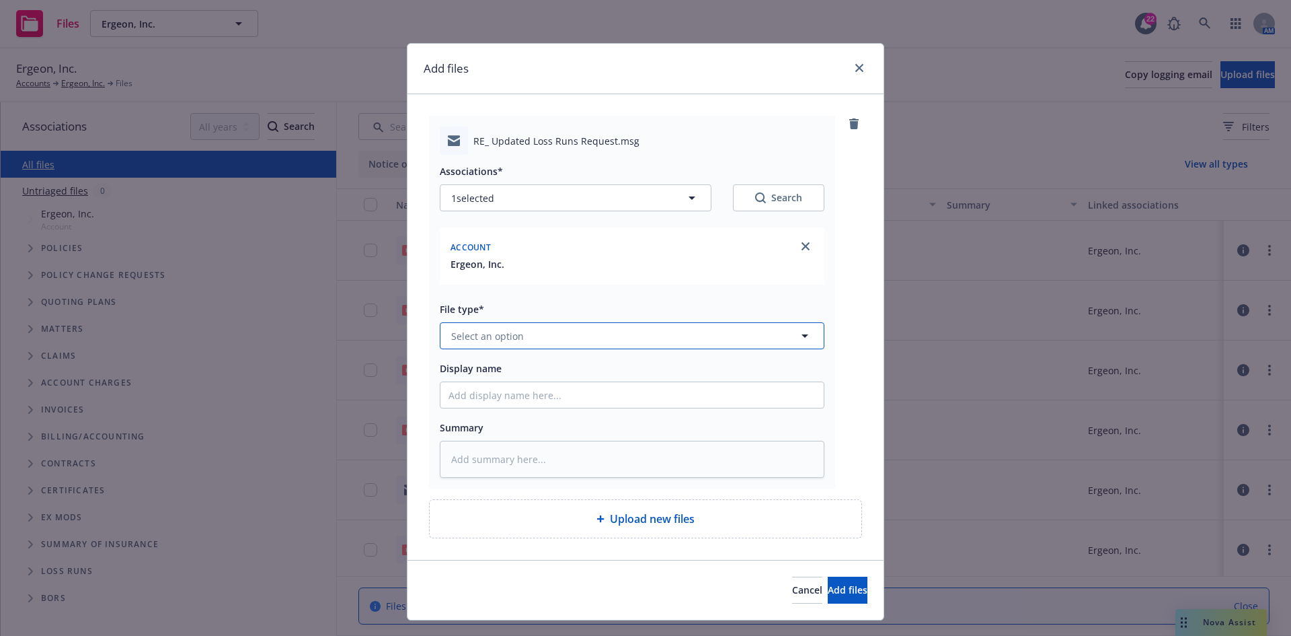
click at [549, 332] on button "Select an option" at bounding box center [632, 335] width 385 height 27
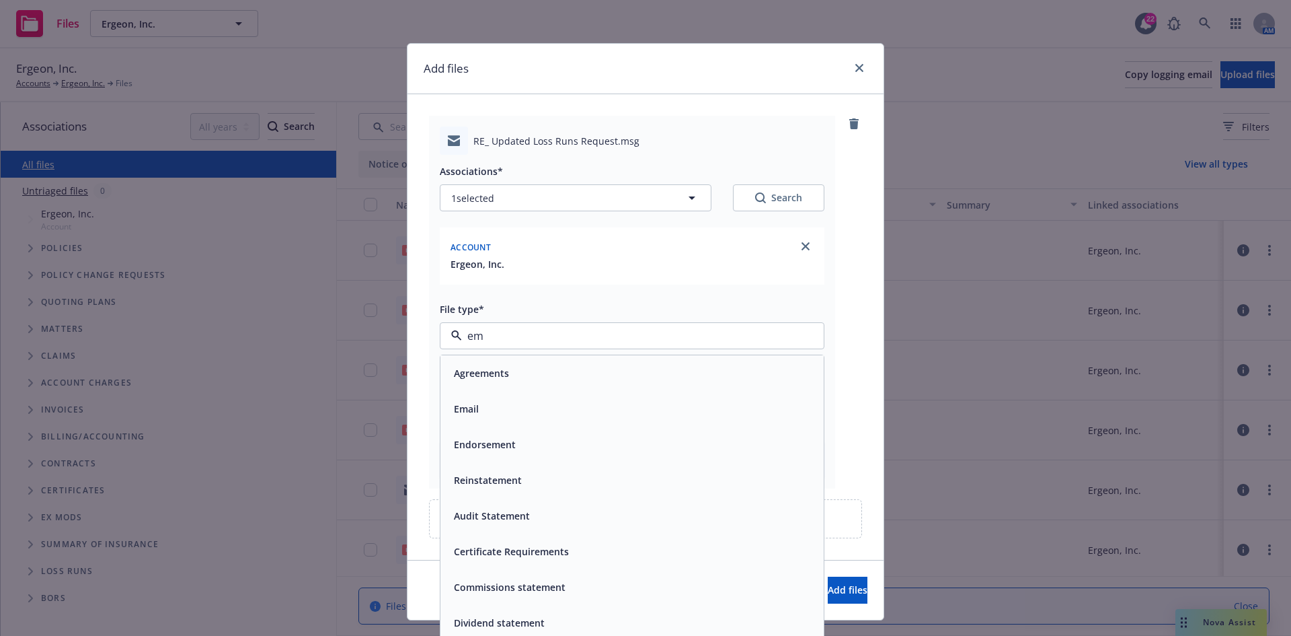
click at [522, 410] on div "Email" at bounding box center [632, 409] width 367 height 20
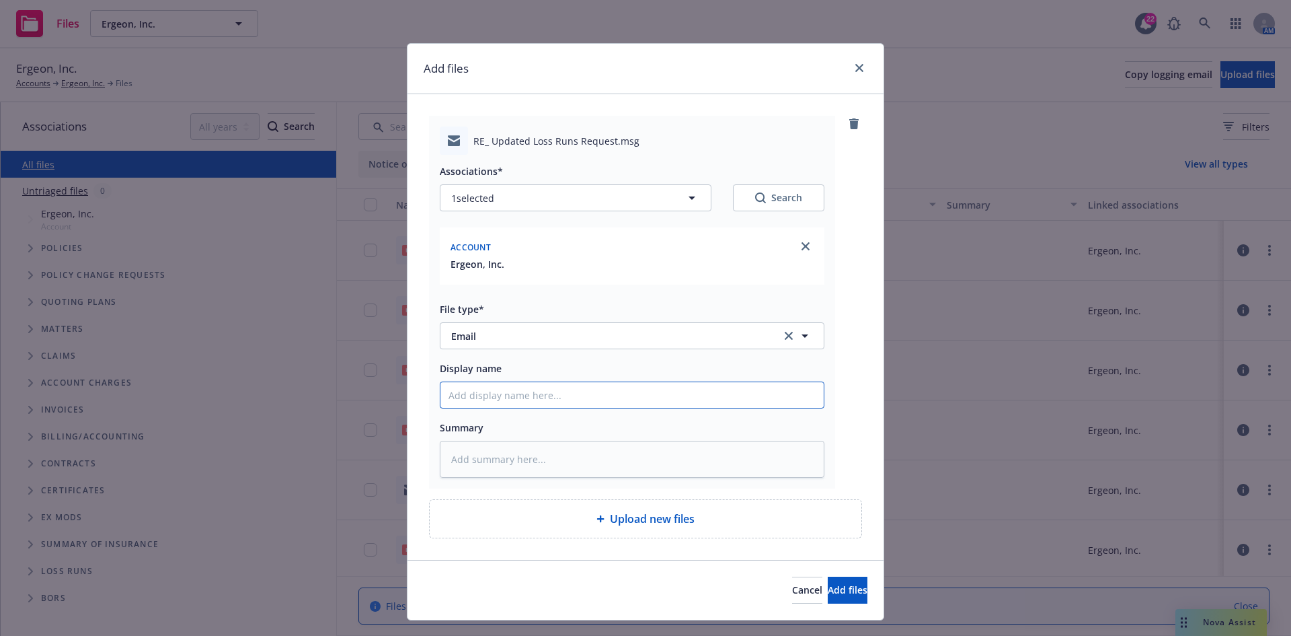
click at [471, 397] on input "Display name" at bounding box center [632, 395] width 383 height 26
click at [577, 393] on input "T/Luis & Alina @Ergeon ~" at bounding box center [632, 395] width 383 height 26
paste input "I hope you’re both doing well. Attached please find the loss runs requested."
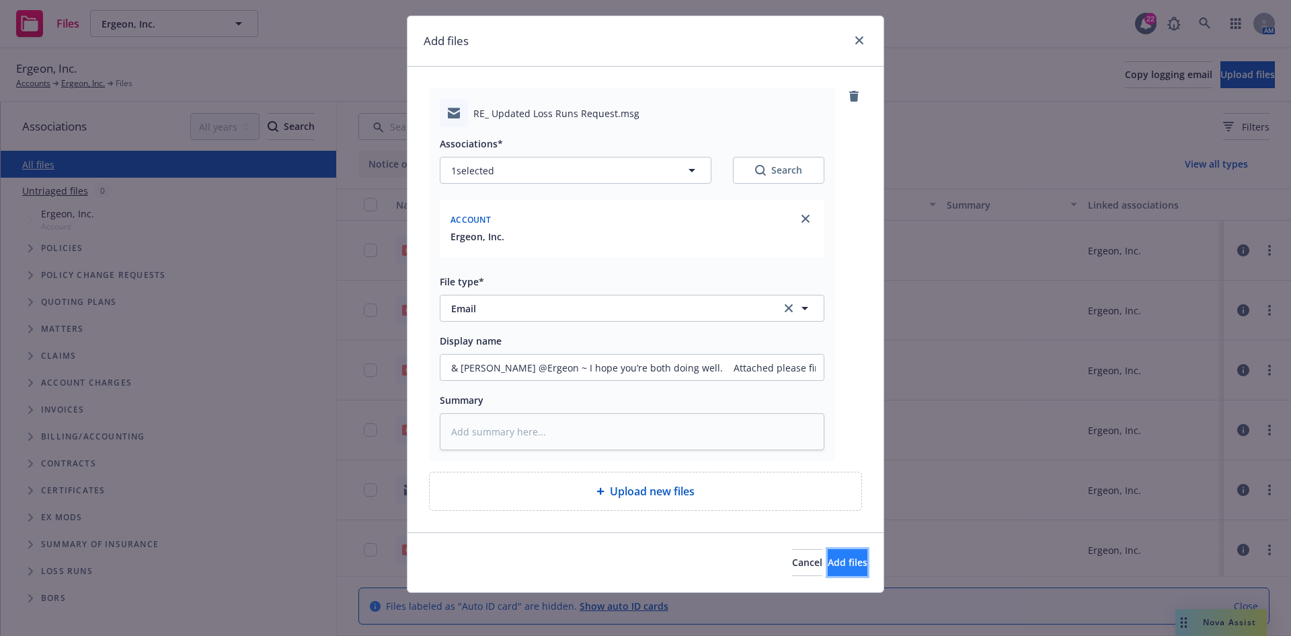
scroll to position [0, 0]
click at [839, 566] on span "Add files" at bounding box center [848, 562] width 40 height 13
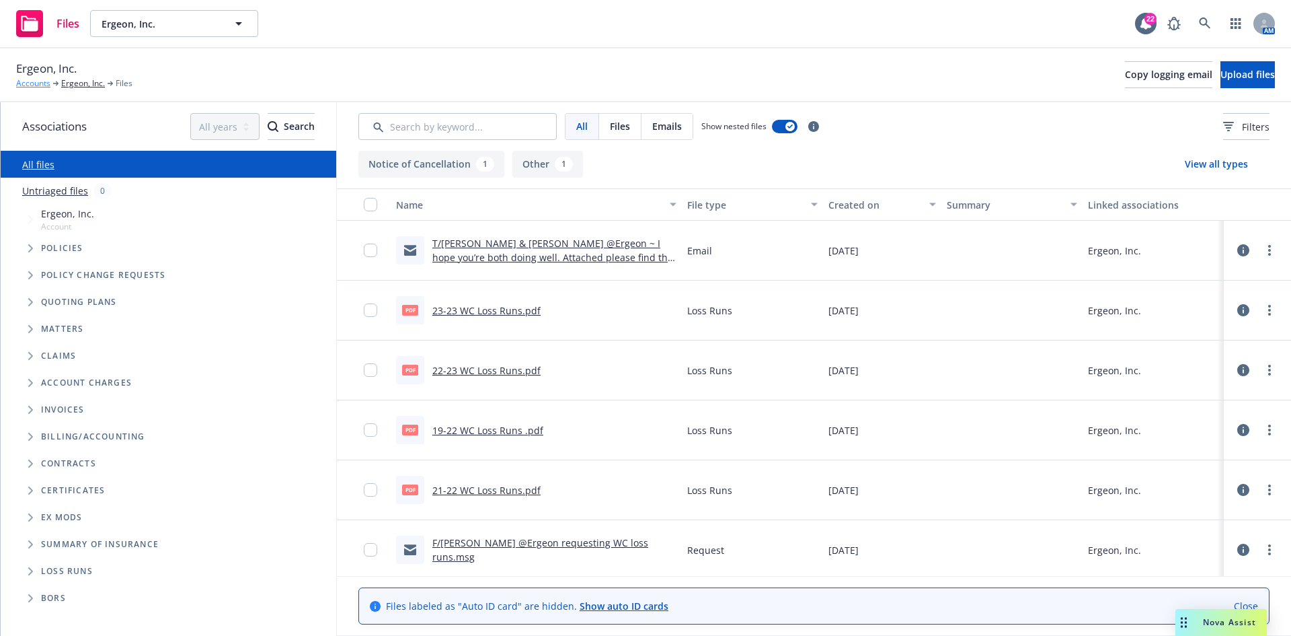
click at [31, 80] on link "Accounts" at bounding box center [33, 83] width 34 height 12
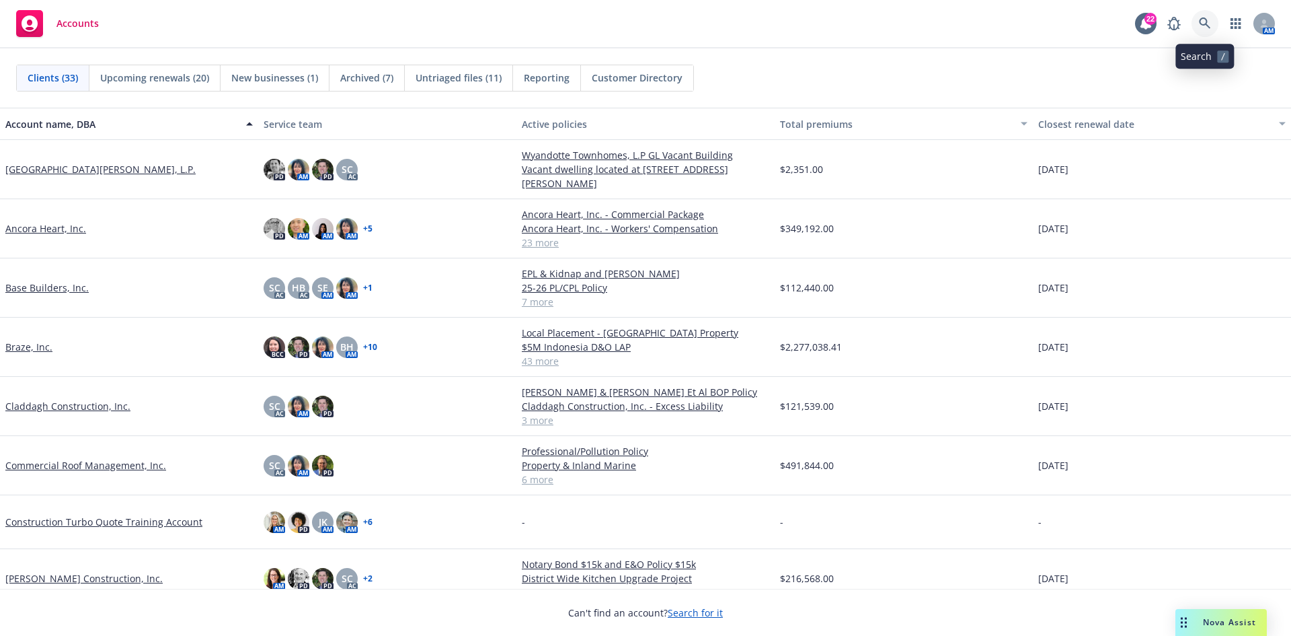
click at [1210, 26] on icon at bounding box center [1205, 23] width 12 height 12
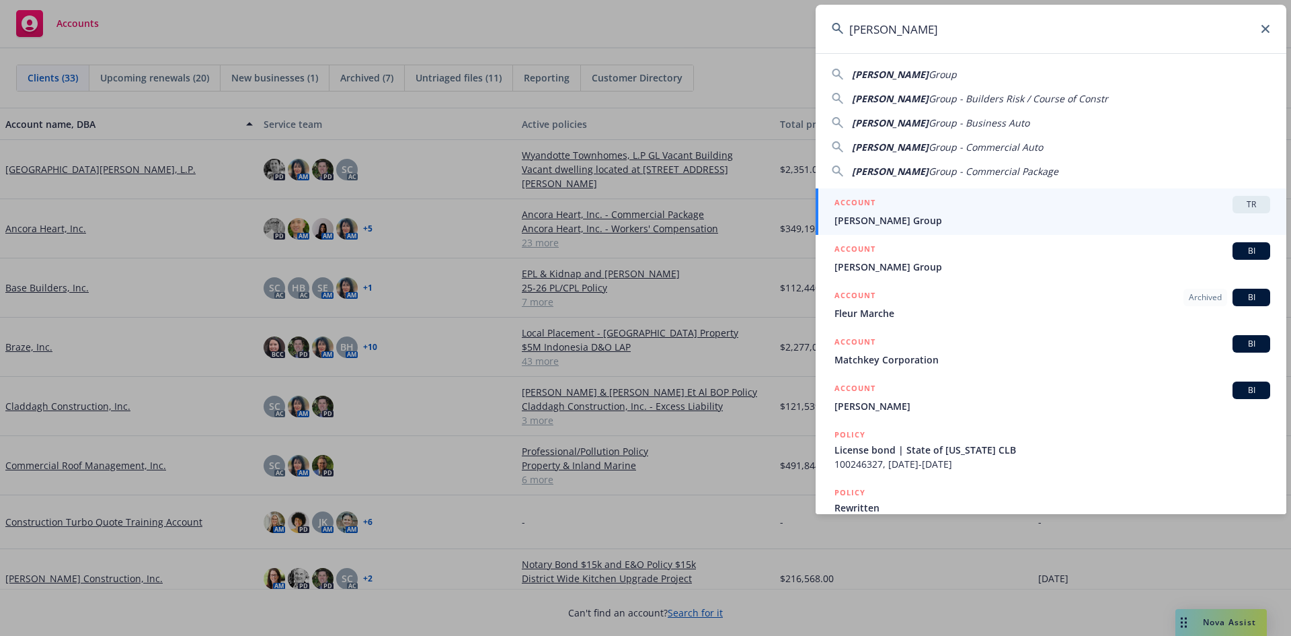
type input "[PERSON_NAME]"
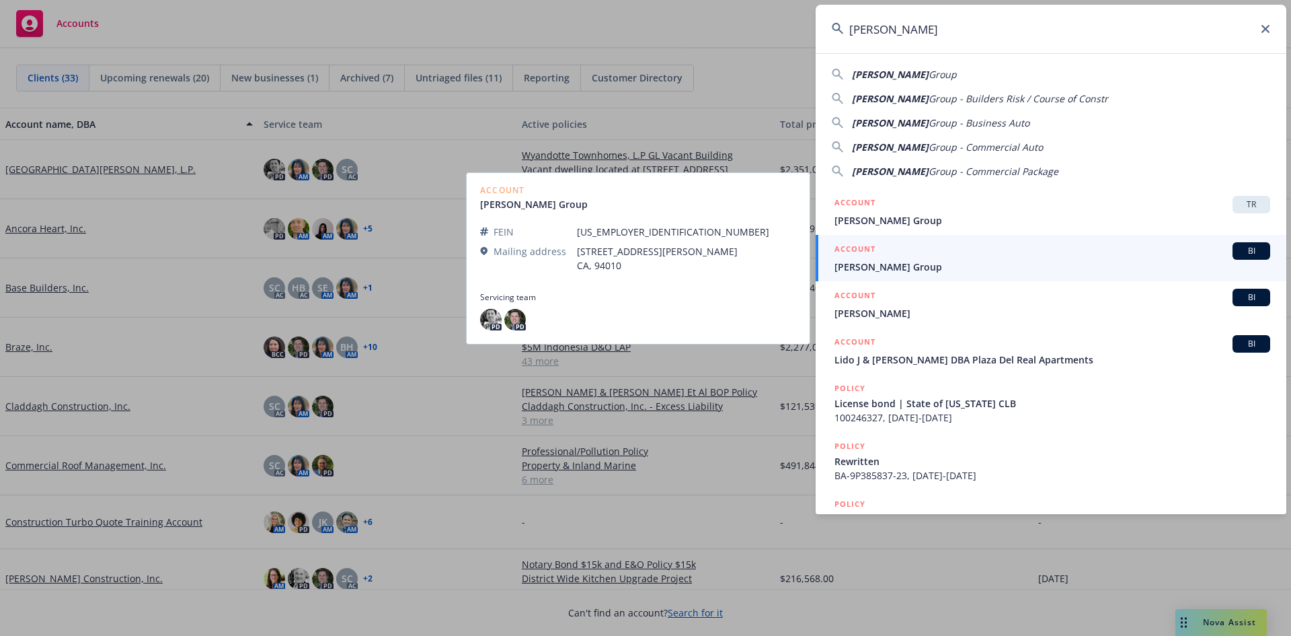
click at [949, 258] on div "ACCOUNT BI" at bounding box center [1053, 250] width 436 height 17
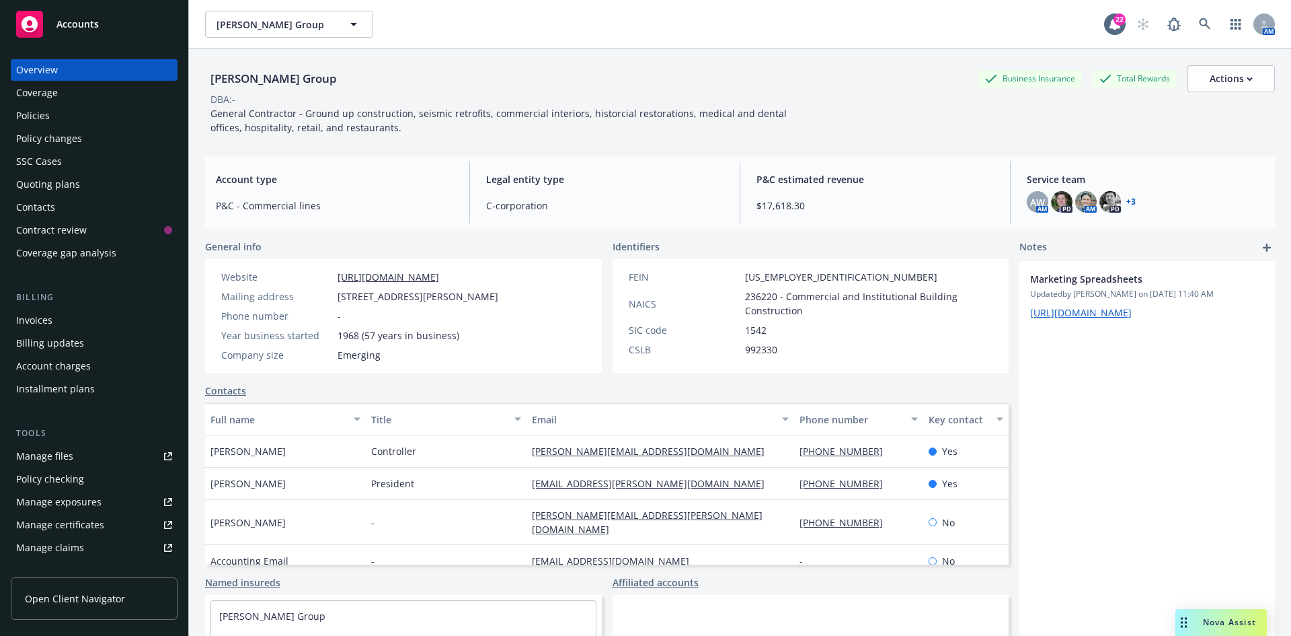
click at [50, 180] on div "Quoting plans" at bounding box center [48, 185] width 64 height 22
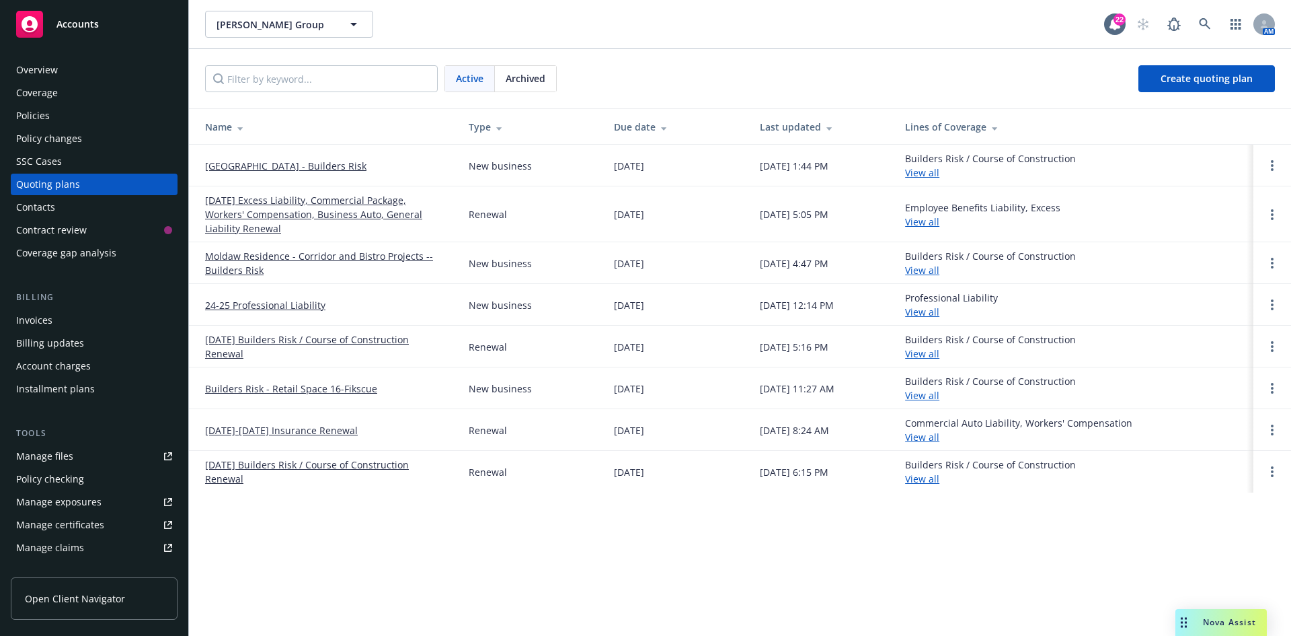
click at [325, 210] on link "[DATE] Excess Liability, Commercial Package, Workers' Compensation, Business Au…" at bounding box center [326, 214] width 242 height 42
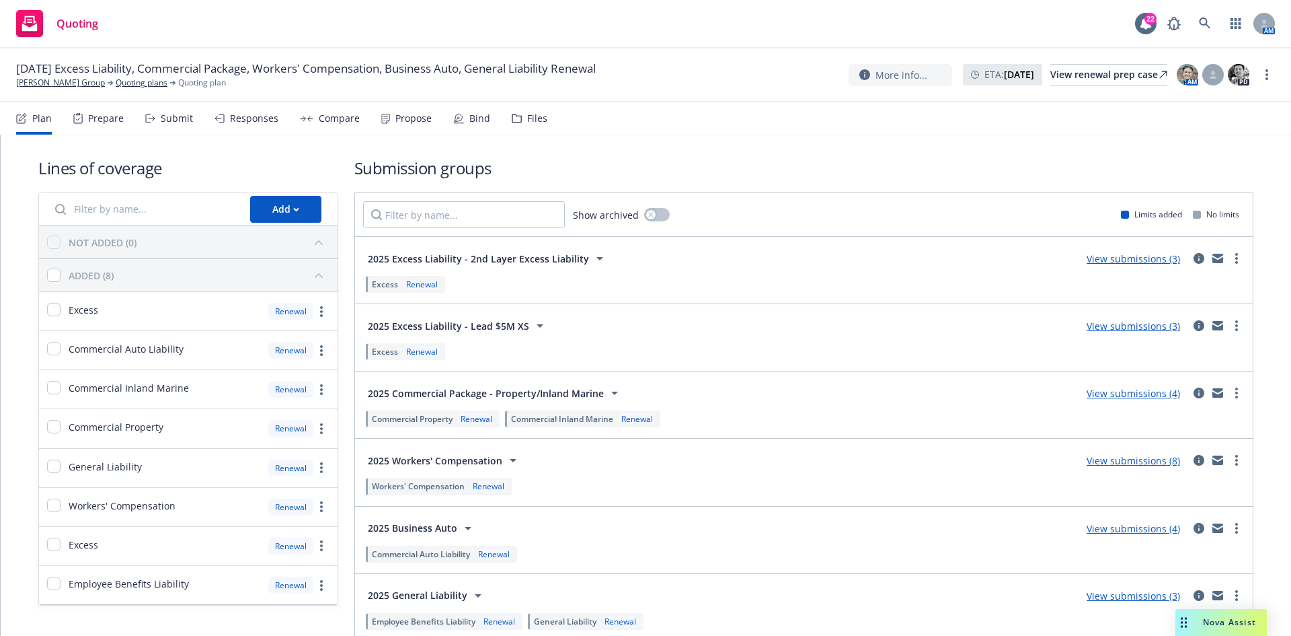
click at [406, 120] on div "Propose" at bounding box center [413, 118] width 36 height 11
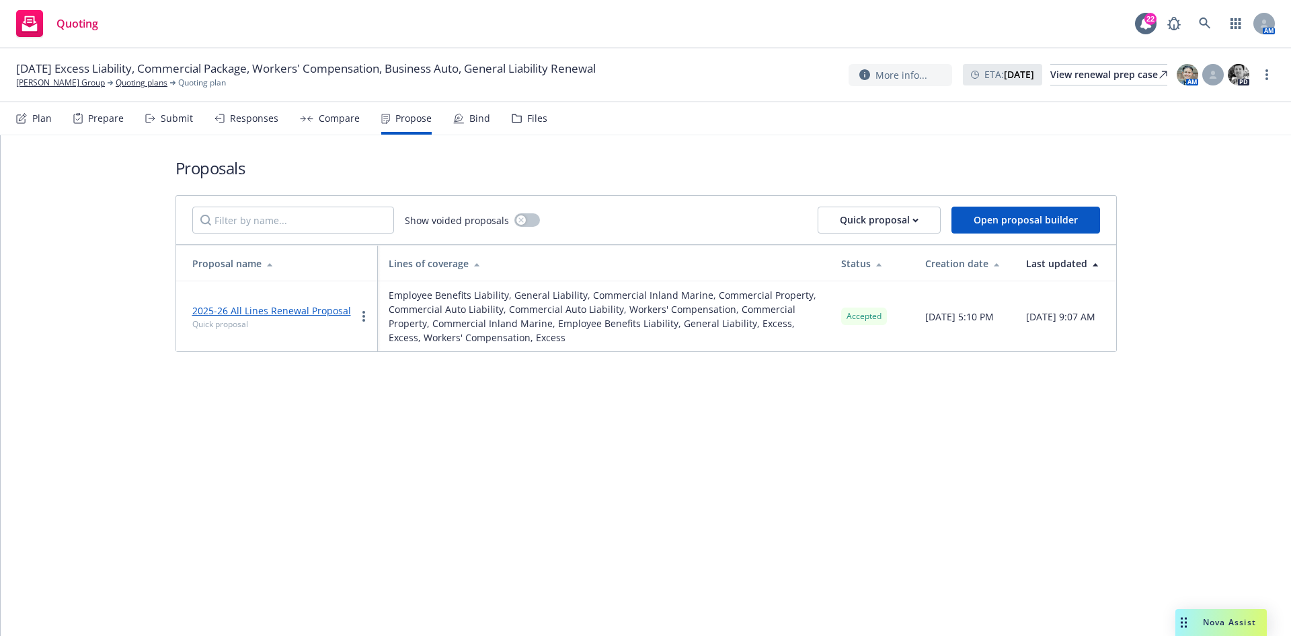
click at [264, 312] on link "2025-26 All Lines Renewal Proposal" at bounding box center [271, 310] width 159 height 13
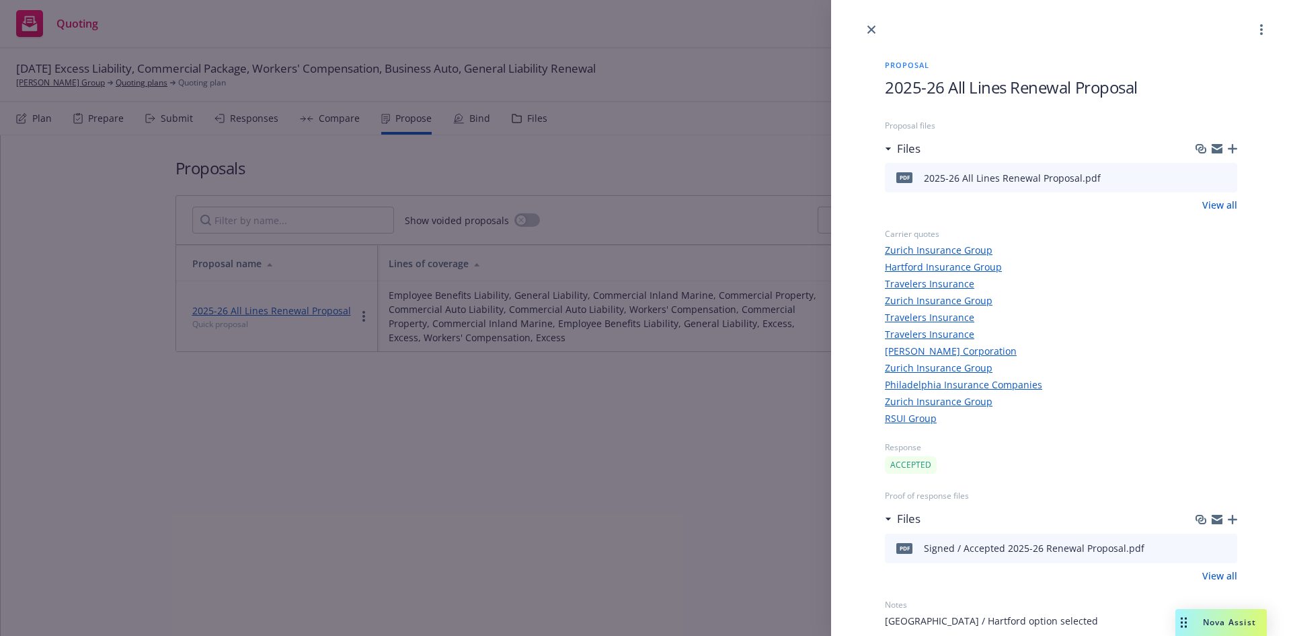
click at [1200, 180] on icon "download file" at bounding box center [1202, 176] width 11 height 11
click at [872, 32] on icon "close" at bounding box center [872, 30] width 8 height 8
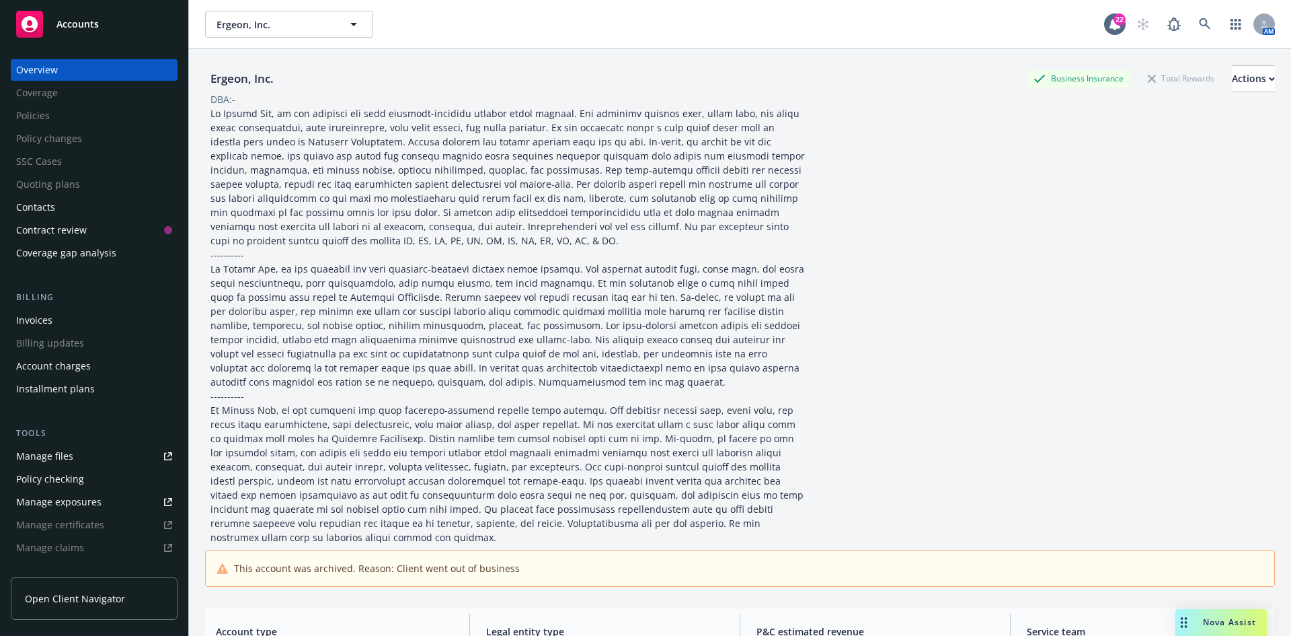
click at [105, 29] on div "Accounts" at bounding box center [94, 24] width 156 height 27
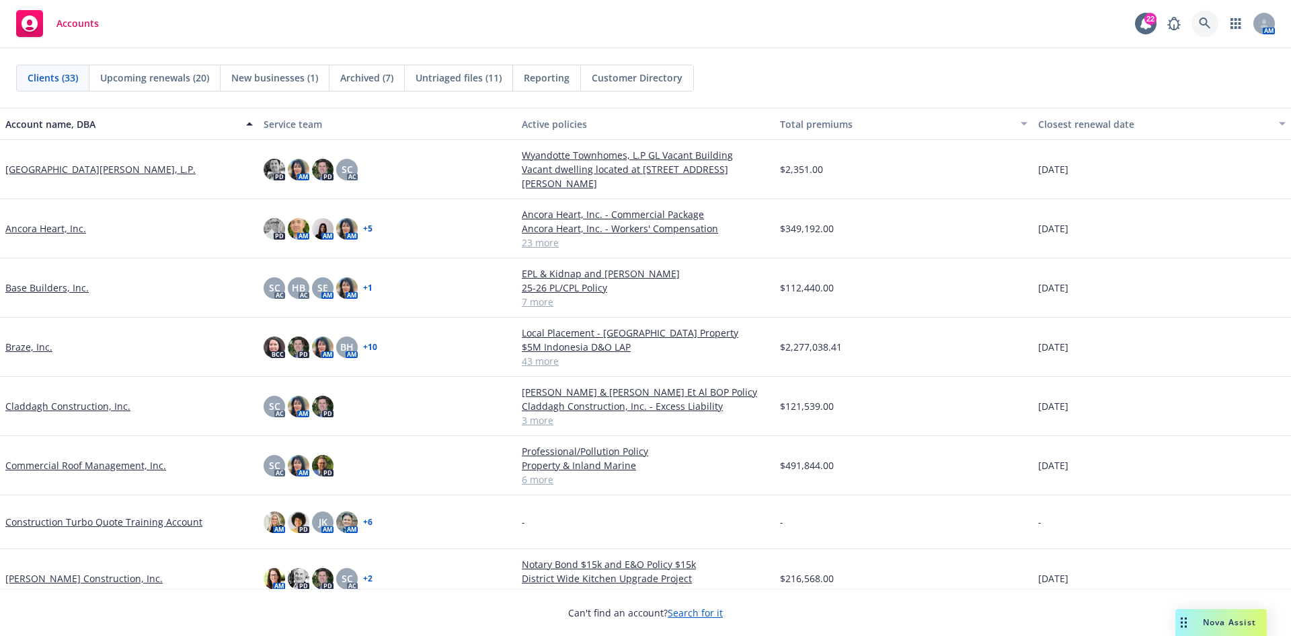
click at [1198, 19] on link at bounding box center [1205, 23] width 27 height 27
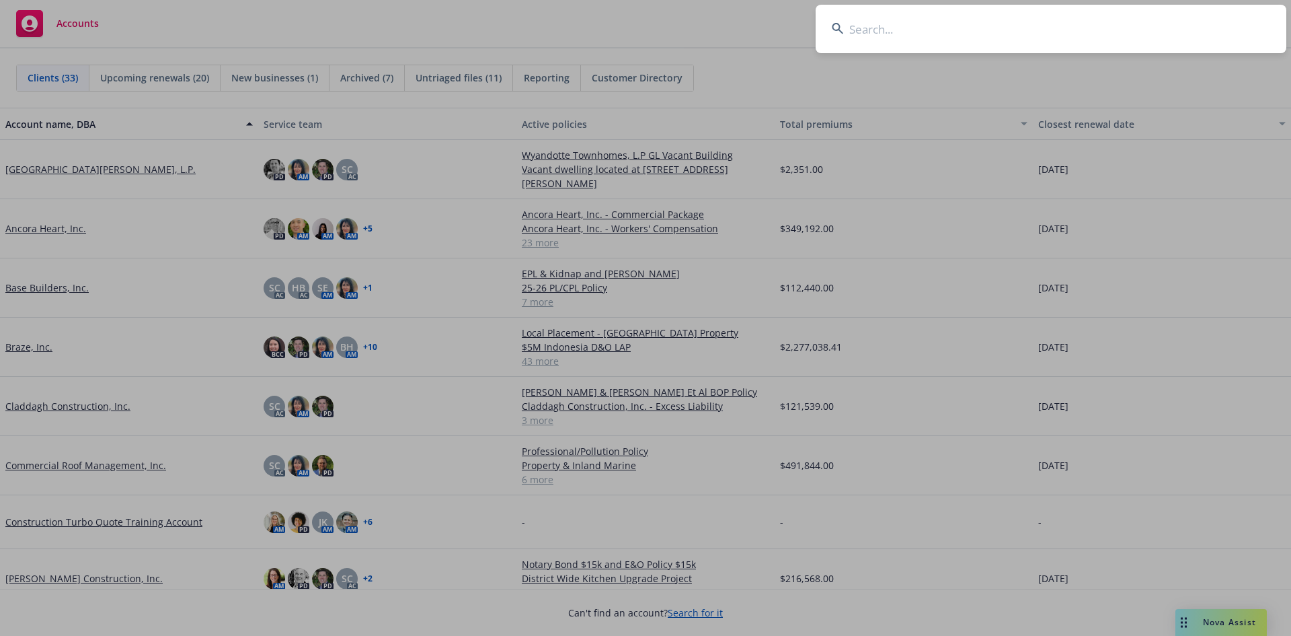
click at [1013, 26] on input at bounding box center [1051, 29] width 471 height 48
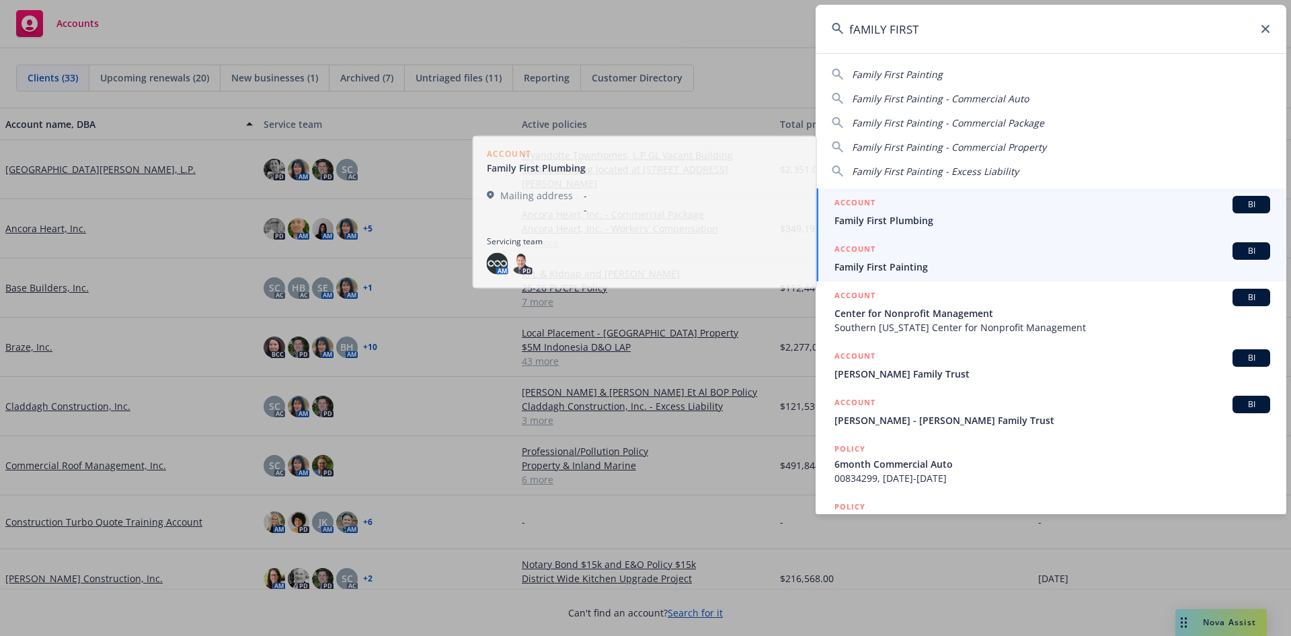
type input "fAMILY FIRST"
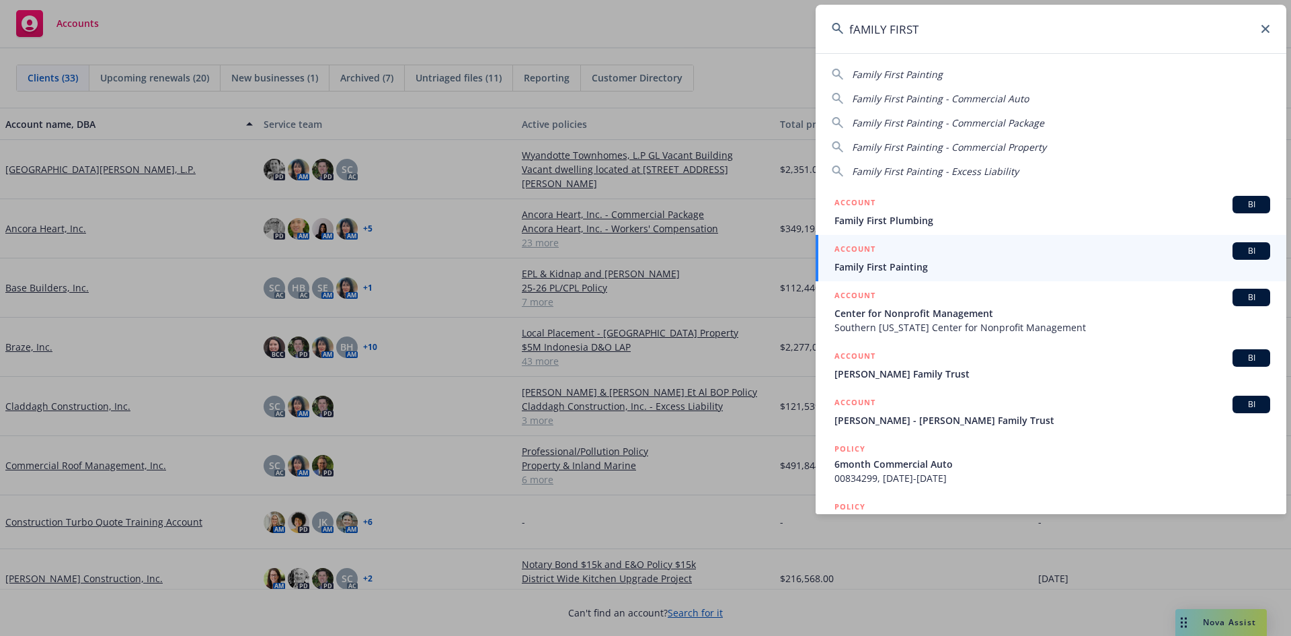
click at [923, 258] on div "ACCOUNT BI" at bounding box center [1053, 250] width 436 height 17
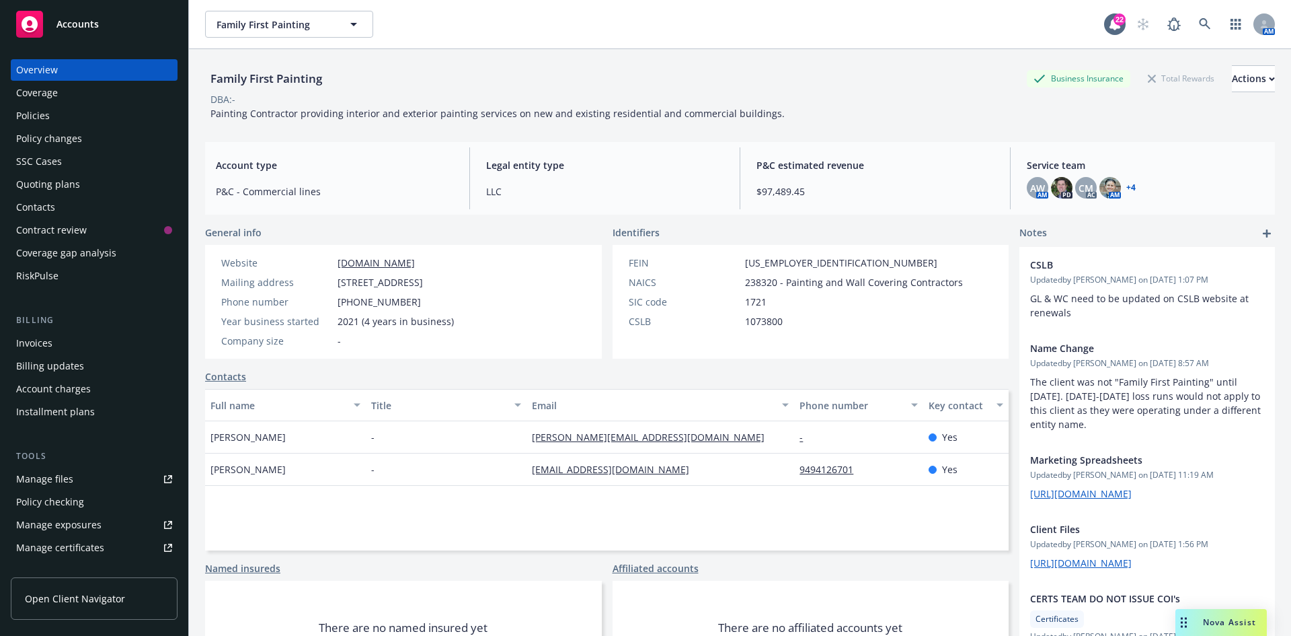
click at [86, 183] on div "Quoting plans" at bounding box center [94, 185] width 156 height 22
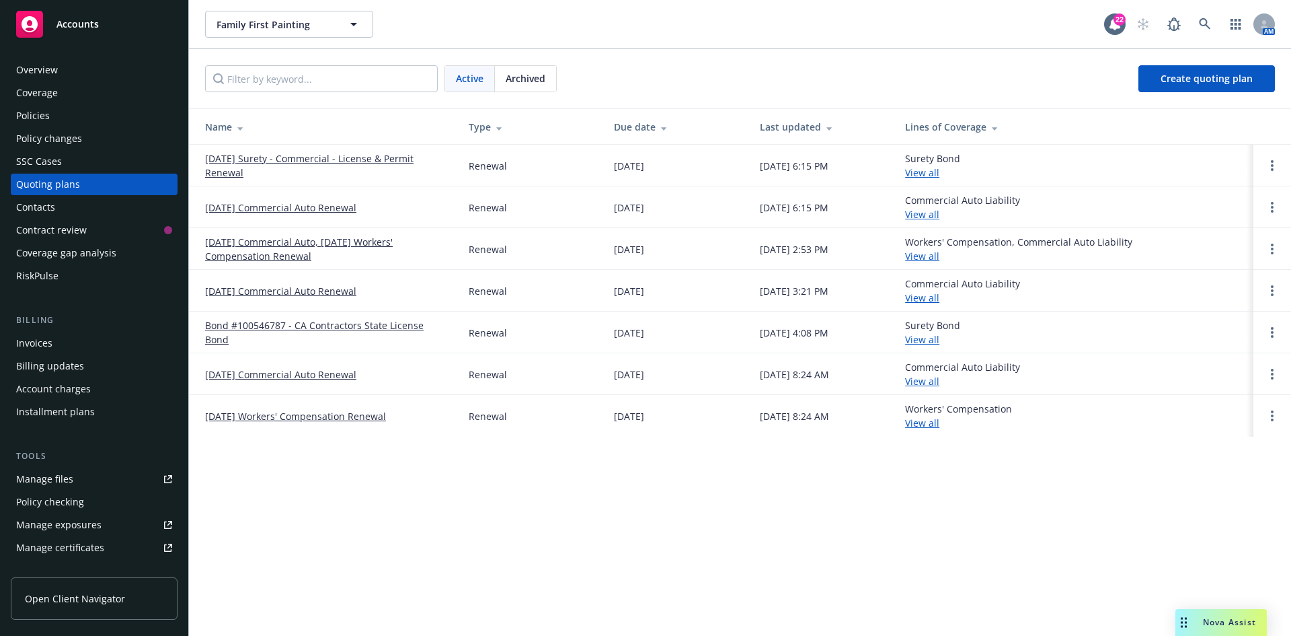
click at [350, 241] on link "08/02/25 Commercial Auto, 08/27/25 Workers' Compensation Renewal" at bounding box center [326, 249] width 242 height 28
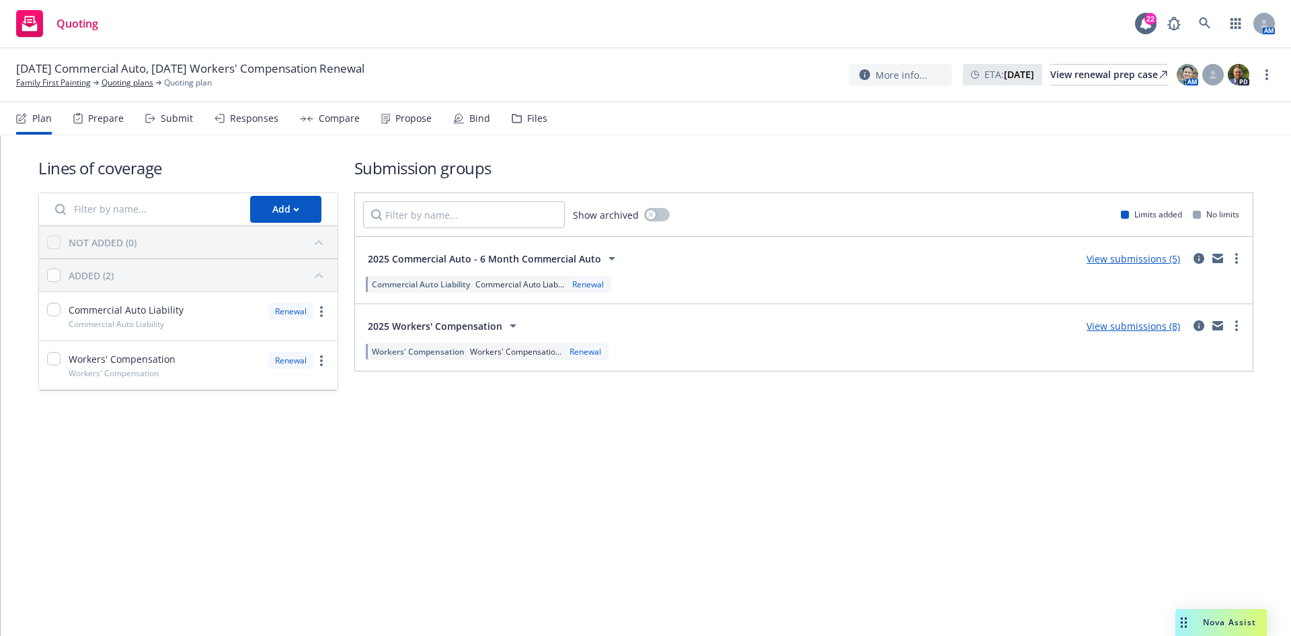
click at [411, 123] on div "Propose" at bounding box center [413, 118] width 36 height 11
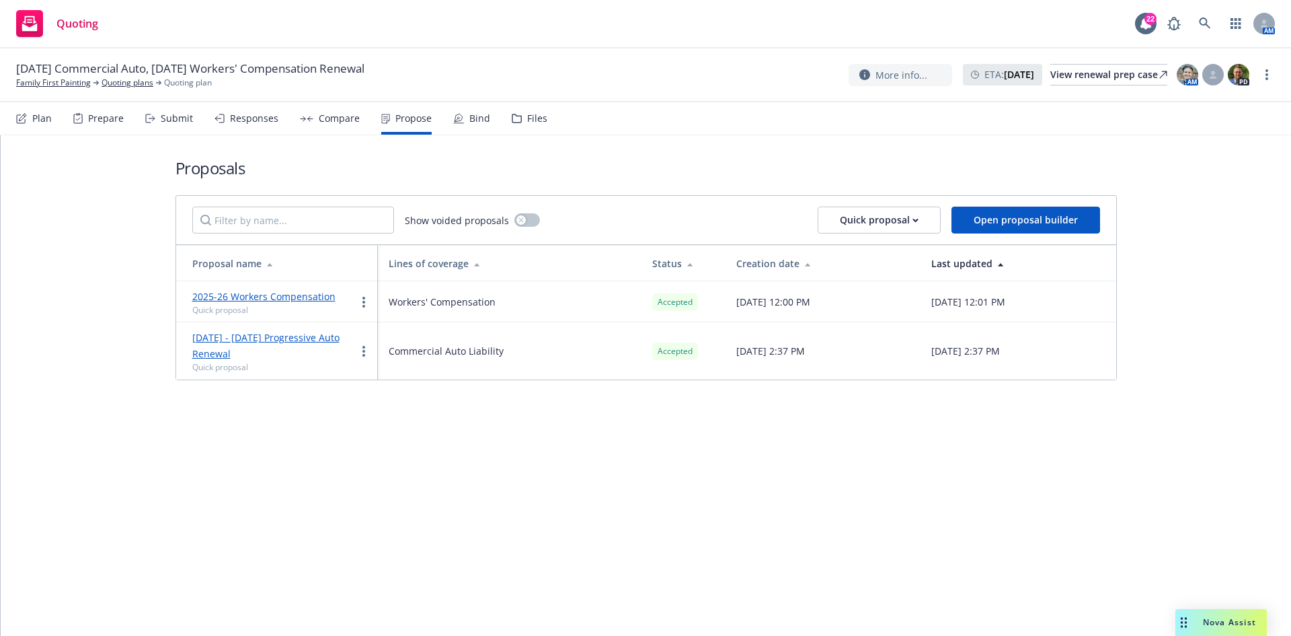
click at [297, 299] on link "2025-26 Workers Compensation" at bounding box center [263, 296] width 143 height 13
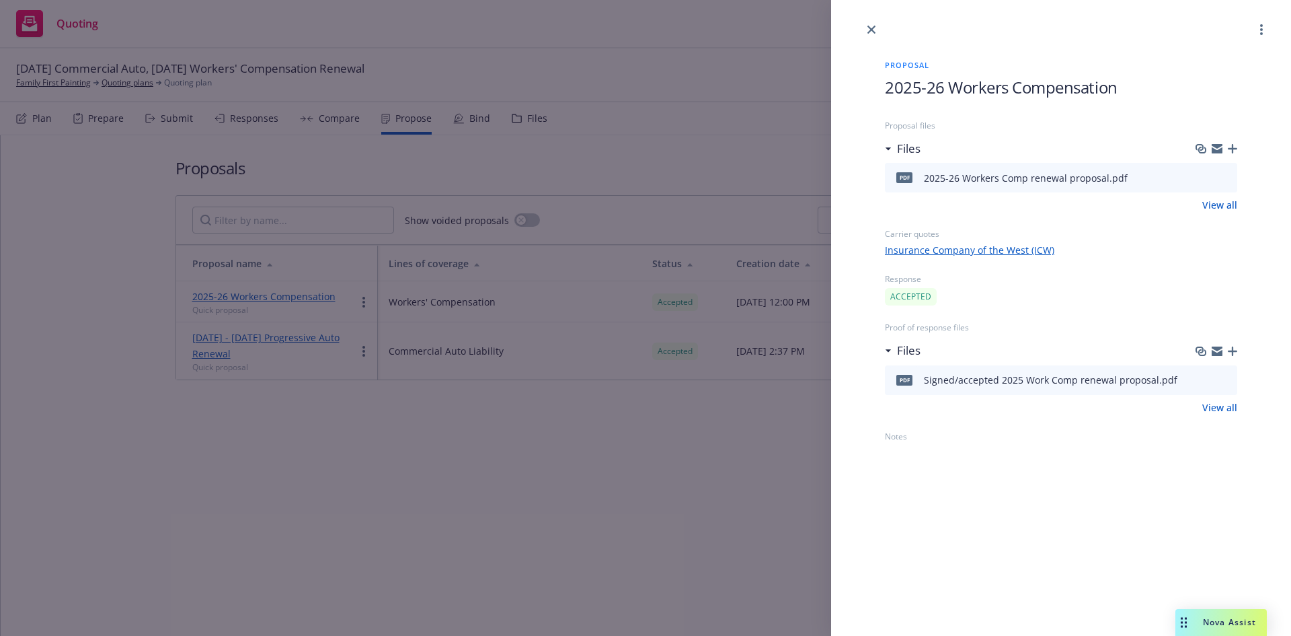
click at [1206, 178] on icon "download file" at bounding box center [1202, 176] width 11 height 11
click at [872, 27] on icon "close" at bounding box center [872, 30] width 8 height 8
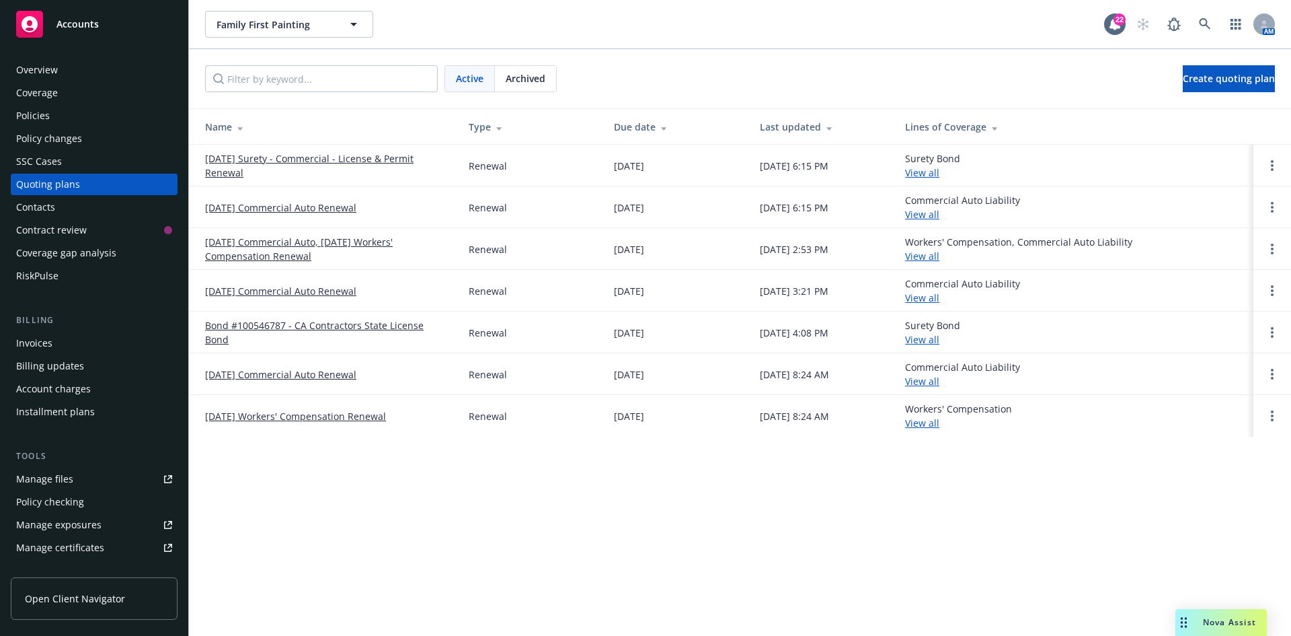
click at [80, 21] on span "Accounts" at bounding box center [77, 24] width 42 height 11
